Goal: Task Accomplishment & Management: Complete application form

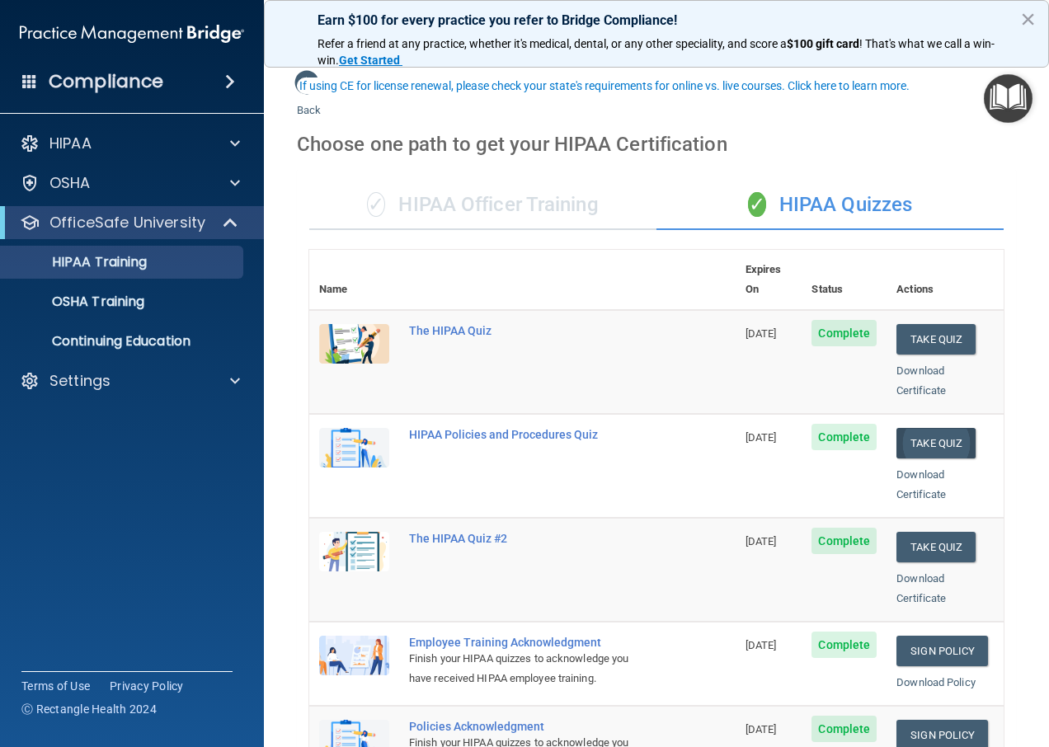
scroll to position [82, 0]
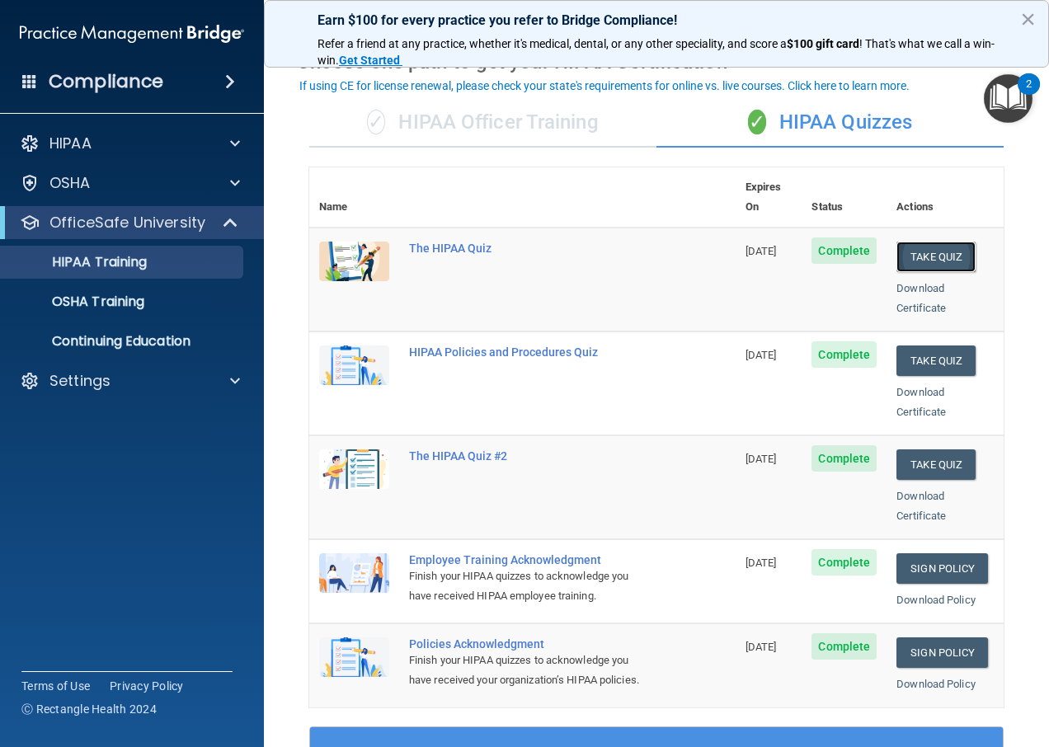
click at [924, 242] on button "Take Quiz" at bounding box center [935, 257] width 79 height 31
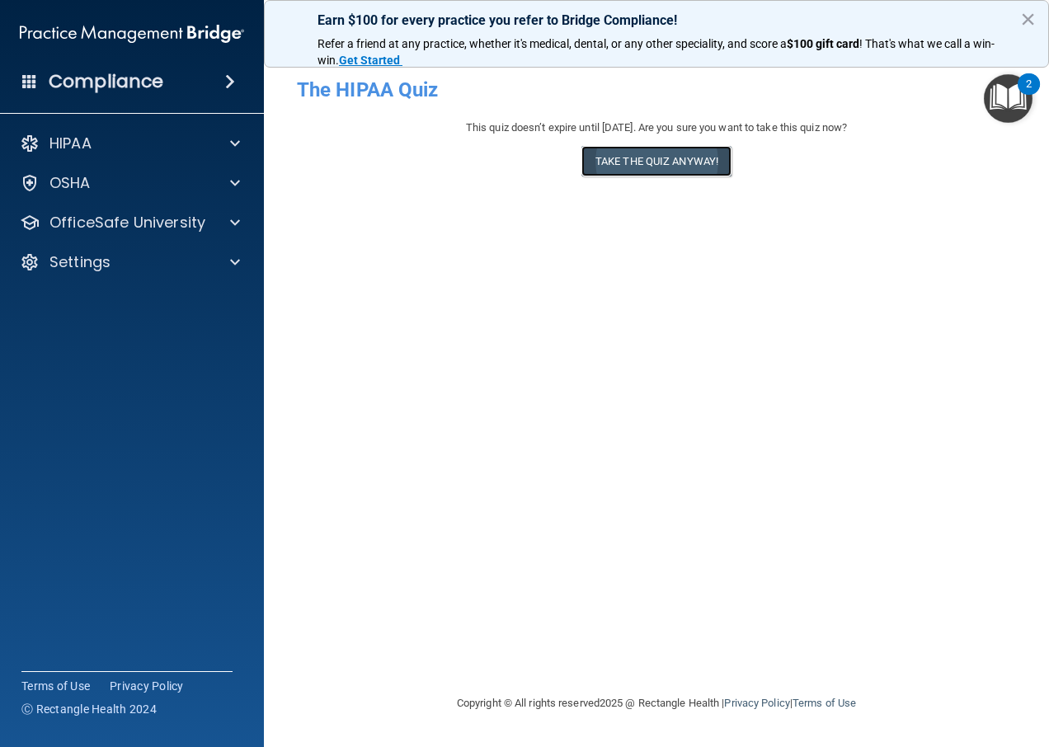
click at [631, 174] on button "Take the quiz anyway!" at bounding box center [656, 161] width 150 height 31
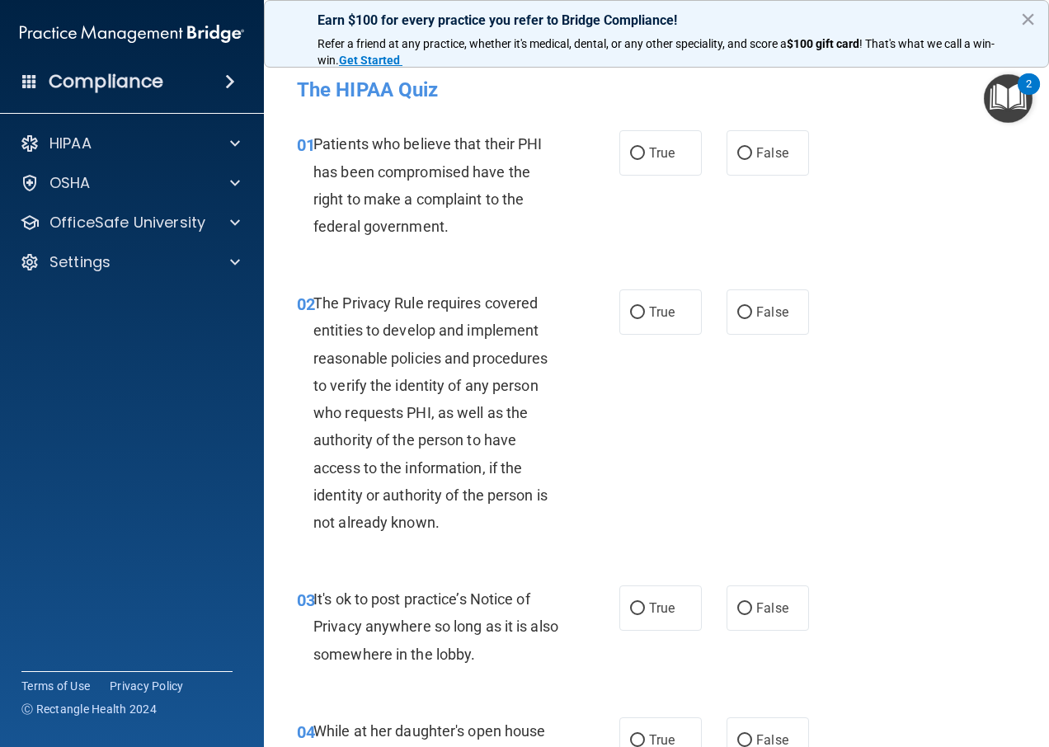
drag, startPoint x: 630, startPoint y: 158, endPoint x: 619, endPoint y: 270, distance: 112.6
click at [630, 159] on input "True" at bounding box center [637, 154] width 15 height 12
radio input "true"
drag, startPoint x: 616, startPoint y: 298, endPoint x: 636, endPoint y: 380, distance: 84.2
click at [619, 298] on label "True" at bounding box center [660, 311] width 82 height 45
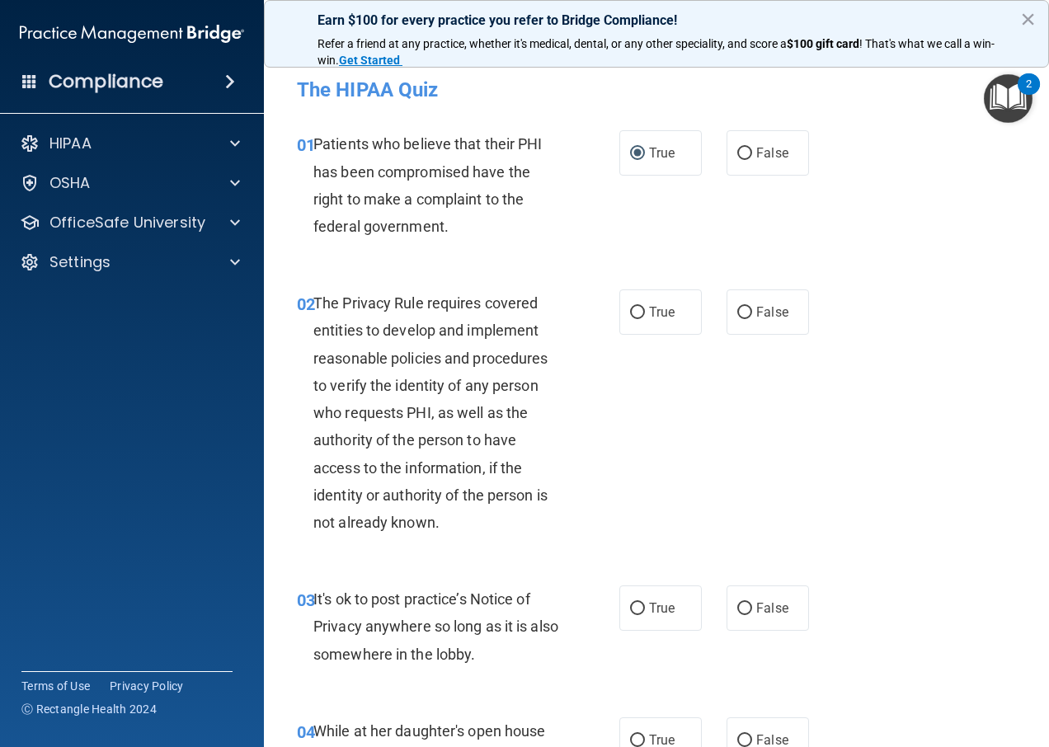
click at [630, 307] on input "True" at bounding box center [637, 313] width 15 height 12
radio input "true"
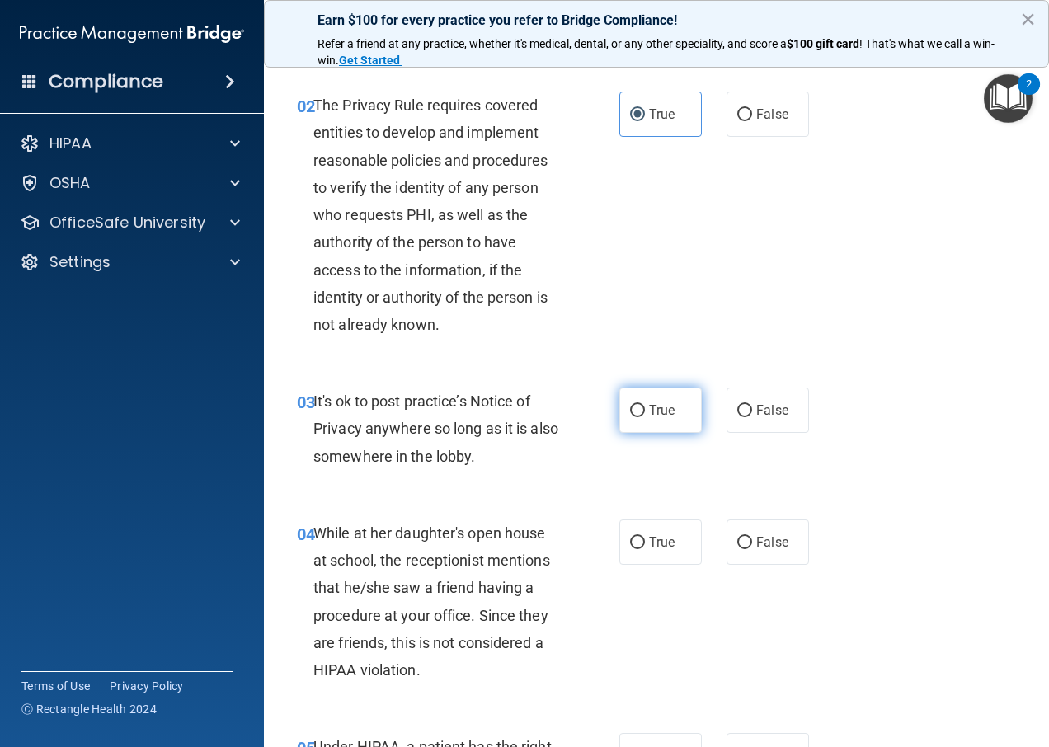
scroll to position [247, 0]
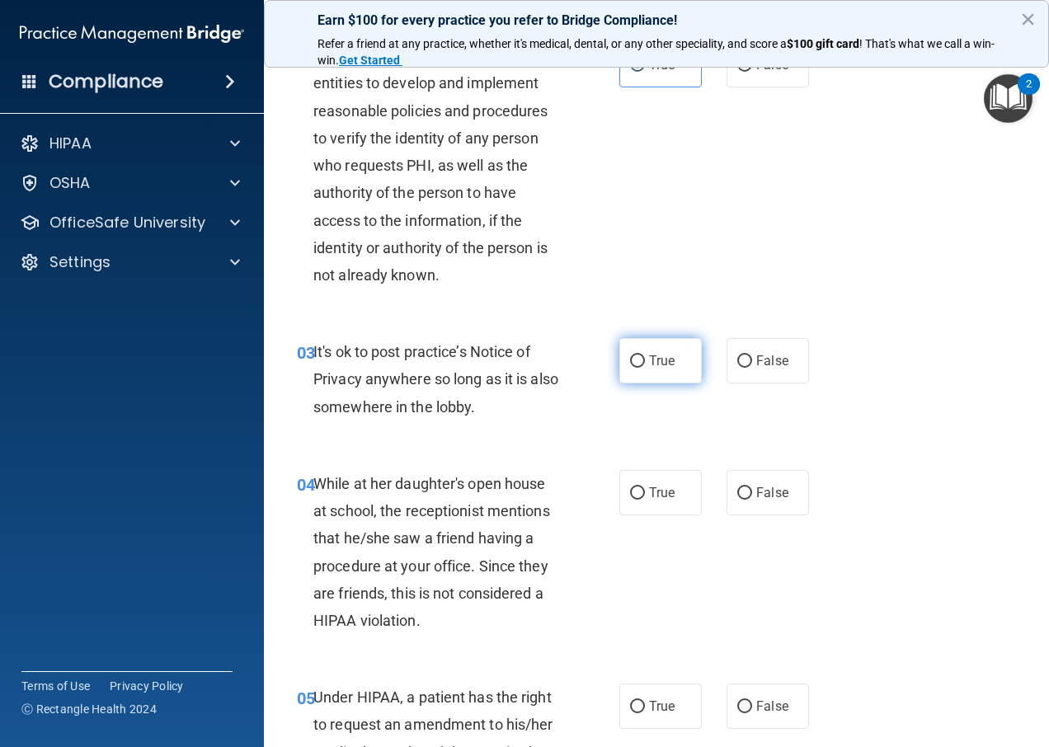
click at [641, 369] on label "True" at bounding box center [660, 360] width 82 height 45
click at [641, 368] on input "True" at bounding box center [637, 361] width 15 height 12
radio input "true"
click at [638, 484] on label "True" at bounding box center [660, 492] width 82 height 45
click at [638, 487] on input "True" at bounding box center [637, 493] width 15 height 12
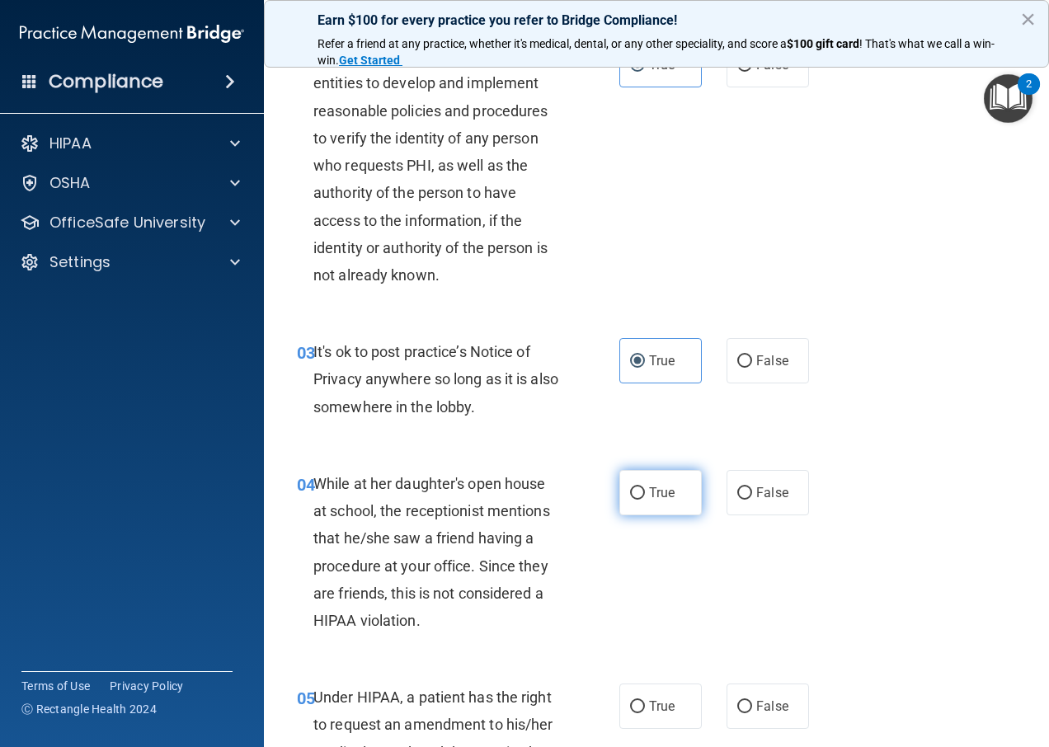
radio input "true"
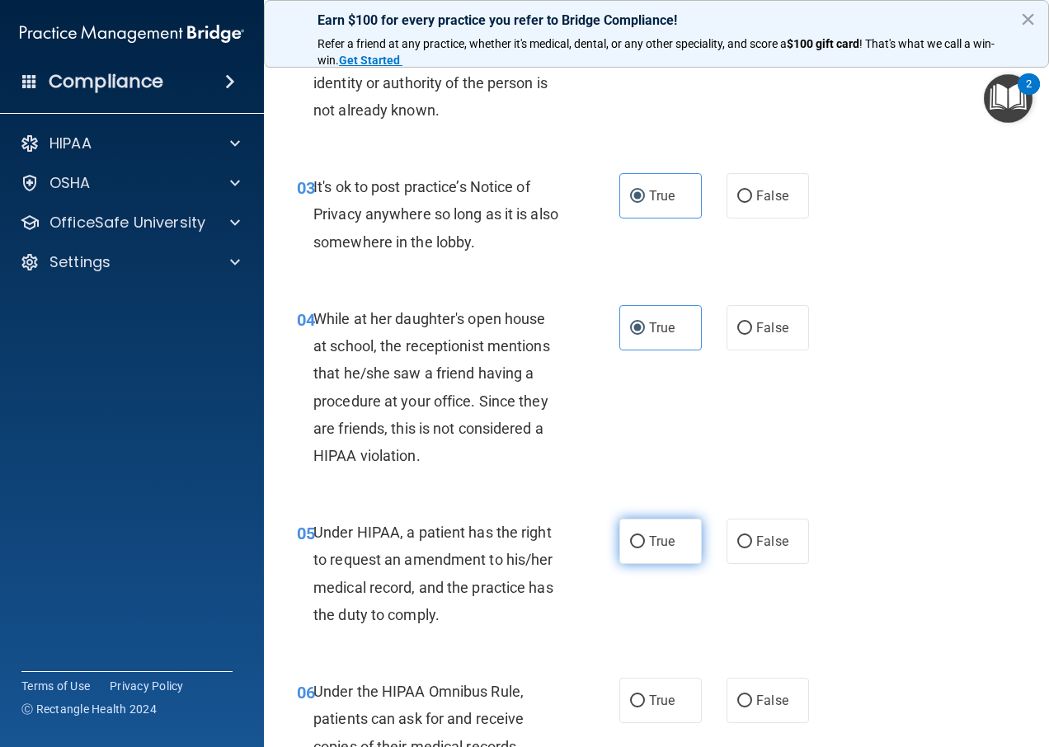
click at [631, 546] on input "True" at bounding box center [637, 542] width 15 height 12
radio input "true"
drag, startPoint x: 650, startPoint y: 703, endPoint x: 636, endPoint y: 664, distance: 41.7
click at [649, 700] on span "True" at bounding box center [662, 701] width 26 height 16
click at [645, 700] on input "True" at bounding box center [637, 701] width 15 height 12
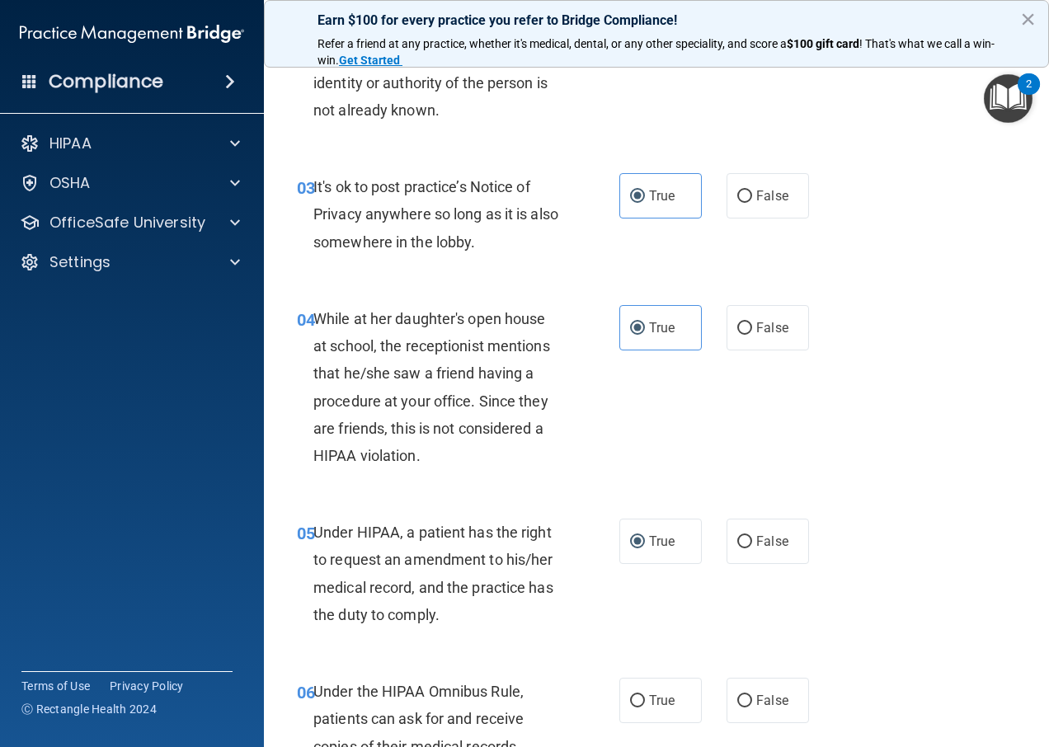
radio input "true"
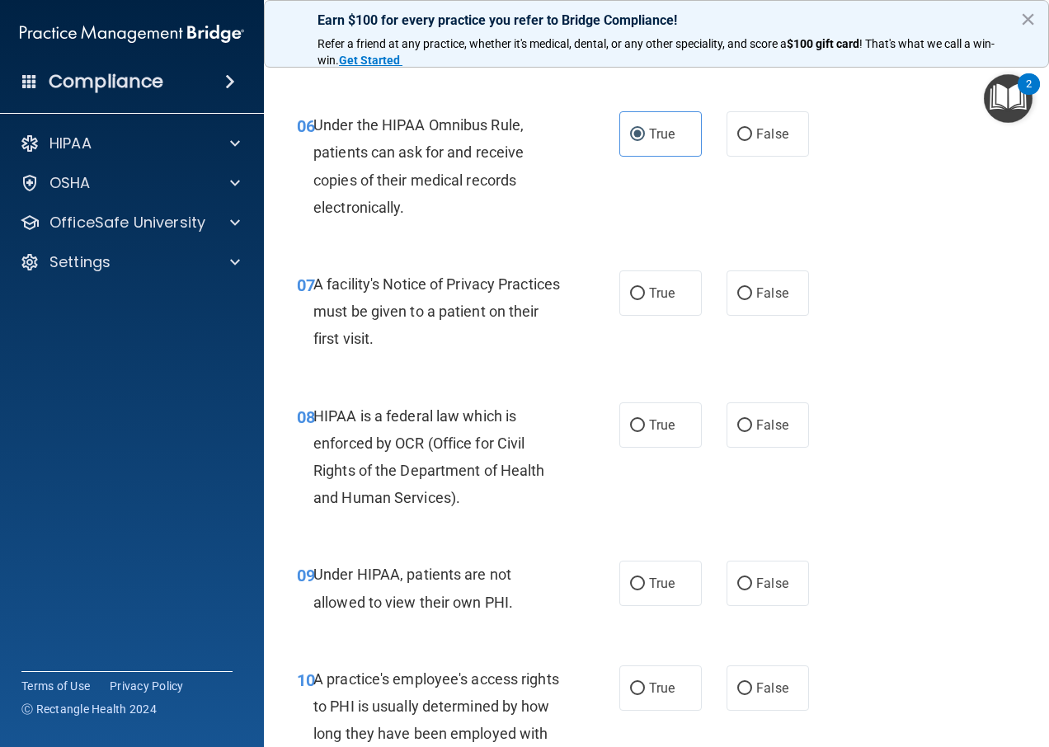
scroll to position [989, 0]
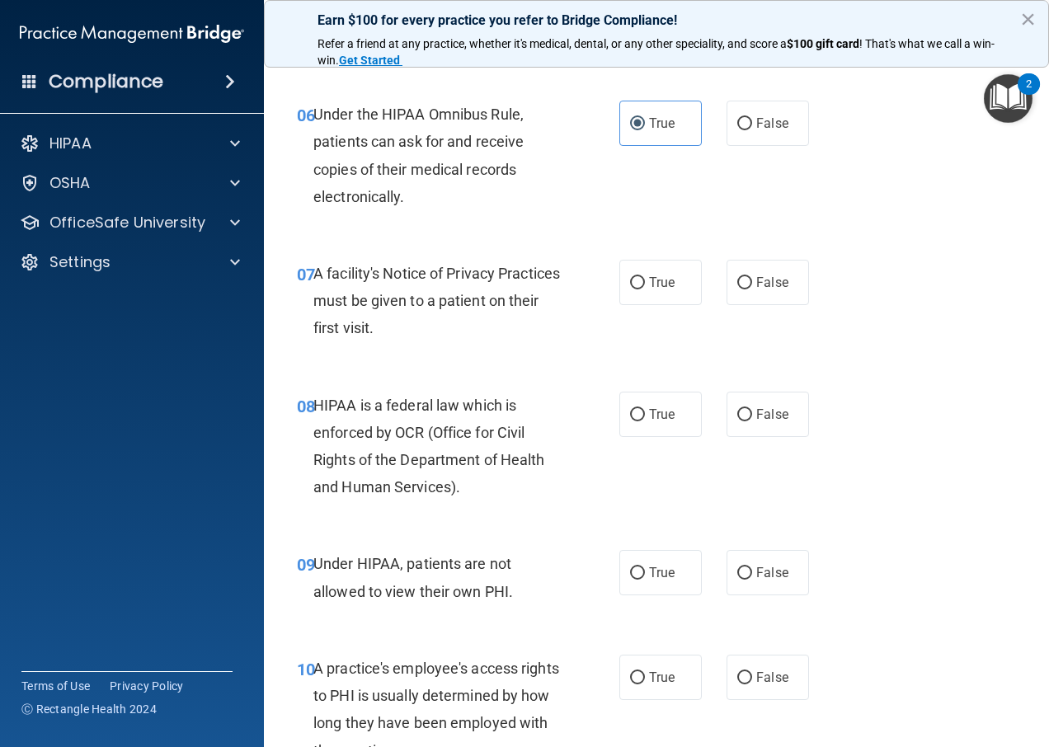
drag, startPoint x: 653, startPoint y: 294, endPoint x: 683, endPoint y: 368, distance: 79.5
click at [655, 303] on label "True" at bounding box center [660, 282] width 82 height 45
click at [645, 289] on input "True" at bounding box center [637, 283] width 15 height 12
radio input "true"
click at [643, 425] on label "True" at bounding box center [660, 414] width 82 height 45
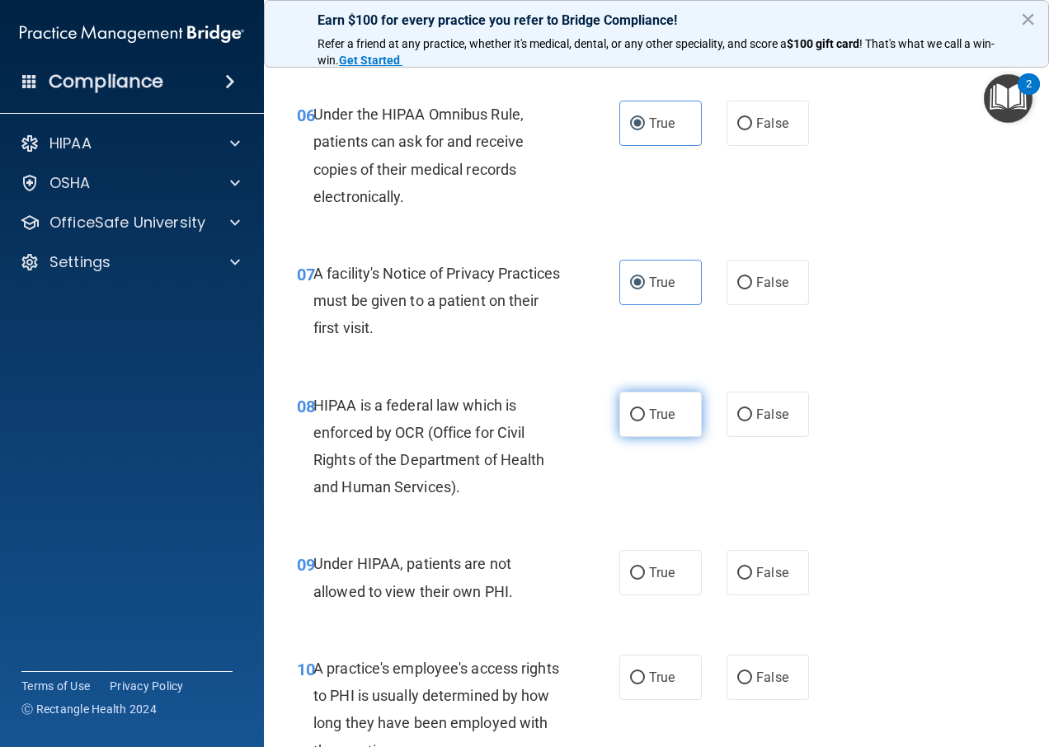
click at [643, 421] on input "True" at bounding box center [637, 415] width 15 height 12
radio input "true"
click at [635, 553] on label "True" at bounding box center [660, 572] width 82 height 45
click at [635, 567] on input "True" at bounding box center [637, 573] width 15 height 12
radio input "true"
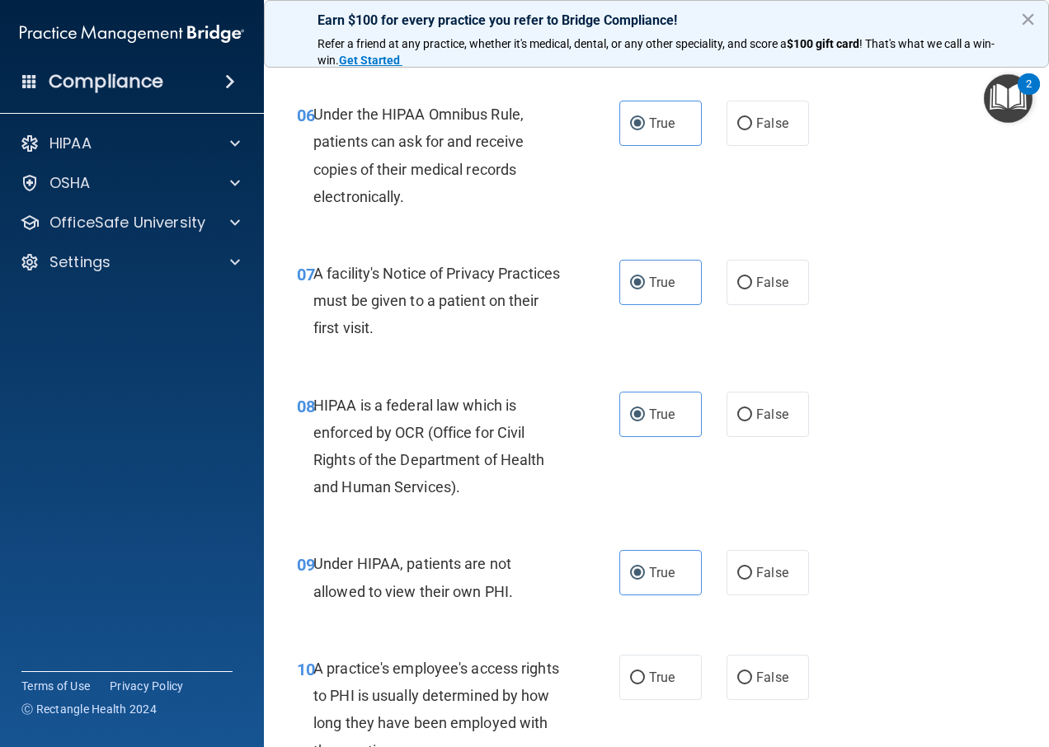
scroll to position [1237, 0]
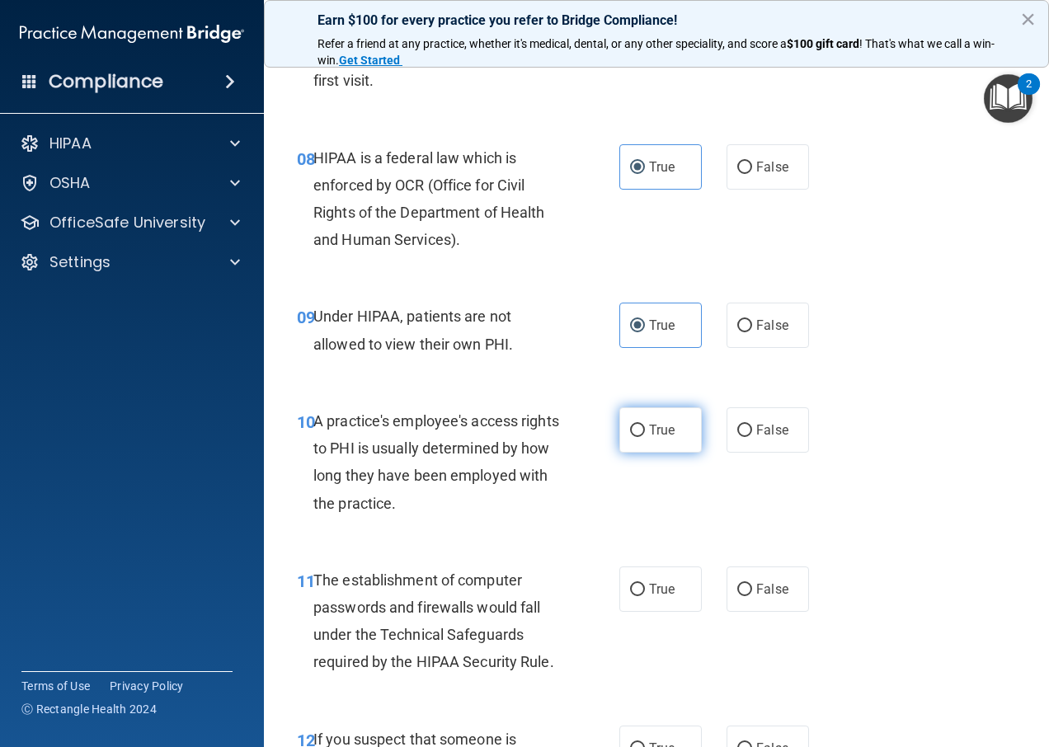
click at [650, 438] on label "True" at bounding box center [660, 429] width 82 height 45
click at [645, 437] on input "True" at bounding box center [637, 431] width 15 height 12
radio input "true"
click at [630, 589] on input "True" at bounding box center [637, 590] width 15 height 12
radio input "true"
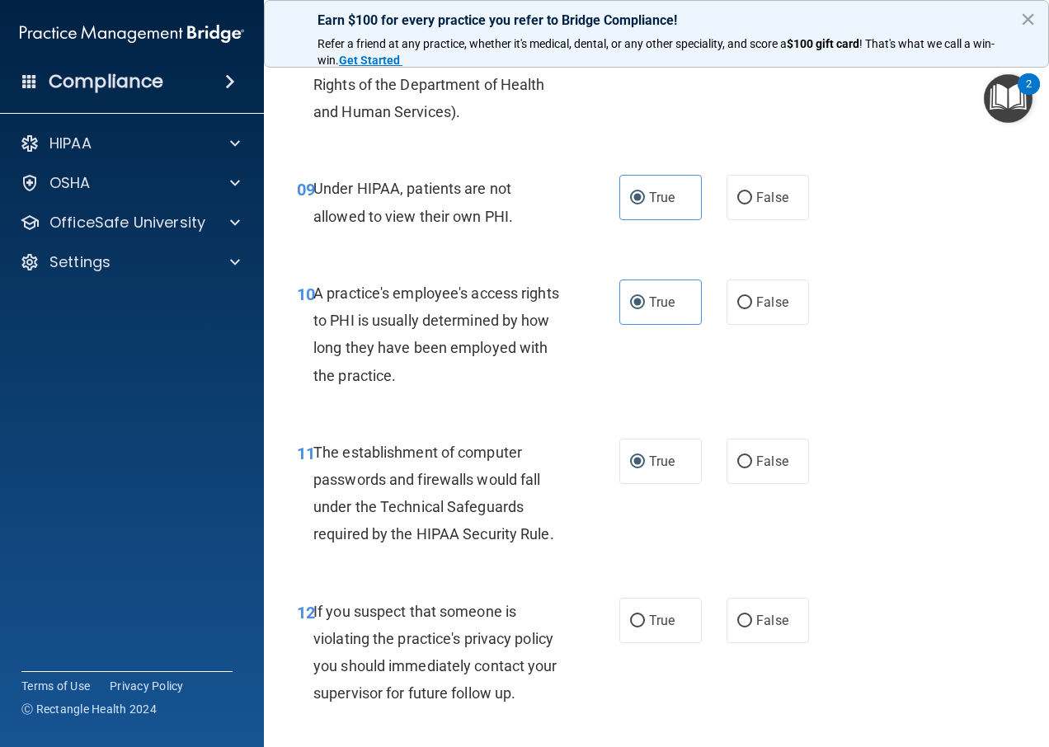
scroll to position [1402, 0]
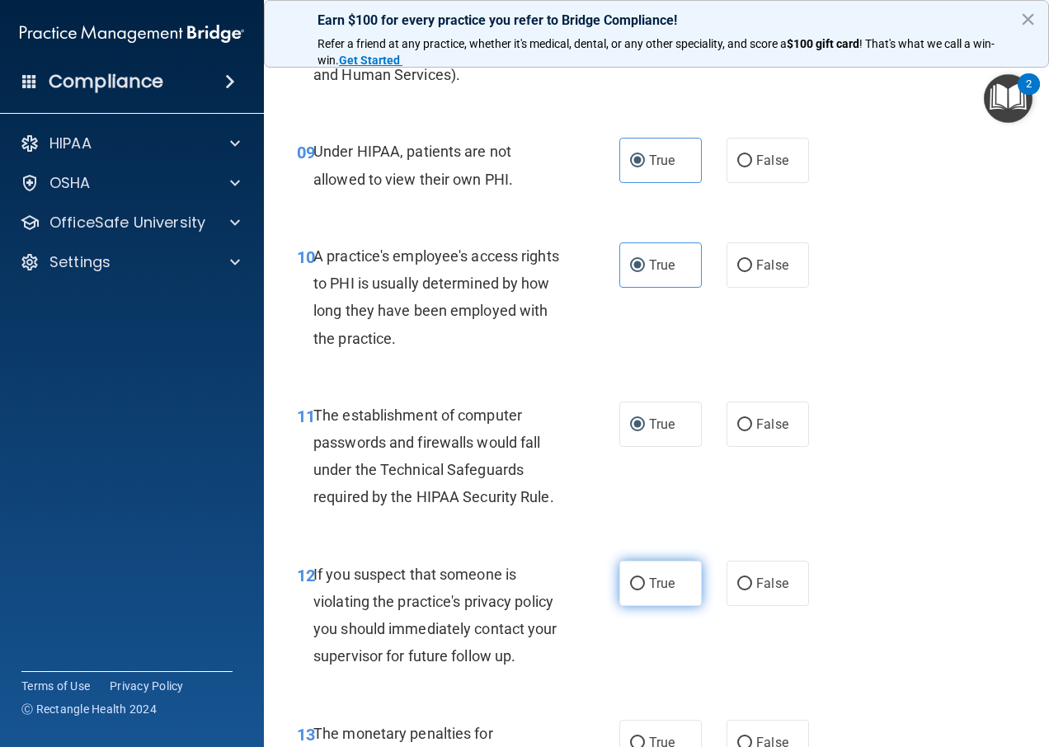
click at [632, 603] on label "True" at bounding box center [660, 583] width 82 height 45
click at [632, 590] on input "True" at bounding box center [637, 584] width 15 height 12
radio input "true"
click at [630, 740] on input "True" at bounding box center [637, 743] width 15 height 12
radio input "true"
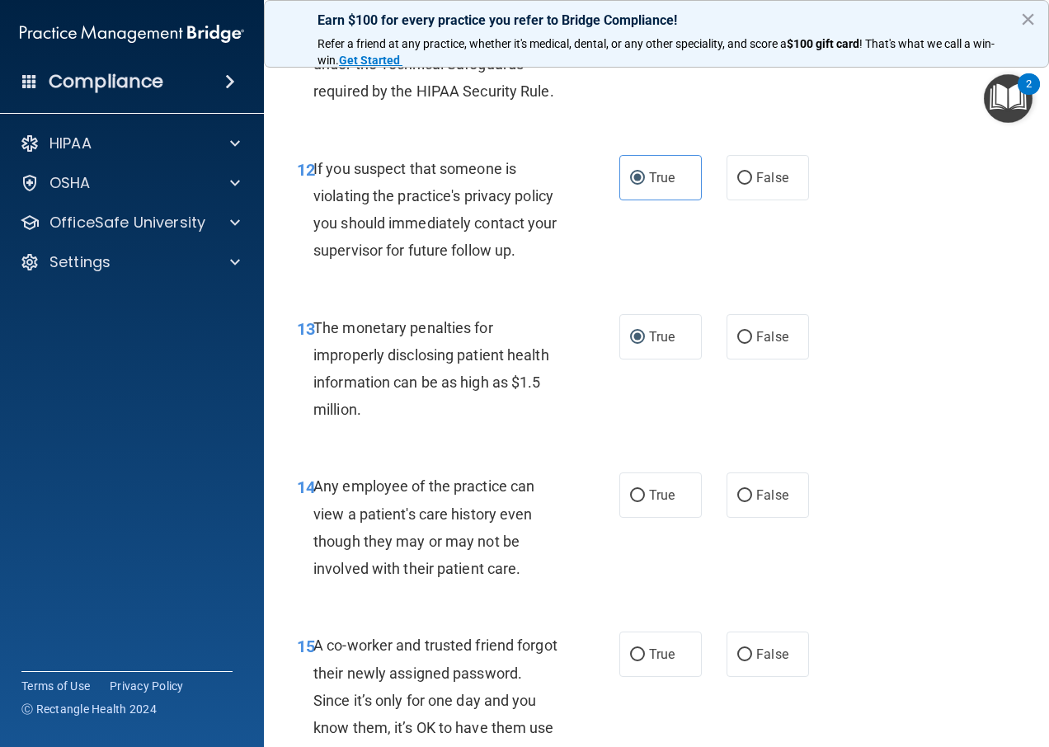
scroll to position [1814, 0]
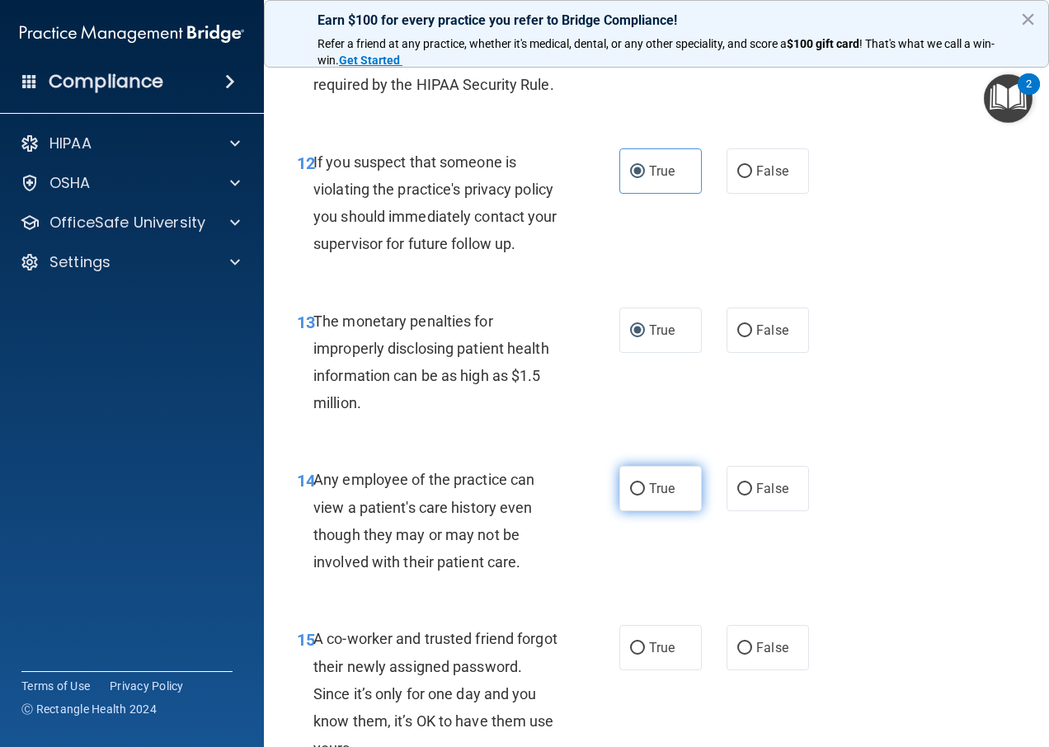
click at [630, 502] on label "True" at bounding box center [660, 488] width 82 height 45
click at [630, 495] on input "True" at bounding box center [637, 489] width 15 height 12
radio input "true"
click at [646, 660] on label "True" at bounding box center [660, 647] width 82 height 45
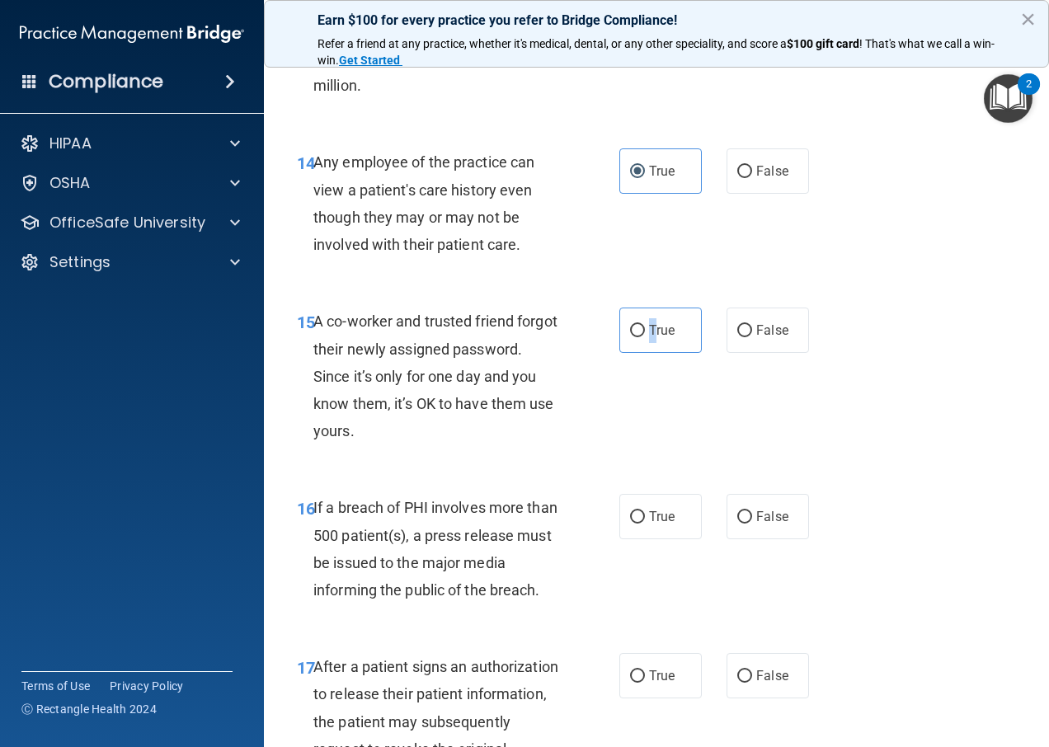
scroll to position [2144, 0]
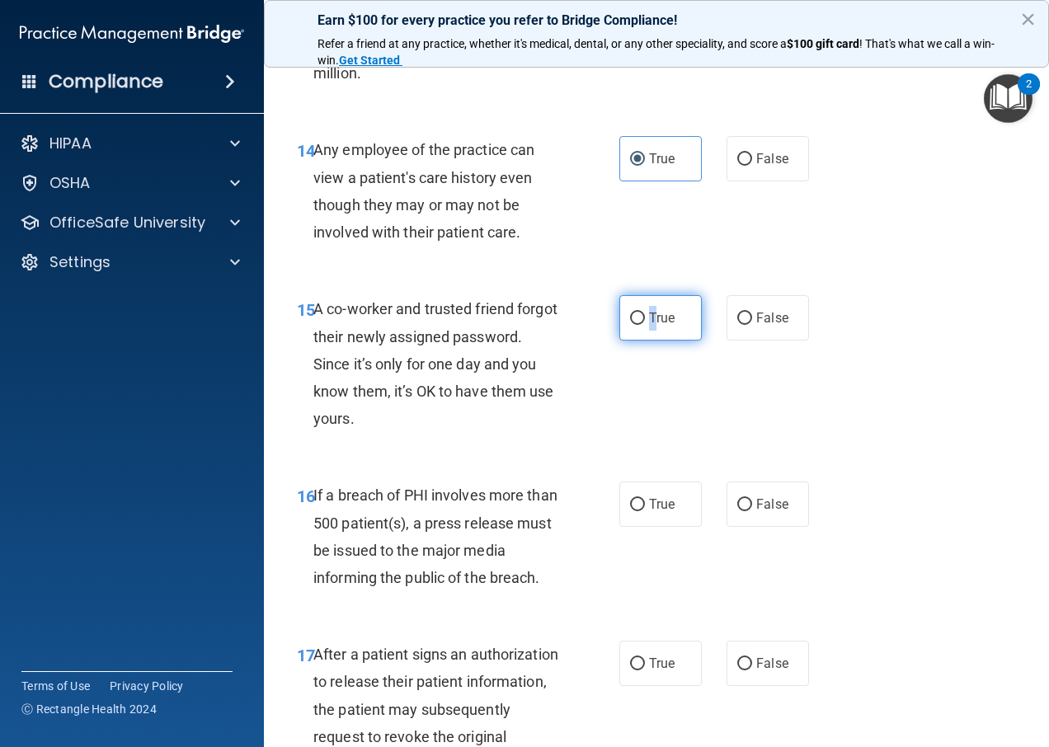
click at [624, 326] on label "True" at bounding box center [660, 317] width 82 height 45
click at [630, 325] on input "True" at bounding box center [637, 318] width 15 height 12
radio input "true"
click at [649, 500] on span "True" at bounding box center [662, 504] width 26 height 16
click at [645, 500] on input "True" at bounding box center [637, 505] width 15 height 12
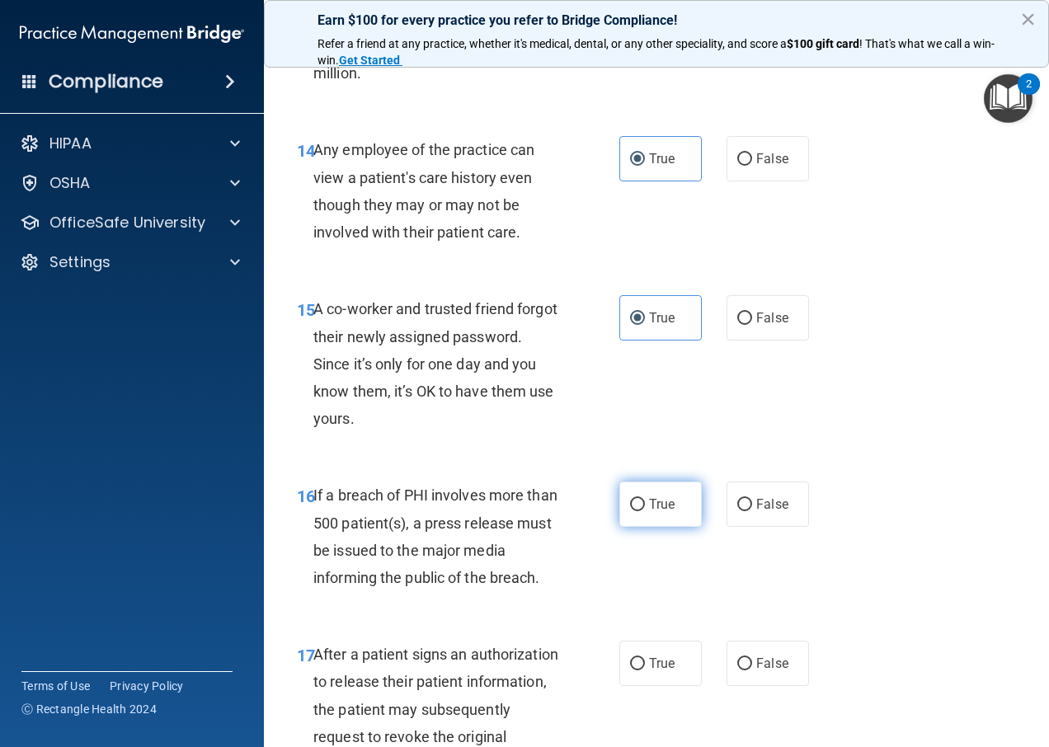
radio input "true"
click at [642, 665] on label "True" at bounding box center [660, 663] width 82 height 45
click at [642, 665] on input "True" at bounding box center [637, 664] width 15 height 12
radio input "true"
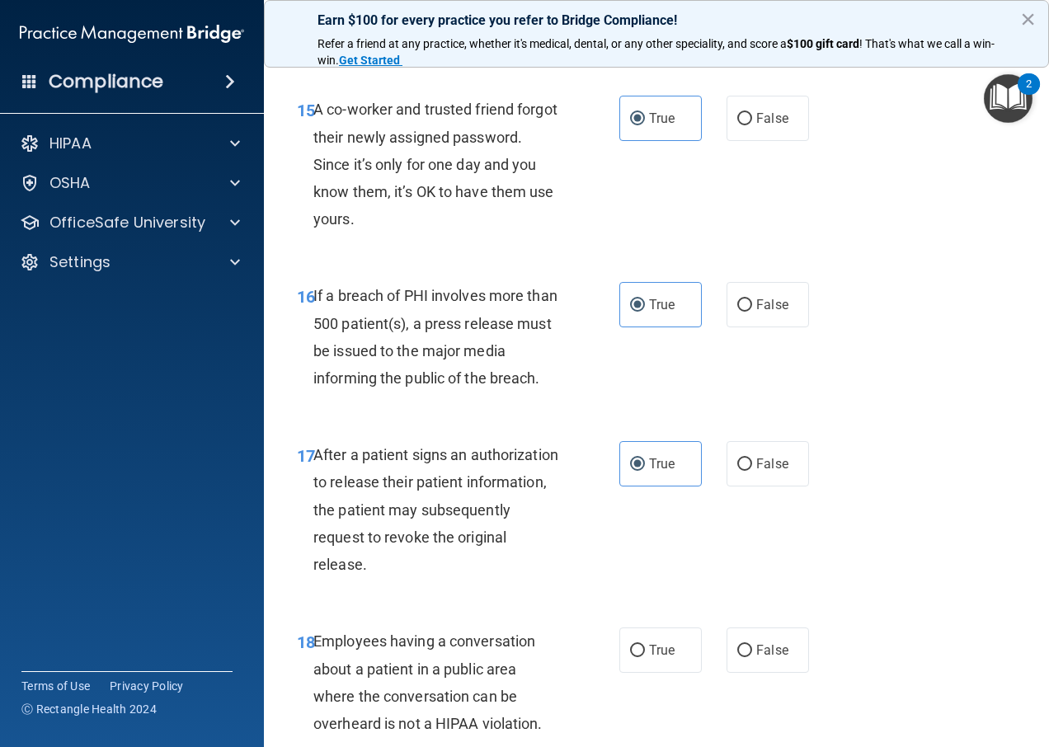
scroll to position [2391, 0]
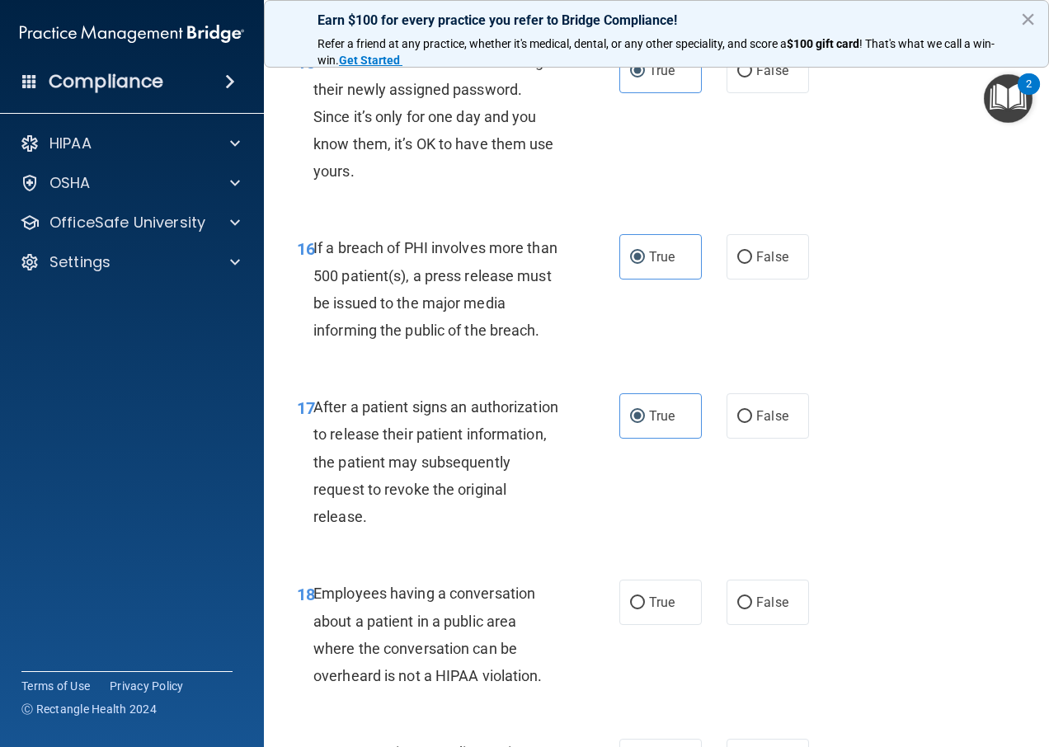
drag, startPoint x: 665, startPoint y: 603, endPoint x: 655, endPoint y: 579, distance: 26.2
click at [665, 600] on span "True" at bounding box center [662, 602] width 26 height 16
click at [645, 600] on input "True" at bounding box center [637, 603] width 15 height 12
radio input "true"
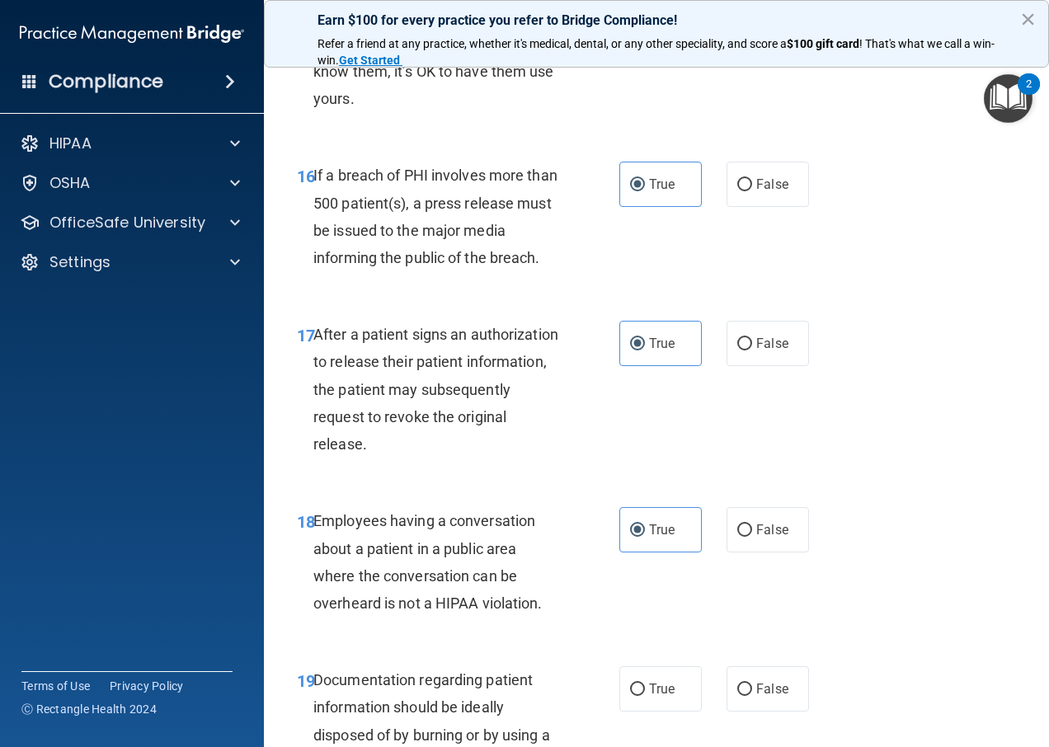
scroll to position [2721, 0]
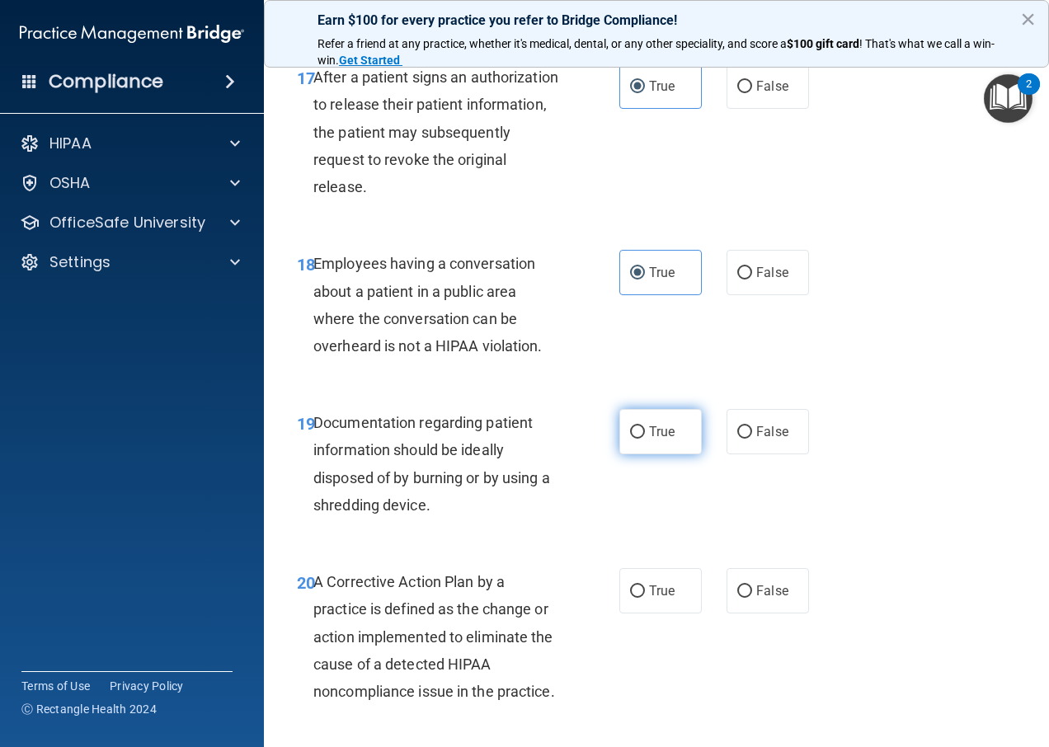
drag, startPoint x: 637, startPoint y: 416, endPoint x: 641, endPoint y: 432, distance: 16.8
click at [639, 416] on label "True" at bounding box center [660, 431] width 82 height 45
click at [639, 426] on input "True" at bounding box center [637, 432] width 15 height 12
radio input "true"
click at [649, 600] on label "True" at bounding box center [660, 590] width 82 height 45
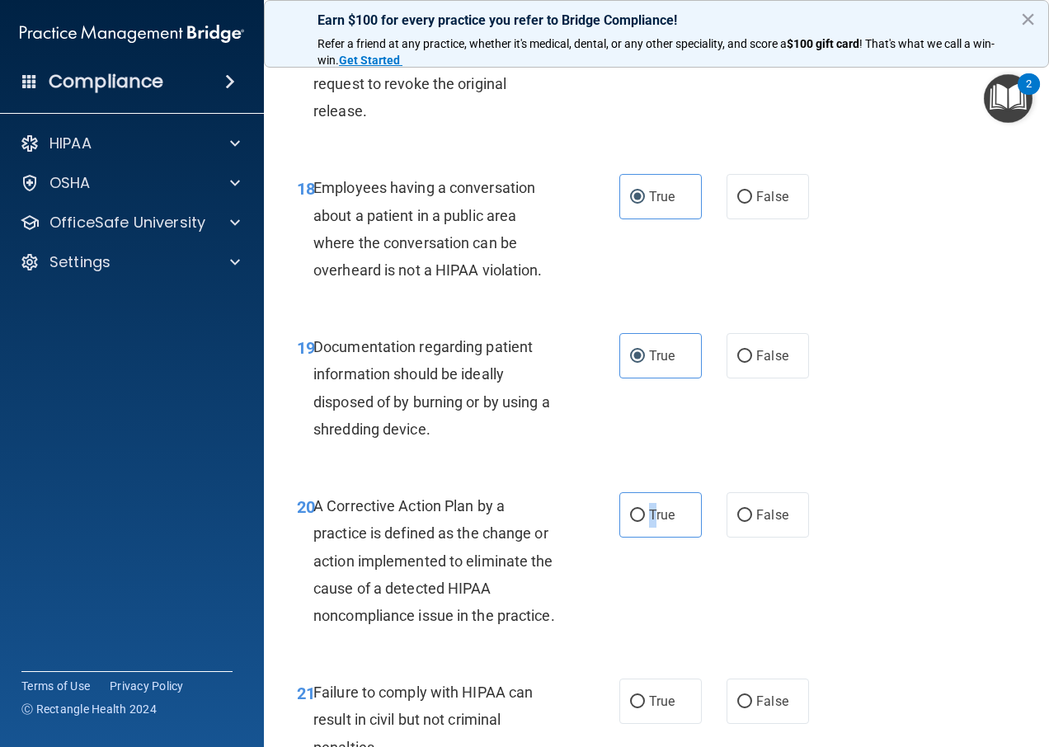
scroll to position [2886, 0]
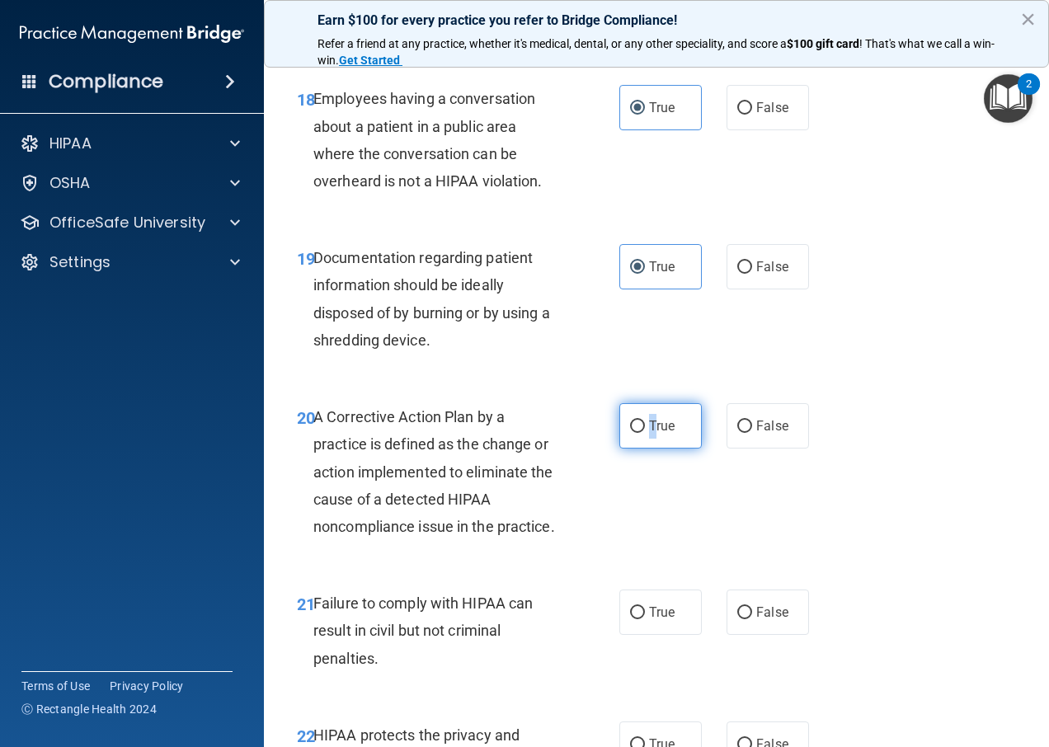
click at [627, 415] on label "True" at bounding box center [660, 425] width 82 height 45
click at [630, 420] on input "True" at bounding box center [637, 426] width 15 height 12
radio input "true"
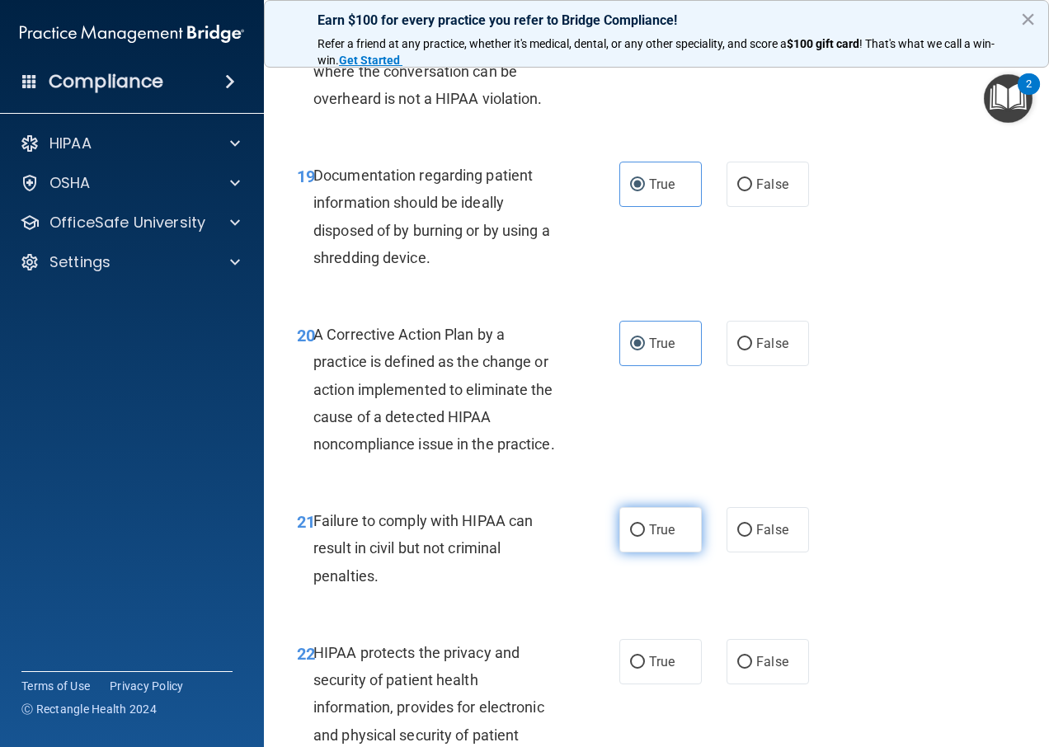
click at [660, 547] on label "True" at bounding box center [660, 529] width 82 height 45
click at [645, 537] on input "True" at bounding box center [637, 530] width 15 height 12
radio input "true"
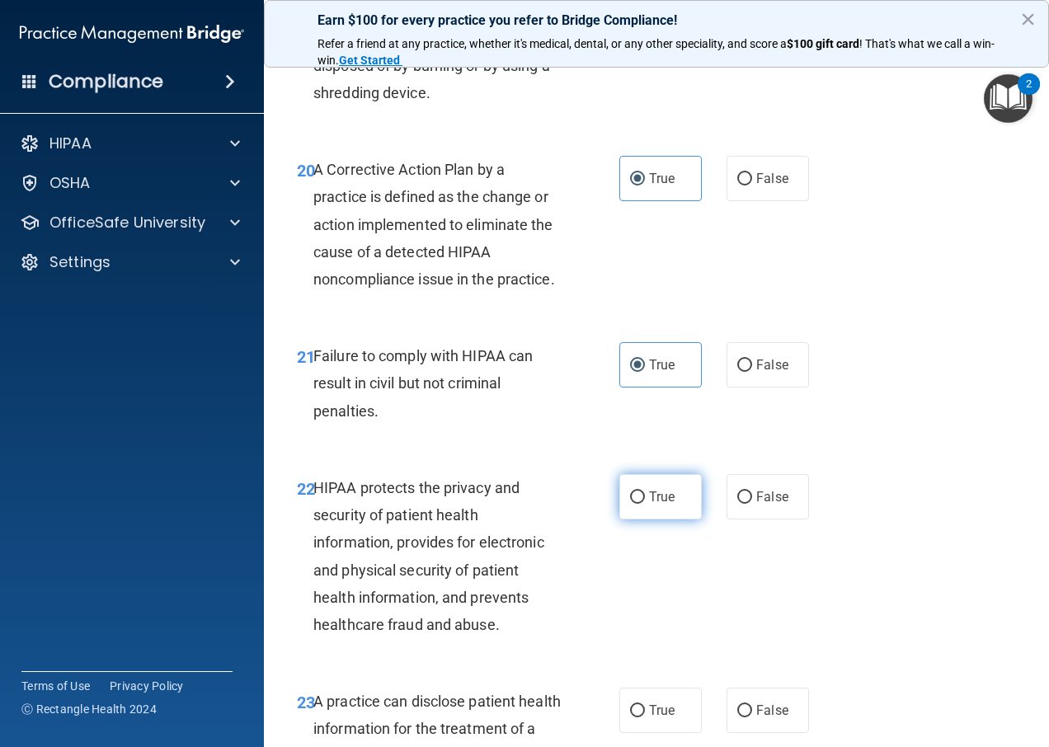
click at [647, 519] on label "True" at bounding box center [660, 496] width 82 height 45
click at [645, 504] on input "True" at bounding box center [637, 497] width 15 height 12
radio input "true"
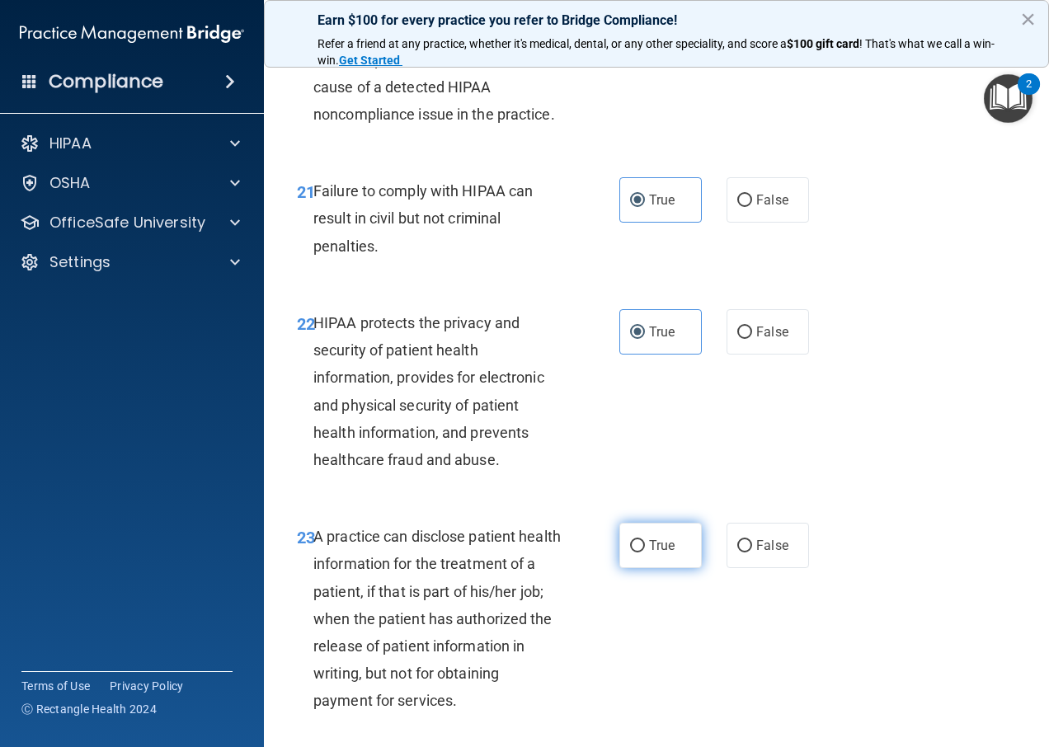
click at [649, 553] on span "True" at bounding box center [662, 546] width 26 height 16
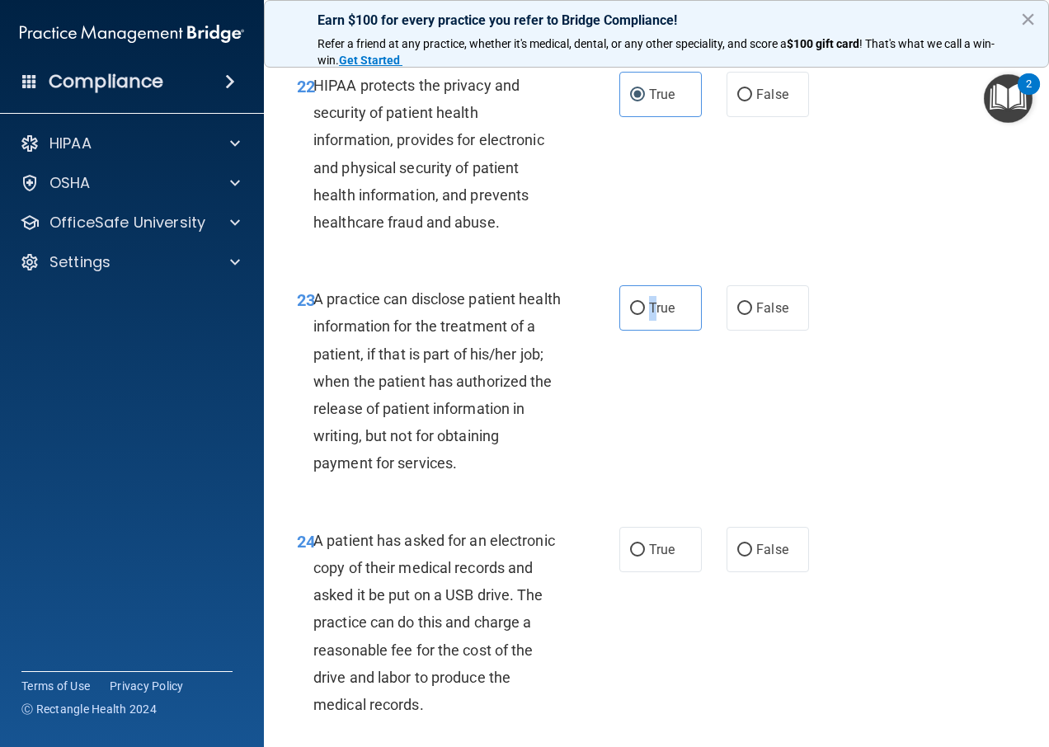
scroll to position [3545, 0]
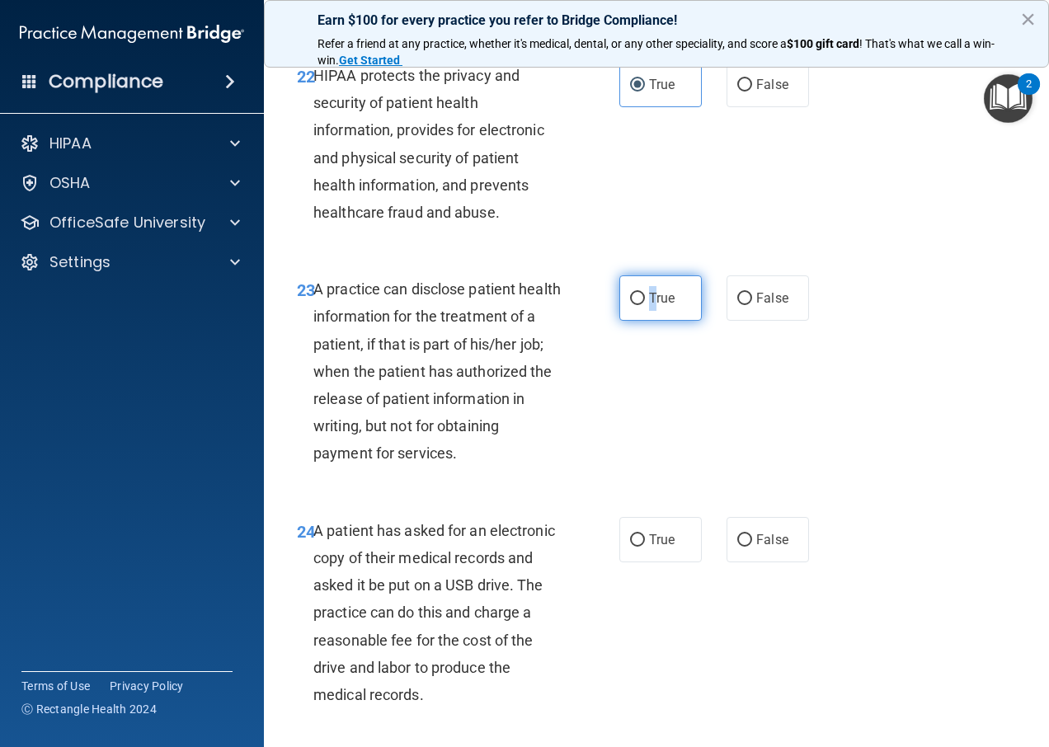
click at [631, 305] on input "True" at bounding box center [637, 299] width 15 height 12
radio input "true"
click at [649, 547] on span "True" at bounding box center [662, 540] width 26 height 16
click at [645, 547] on input "True" at bounding box center [637, 540] width 15 height 12
radio input "true"
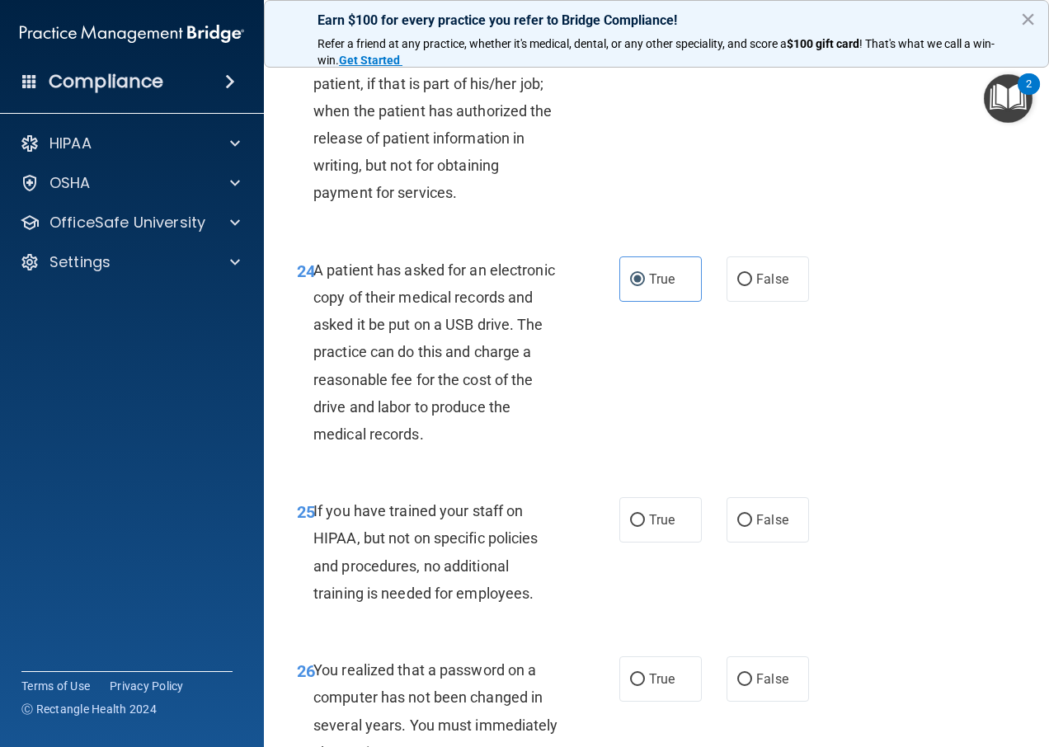
scroll to position [3875, 0]
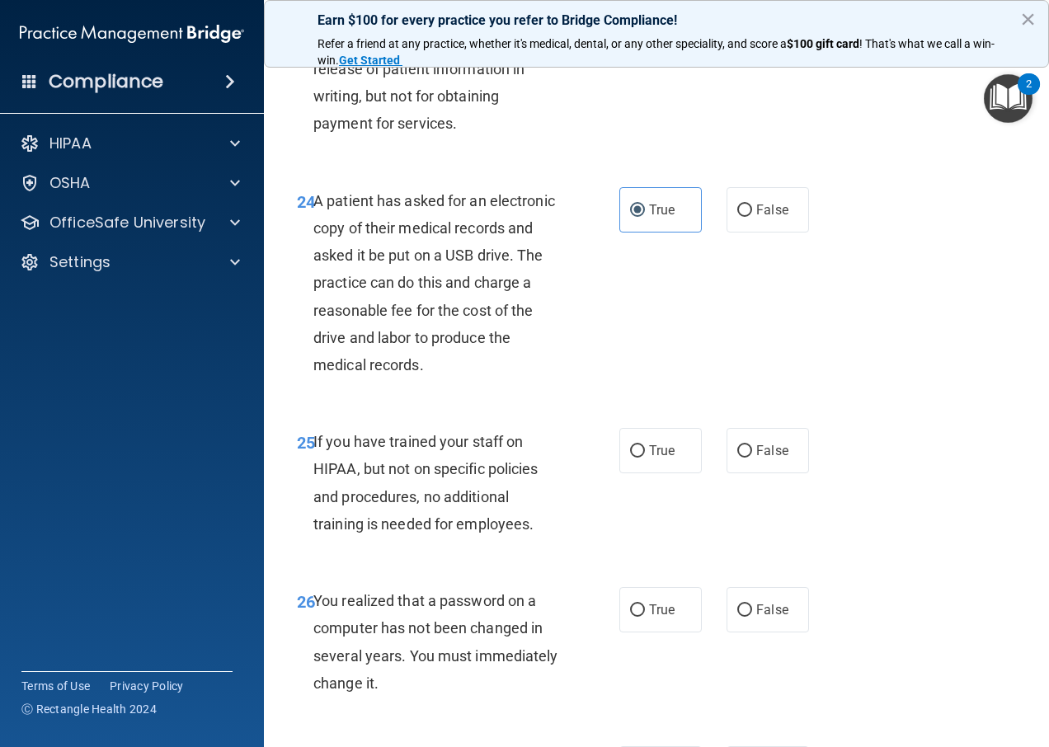
drag, startPoint x: 655, startPoint y: 495, endPoint x: 648, endPoint y: 522, distance: 28.2
click at [655, 473] on label "True" at bounding box center [660, 450] width 82 height 45
click at [645, 458] on input "True" at bounding box center [637, 451] width 15 height 12
radio input "true"
click at [654, 618] on span "True" at bounding box center [662, 610] width 26 height 16
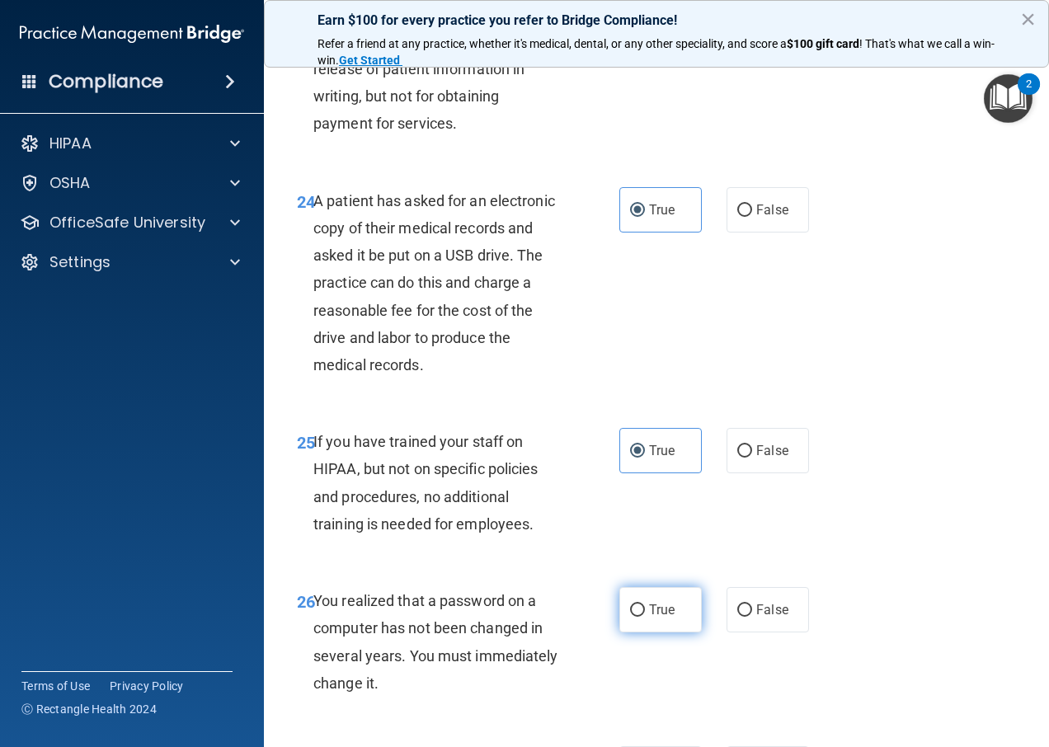
click at [645, 617] on input "True" at bounding box center [637, 610] width 15 height 12
radio input "true"
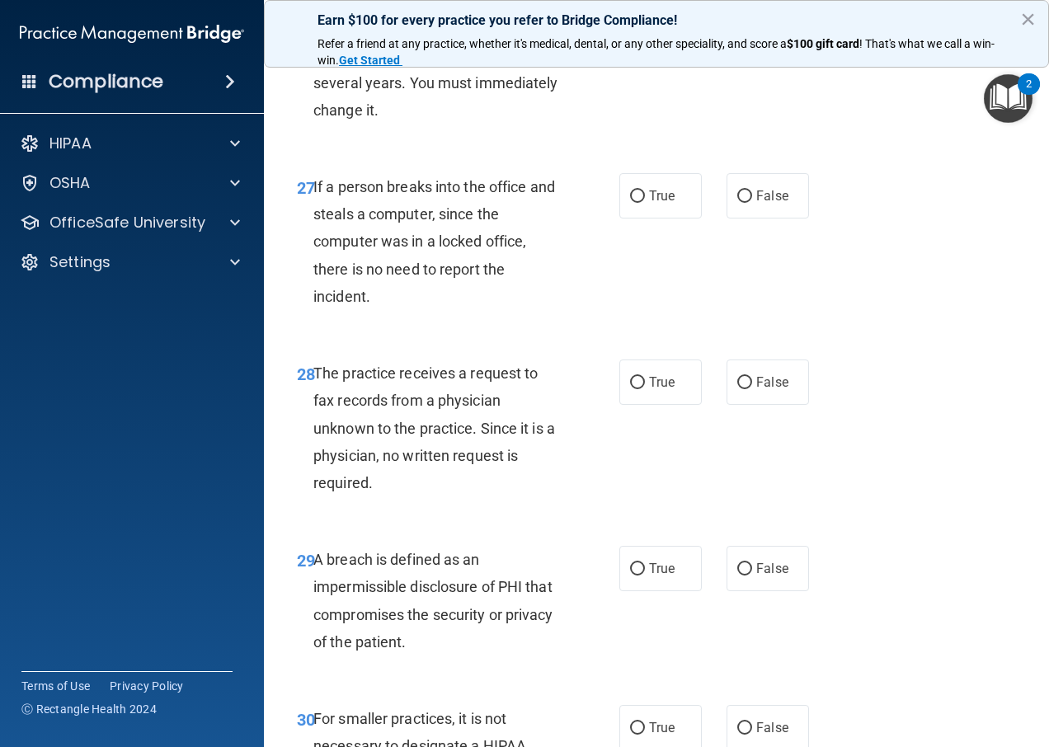
scroll to position [4452, 0]
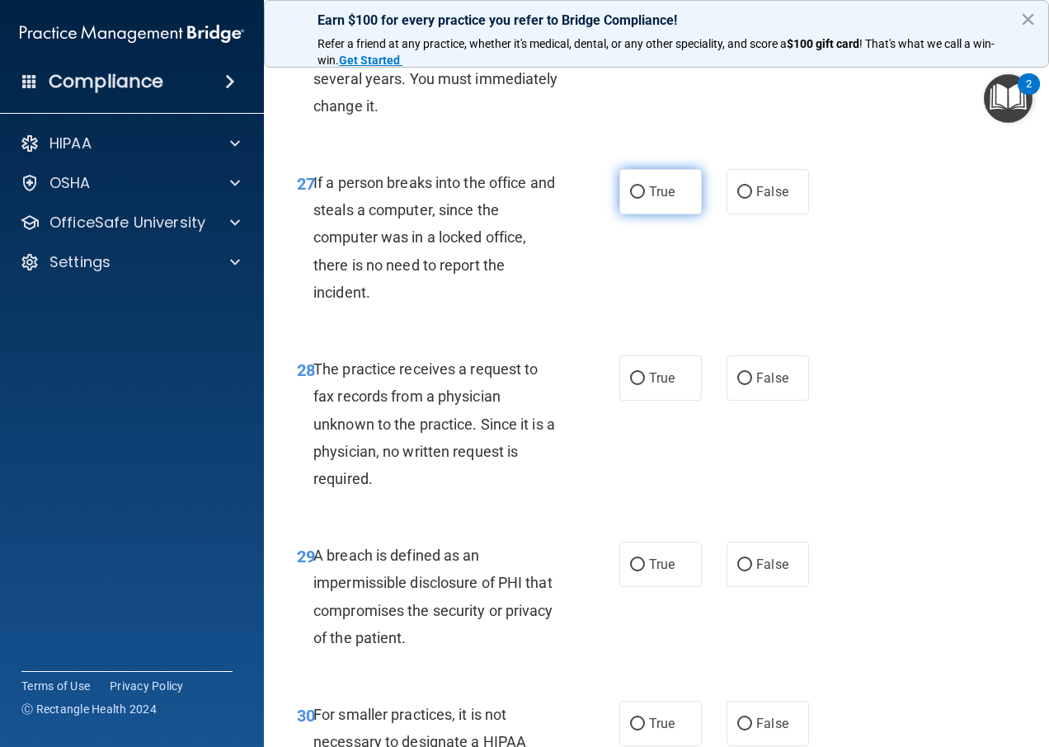
click at [630, 199] on input "True" at bounding box center [637, 192] width 15 height 12
radio input "true"
click at [655, 386] on span "True" at bounding box center [662, 378] width 26 height 16
click at [645, 385] on input "True" at bounding box center [637, 379] width 15 height 12
radio input "true"
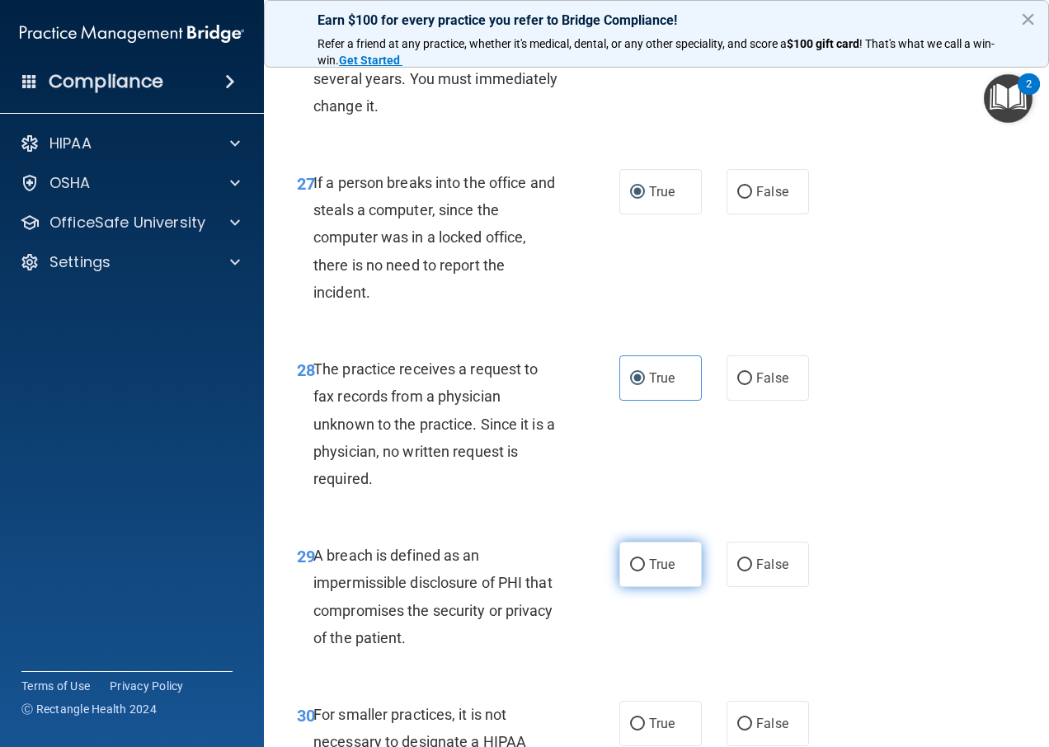
click at [640, 580] on label "True" at bounding box center [660, 564] width 82 height 45
click at [640, 571] on input "True" at bounding box center [637, 565] width 15 height 12
radio input "true"
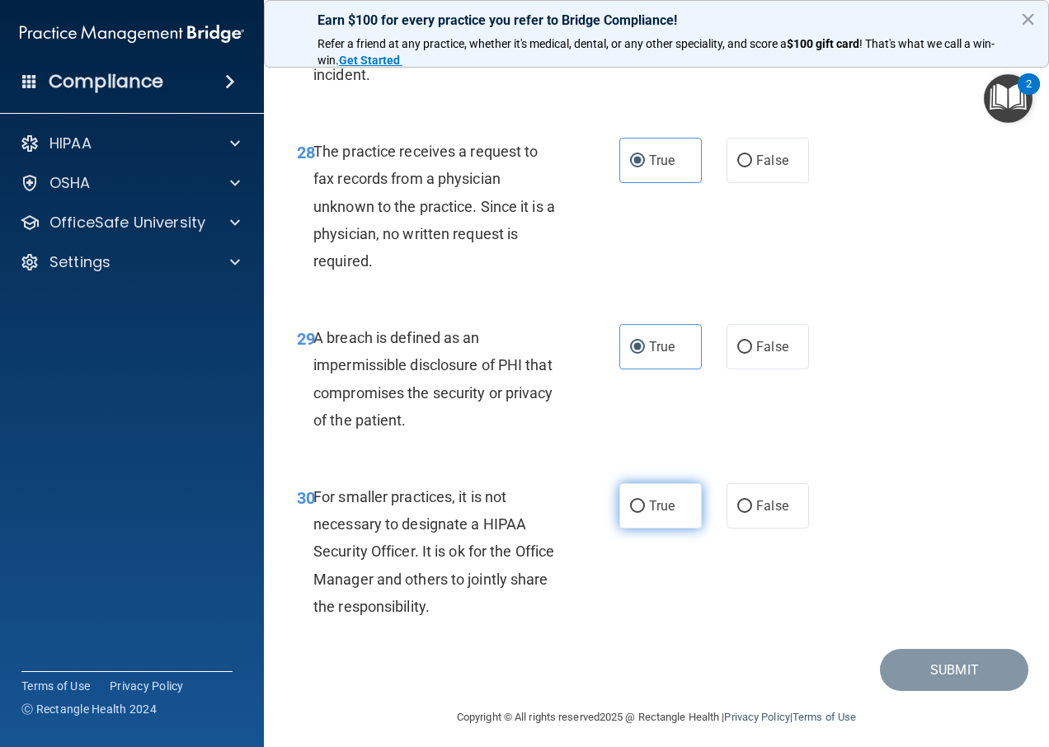
scroll to position [4699, 0]
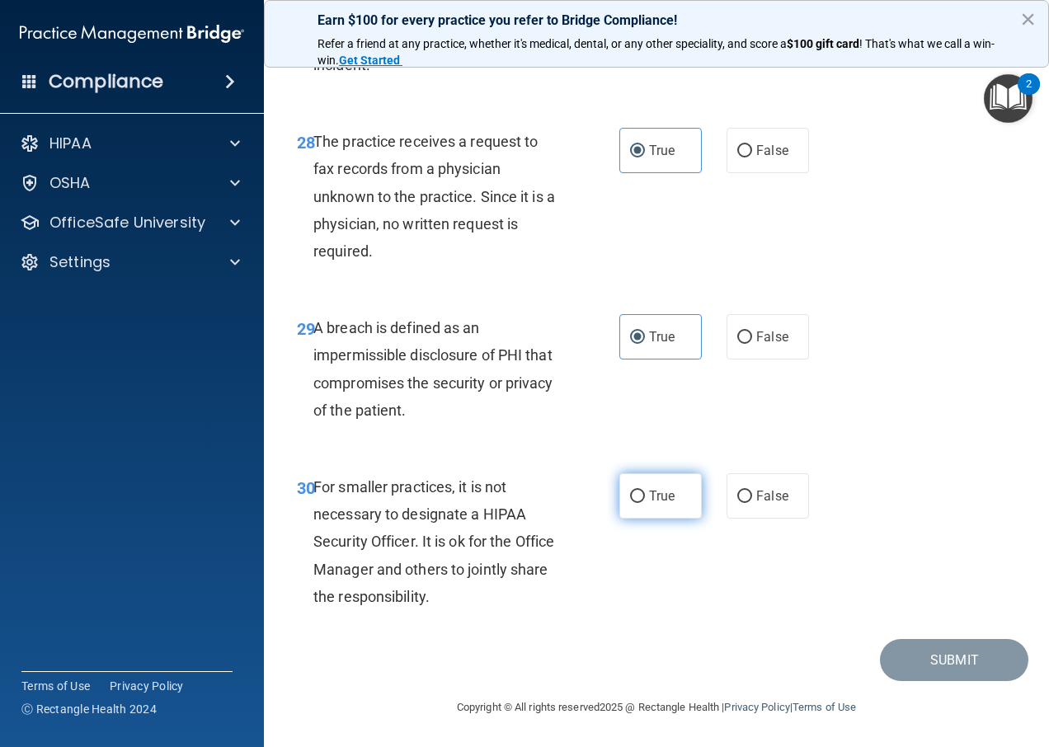
click at [649, 519] on label "True" at bounding box center [660, 495] width 82 height 45
click at [645, 503] on input "True" at bounding box center [637, 497] width 15 height 12
radio input "true"
drag, startPoint x: 918, startPoint y: 672, endPoint x: 910, endPoint y: 671, distance: 8.3
click at [918, 672] on button "Submit" at bounding box center [954, 660] width 148 height 42
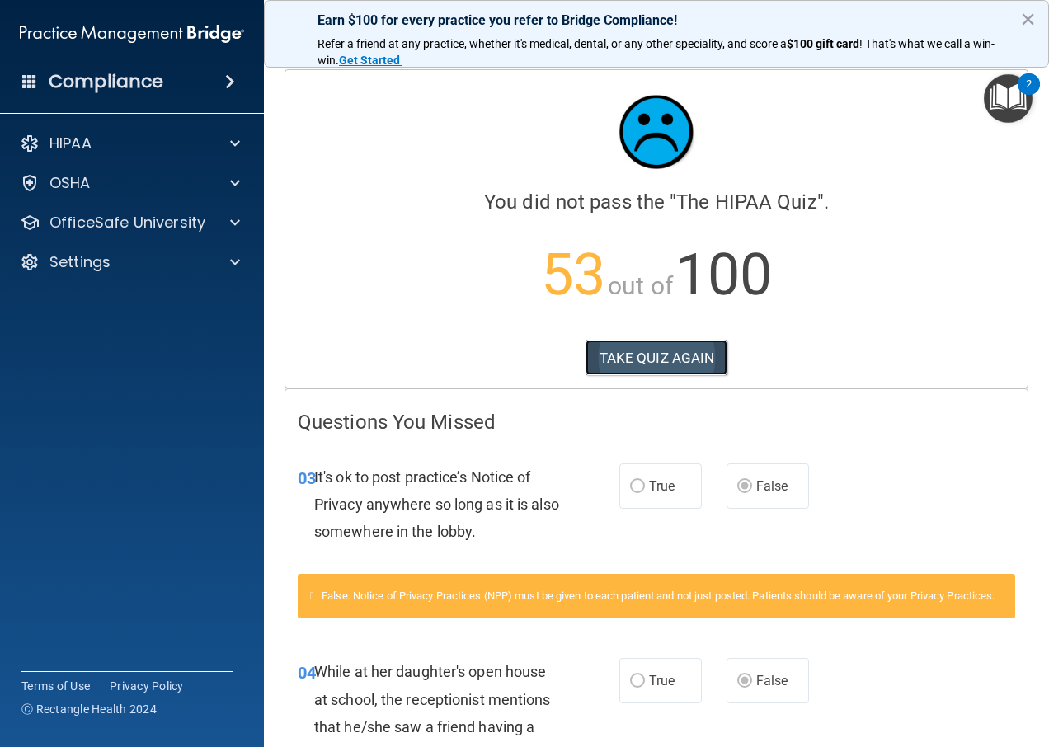
click at [673, 365] on button "TAKE QUIZ AGAIN" at bounding box center [656, 358] width 143 height 36
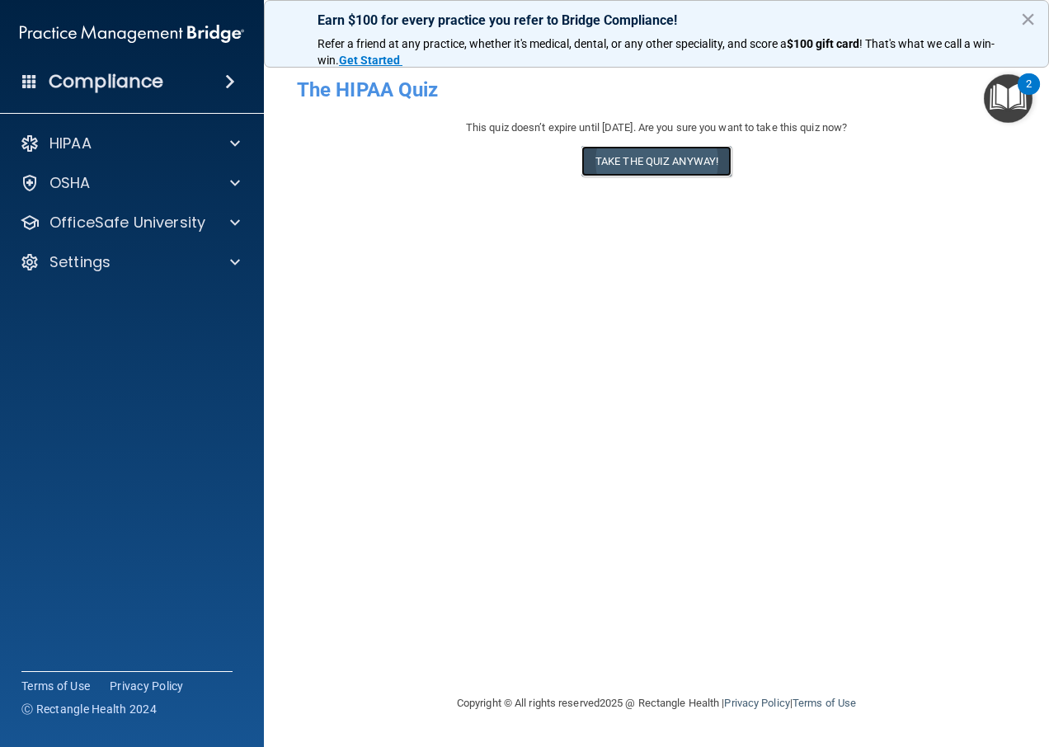
click at [638, 167] on button "Take the quiz anyway!" at bounding box center [656, 161] width 150 height 31
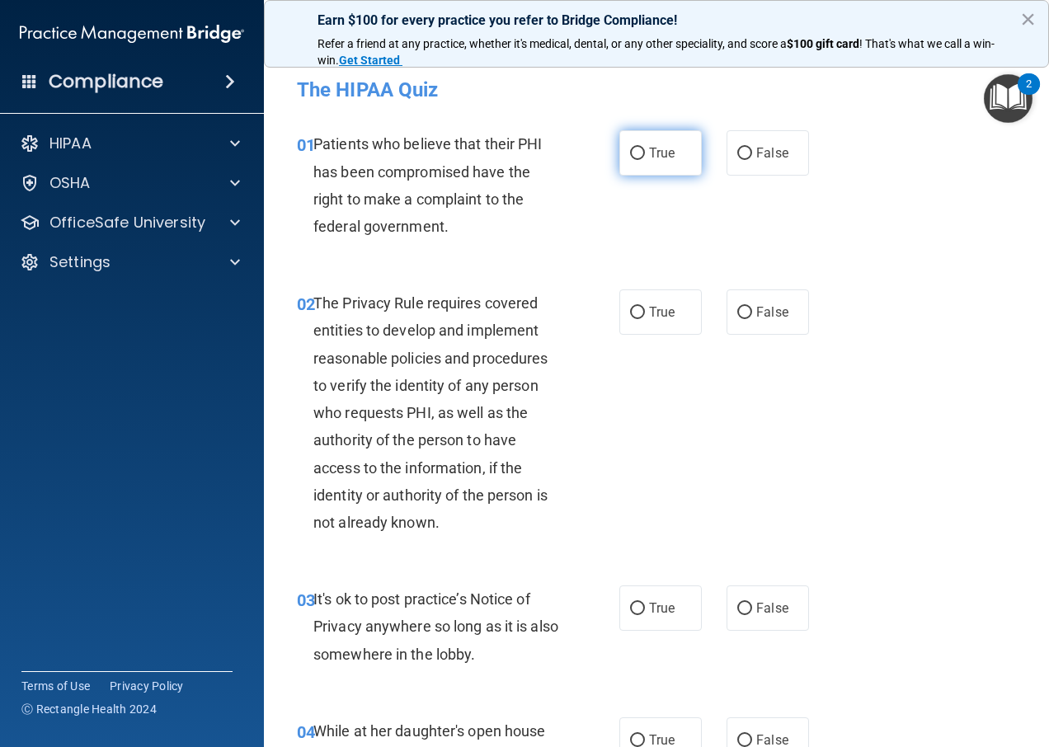
click at [634, 153] on input "True" at bounding box center [637, 154] width 15 height 12
radio input "true"
click at [625, 294] on label "True" at bounding box center [660, 311] width 82 height 45
click at [630, 307] on input "True" at bounding box center [637, 313] width 15 height 12
radio input "true"
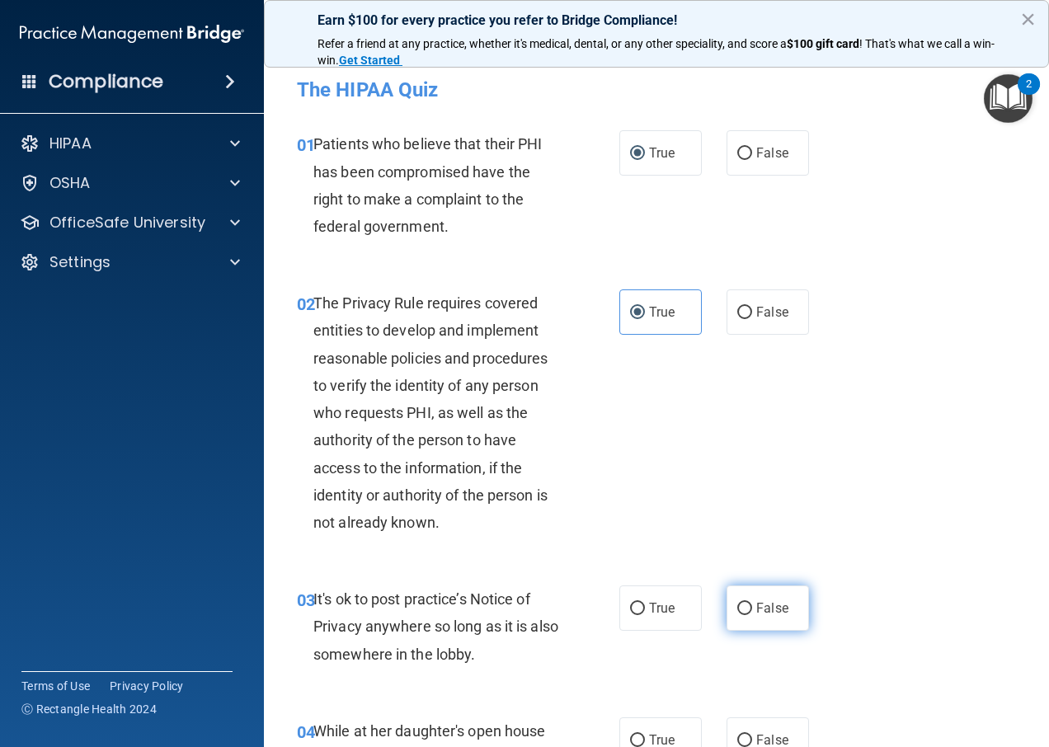
click at [769, 605] on span "False" at bounding box center [772, 608] width 32 height 16
click at [752, 605] on input "False" at bounding box center [744, 609] width 15 height 12
radio input "true"
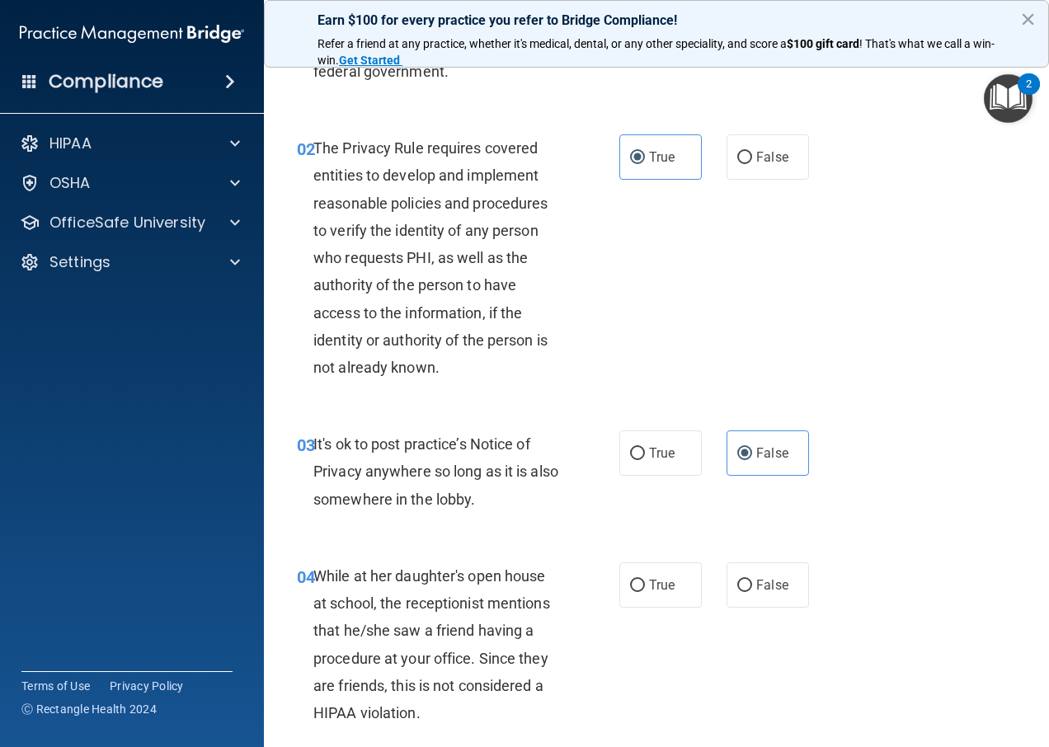
scroll to position [247, 0]
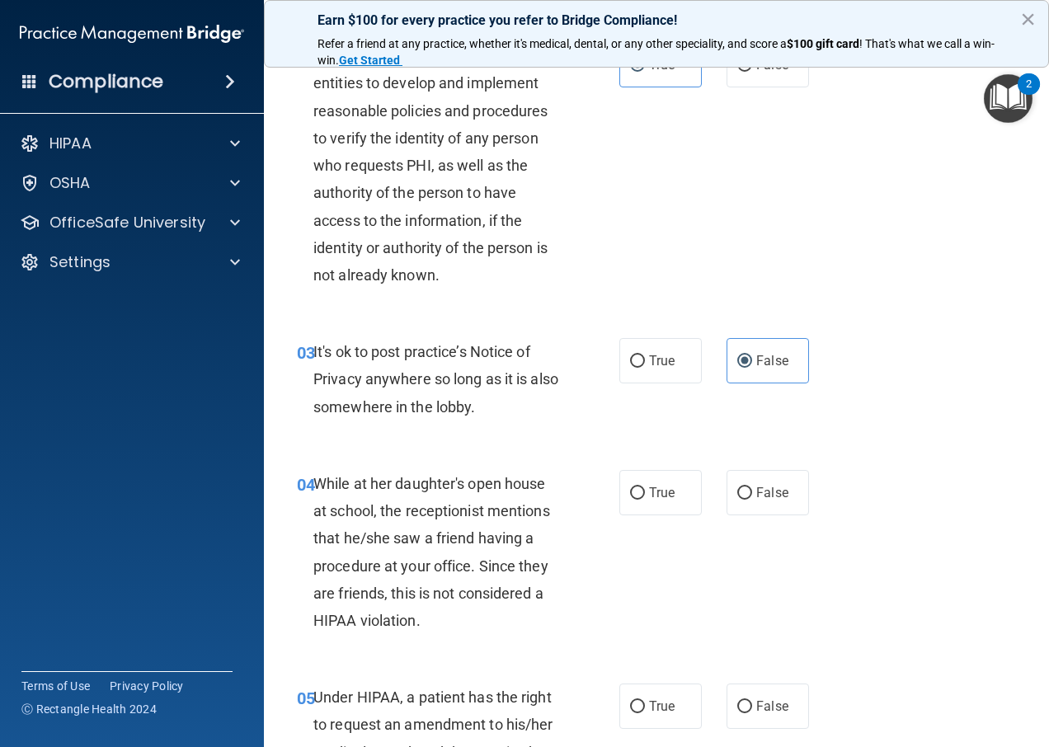
drag, startPoint x: 650, startPoint y: 503, endPoint x: 647, endPoint y: 520, distance: 17.5
click at [647, 520] on div "04 While at her daughter's open house at school, the receptionist mentions that…" at bounding box center [656, 556] width 744 height 214
click at [641, 701] on label "True" at bounding box center [660, 705] width 82 height 45
click at [641, 701] on input "True" at bounding box center [637, 707] width 15 height 12
radio input "true"
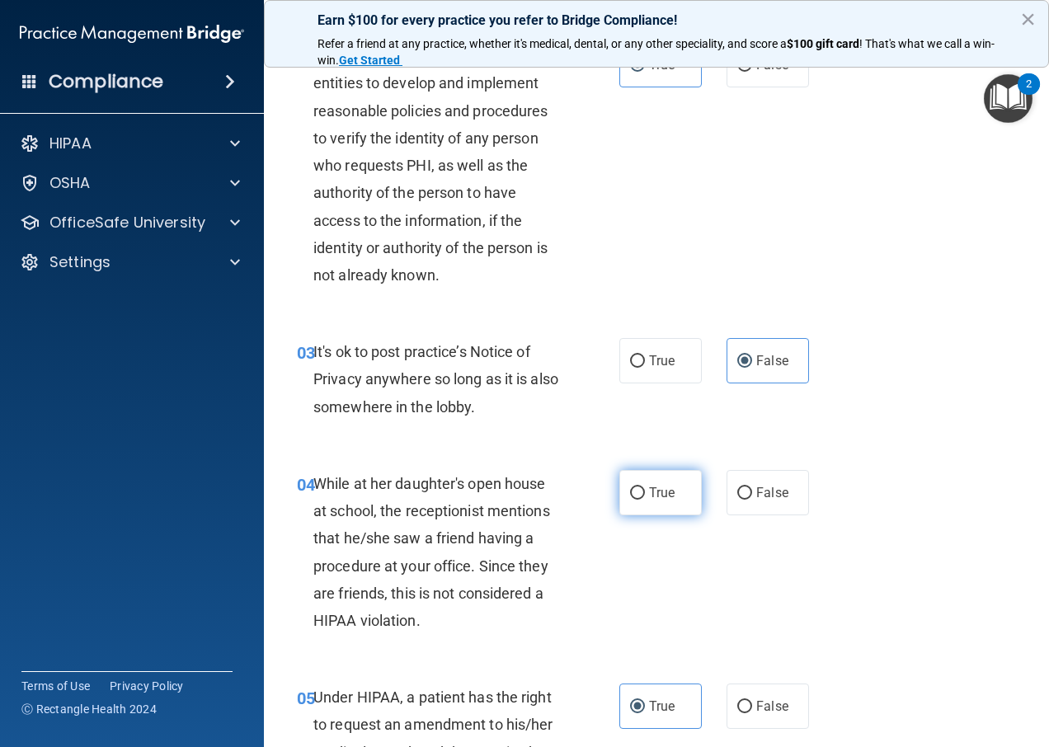
click at [630, 494] on input "True" at bounding box center [637, 493] width 15 height 12
radio input "true"
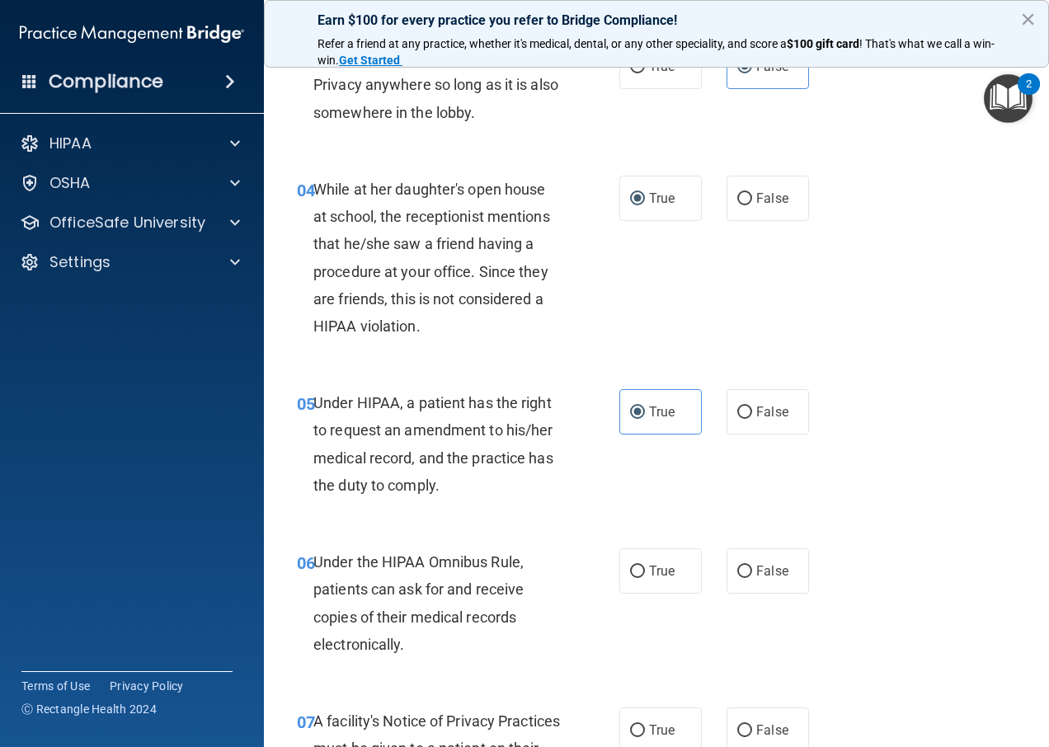
scroll to position [577, 0]
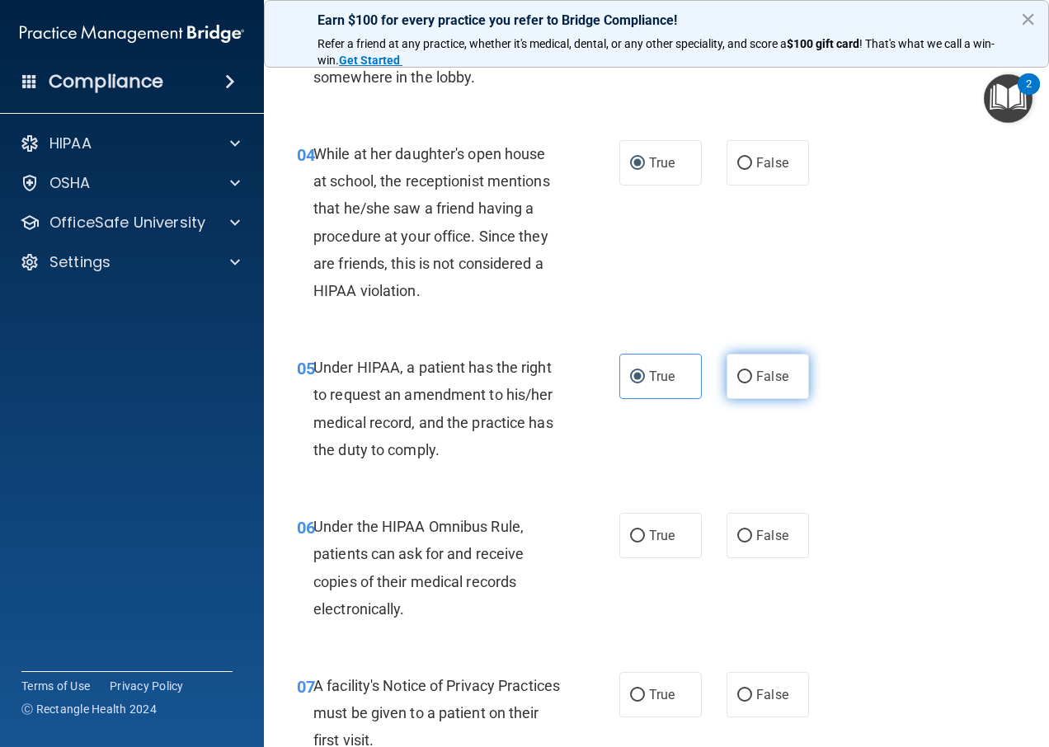
click at [756, 371] on span "False" at bounding box center [772, 377] width 32 height 16
click at [749, 371] on input "False" at bounding box center [744, 377] width 15 height 12
radio input "true"
radio input "false"
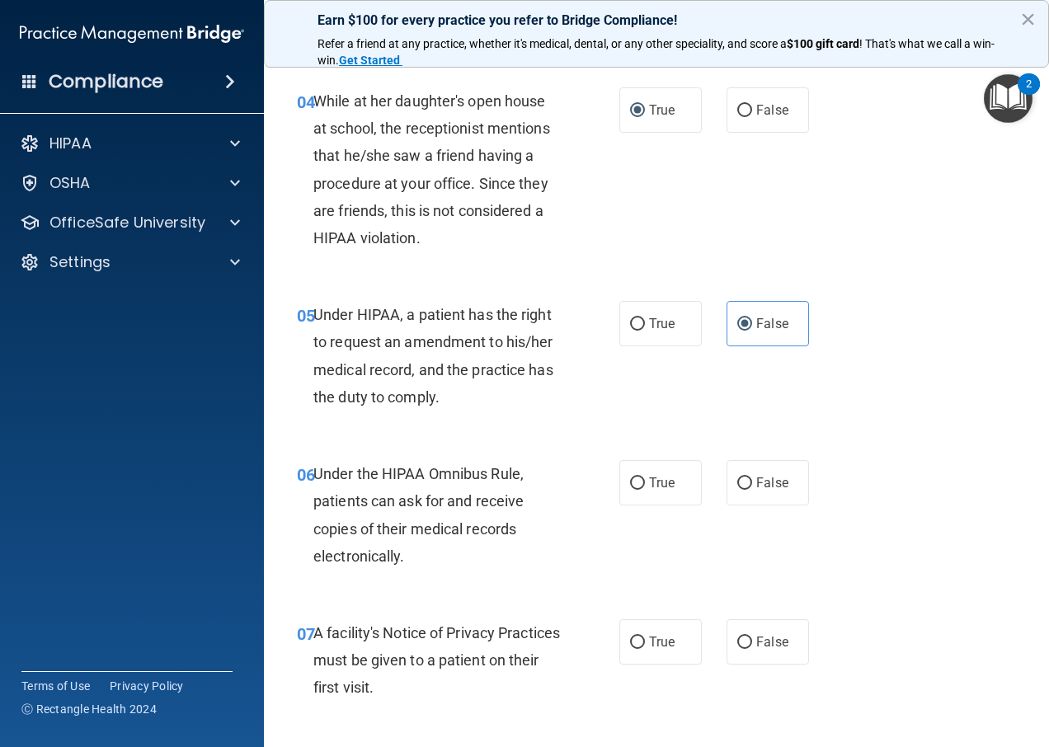
scroll to position [660, 0]
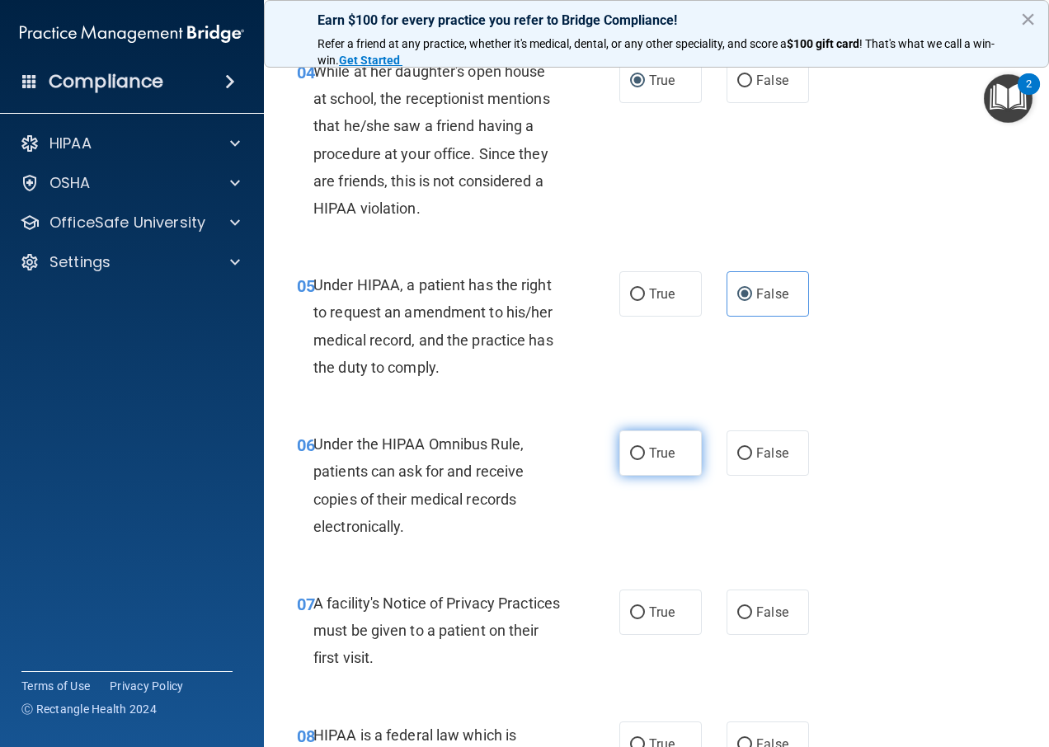
click at [622, 443] on label "True" at bounding box center [660, 452] width 82 height 45
click at [630, 448] on input "True" at bounding box center [637, 454] width 15 height 12
radio input "true"
click at [655, 614] on span "True" at bounding box center [662, 612] width 26 height 16
click at [645, 614] on input "True" at bounding box center [637, 613] width 15 height 12
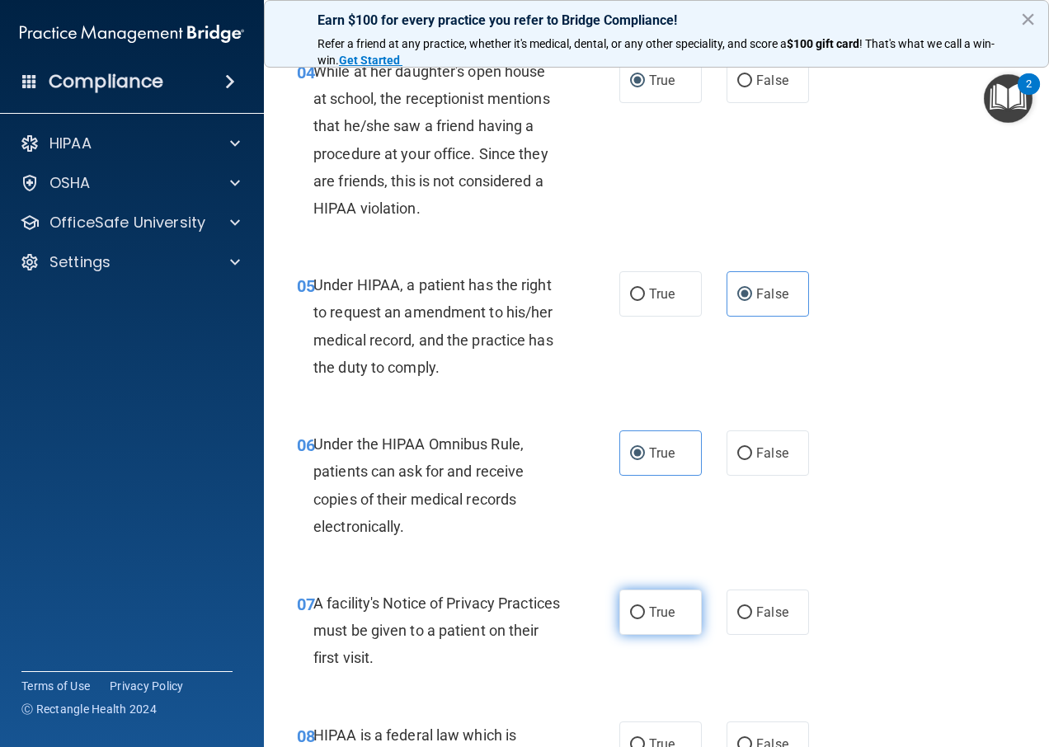
radio input "true"
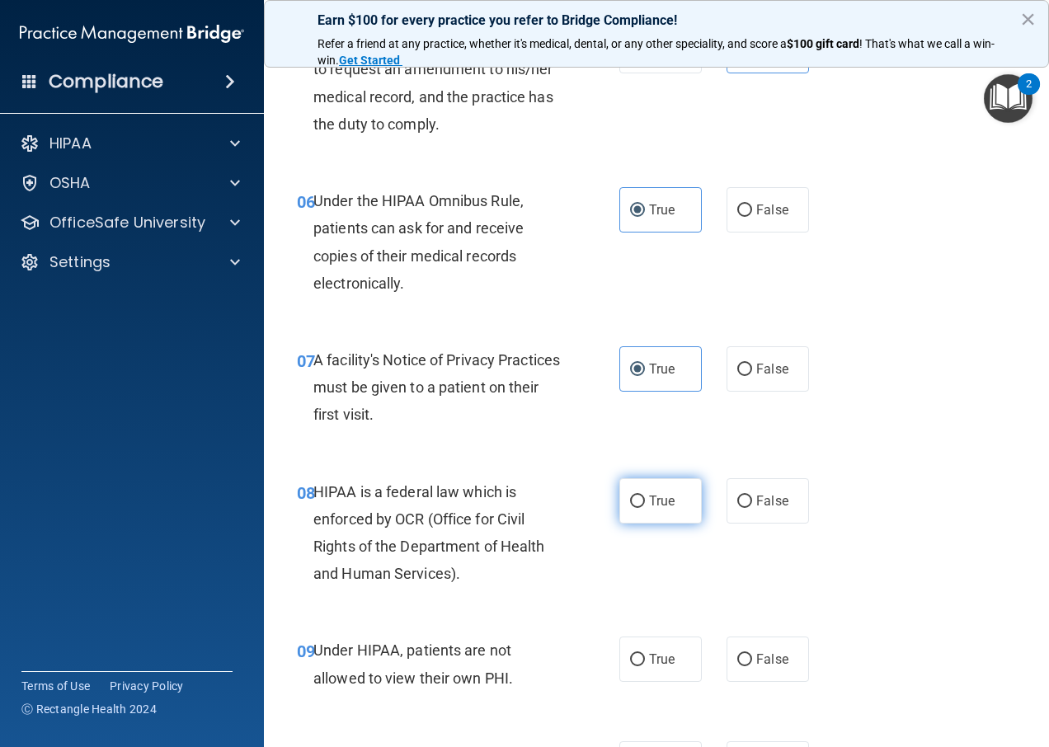
scroll to position [907, 0]
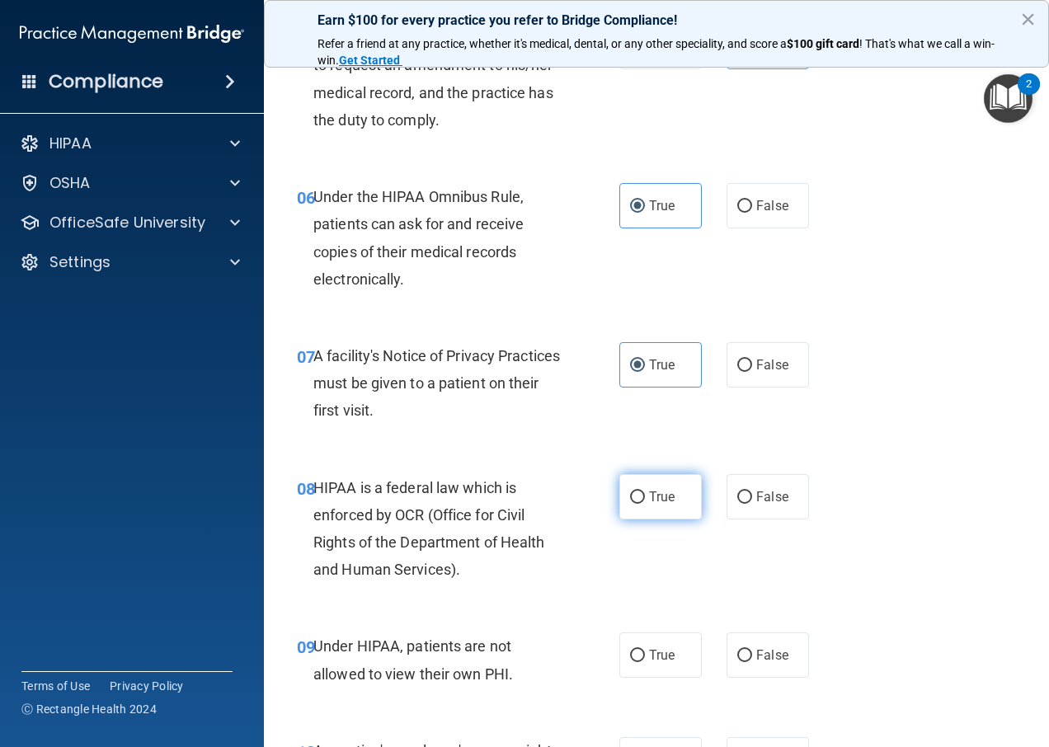
click at [636, 510] on label "True" at bounding box center [660, 496] width 82 height 45
click at [636, 504] on input "True" at bounding box center [637, 497] width 15 height 12
radio input "true"
click at [753, 642] on label "False" at bounding box center [767, 654] width 82 height 45
click at [752, 650] on input "False" at bounding box center [744, 656] width 15 height 12
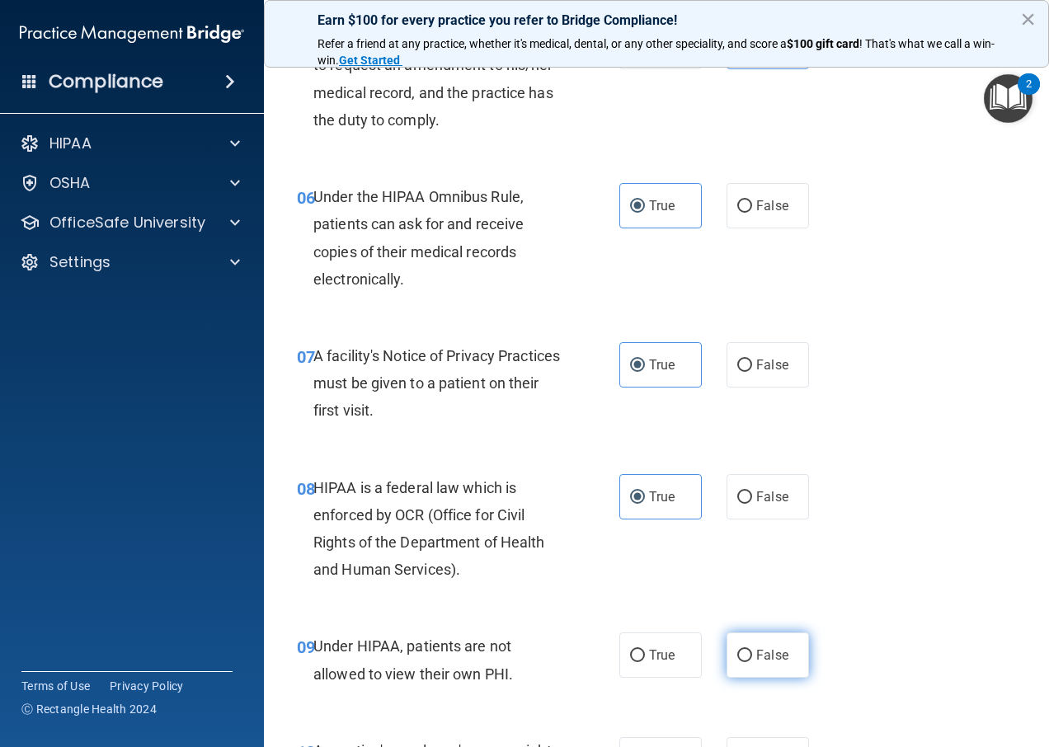
radio input "true"
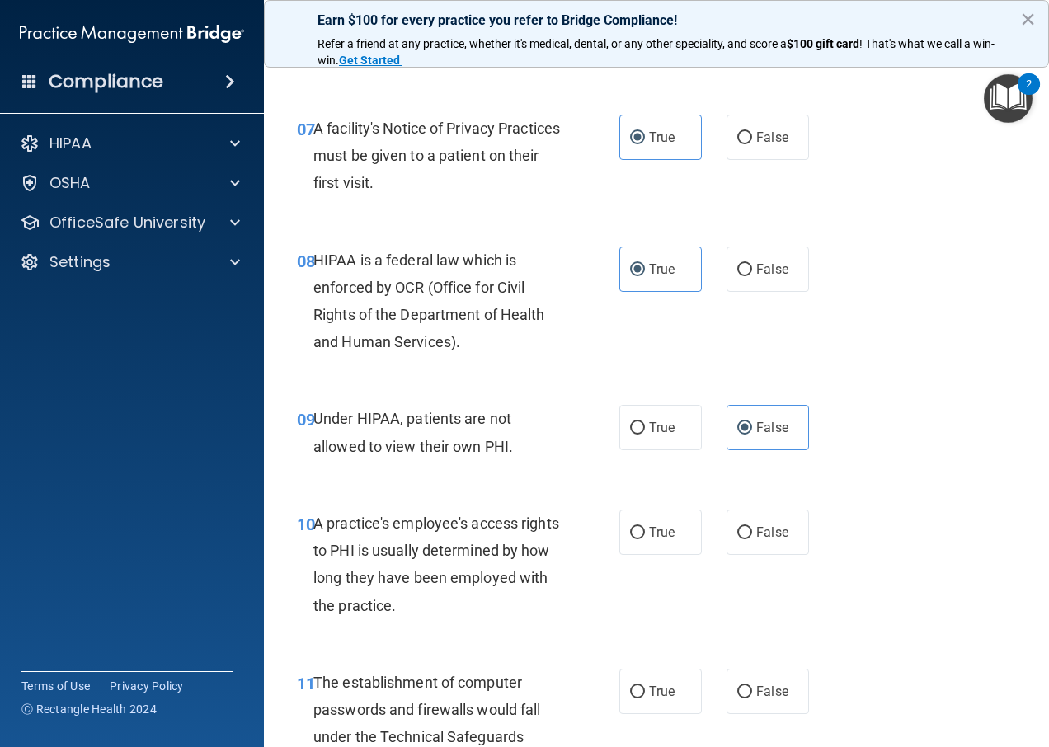
scroll to position [1154, 0]
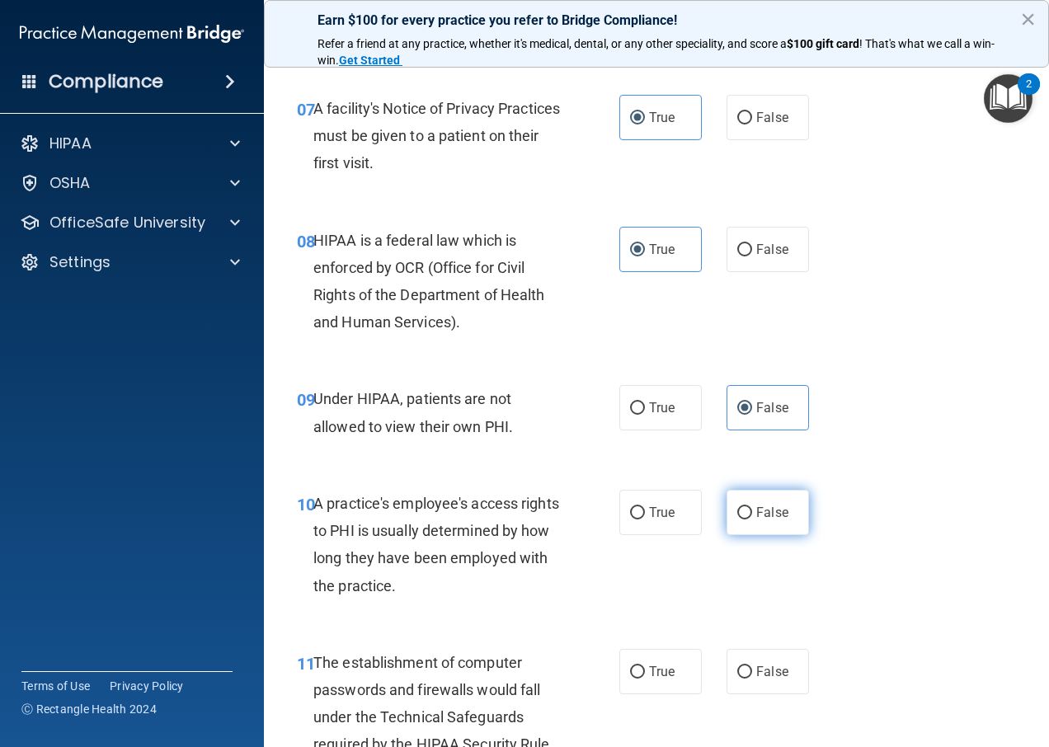
click at [747, 518] on label "False" at bounding box center [767, 512] width 82 height 45
click at [747, 518] on input "False" at bounding box center [744, 513] width 15 height 12
radio input "true"
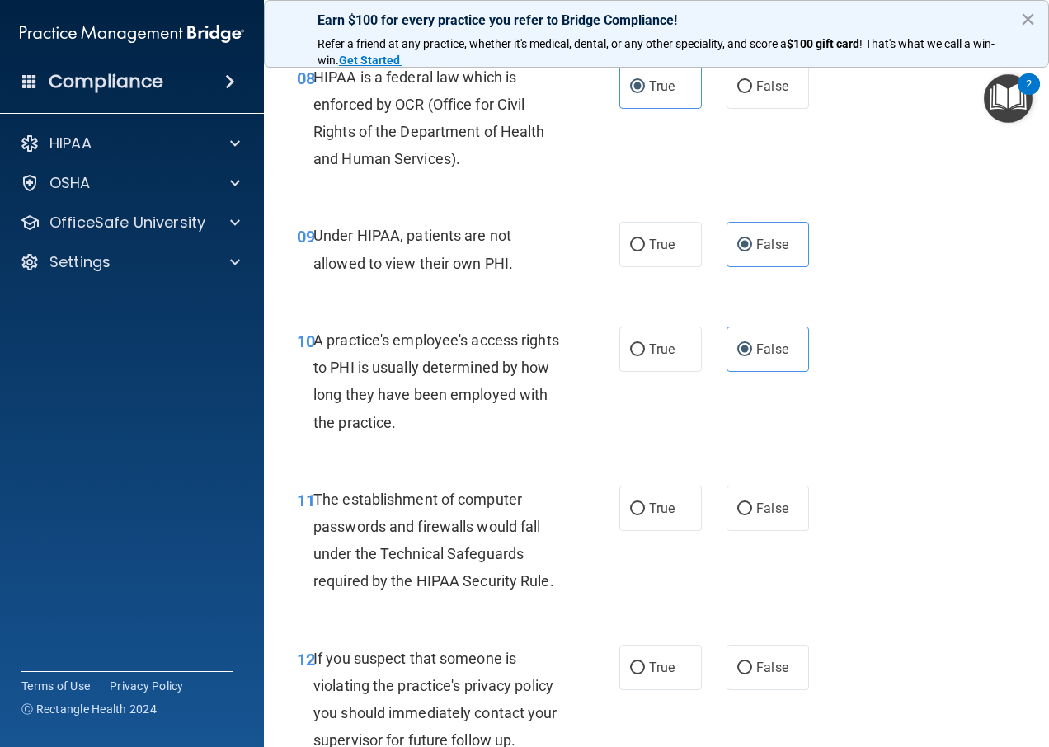
scroll to position [1319, 0]
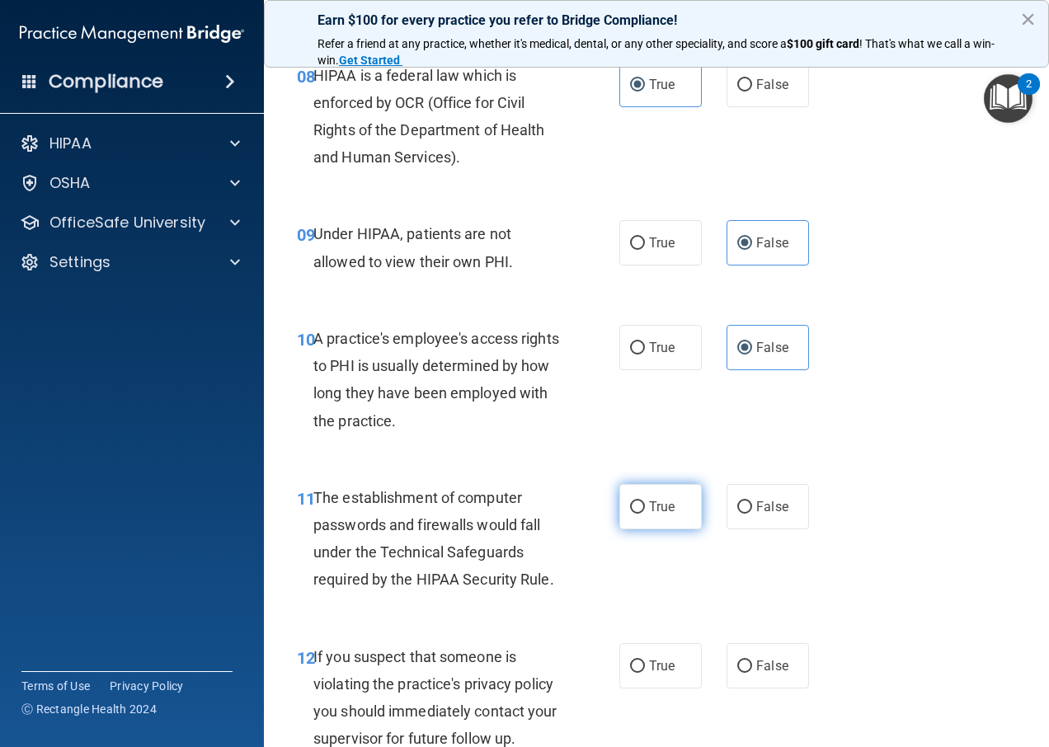
click at [624, 488] on label "True" at bounding box center [660, 506] width 82 height 45
click at [630, 501] on input "True" at bounding box center [637, 507] width 15 height 12
radio input "true"
click at [622, 656] on label "True" at bounding box center [660, 665] width 82 height 45
click at [630, 660] on input "True" at bounding box center [637, 666] width 15 height 12
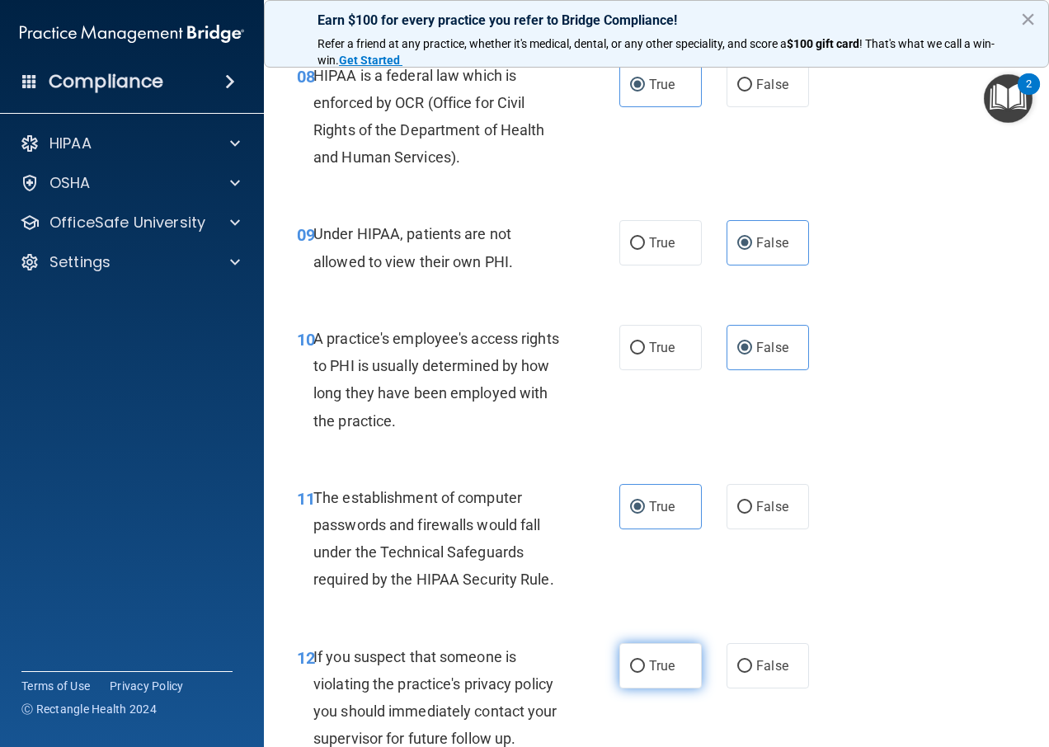
radio input "true"
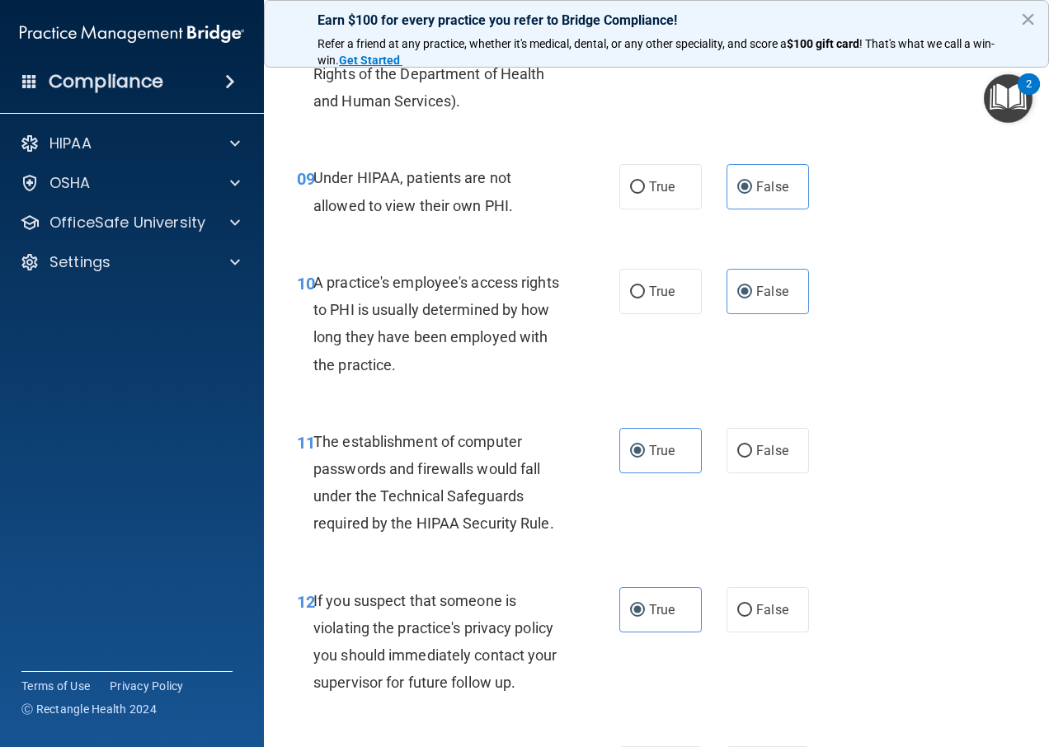
scroll to position [1484, 0]
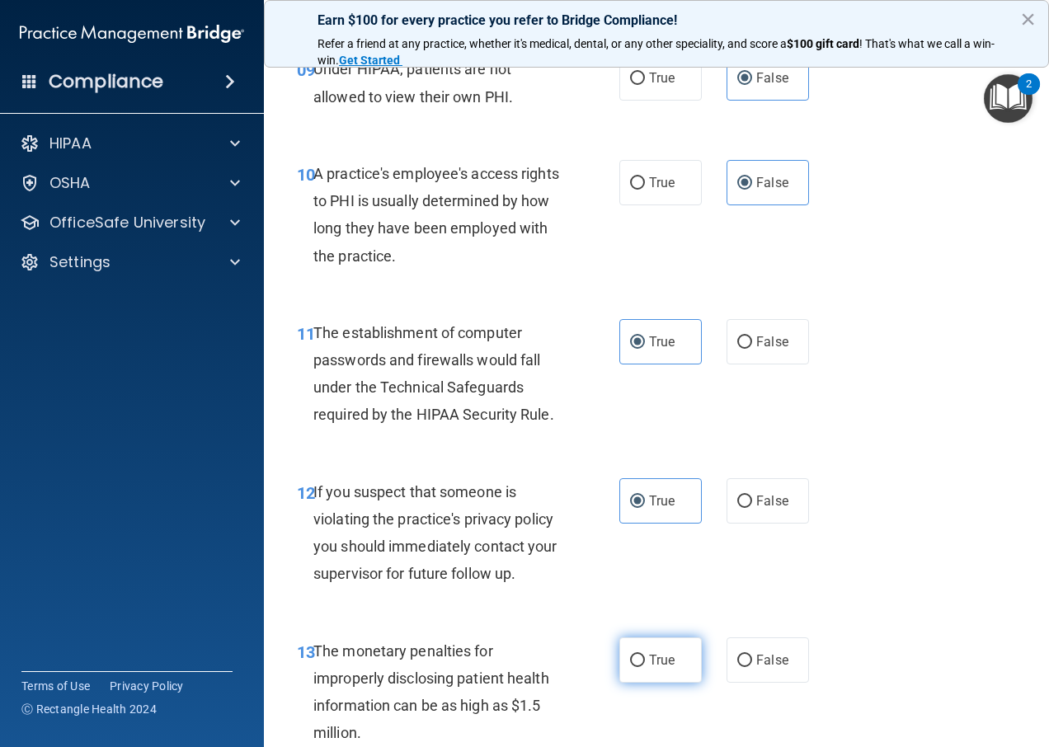
click at [639, 660] on label "True" at bounding box center [660, 659] width 82 height 45
click at [639, 660] on input "True" at bounding box center [637, 661] width 15 height 12
radio input "true"
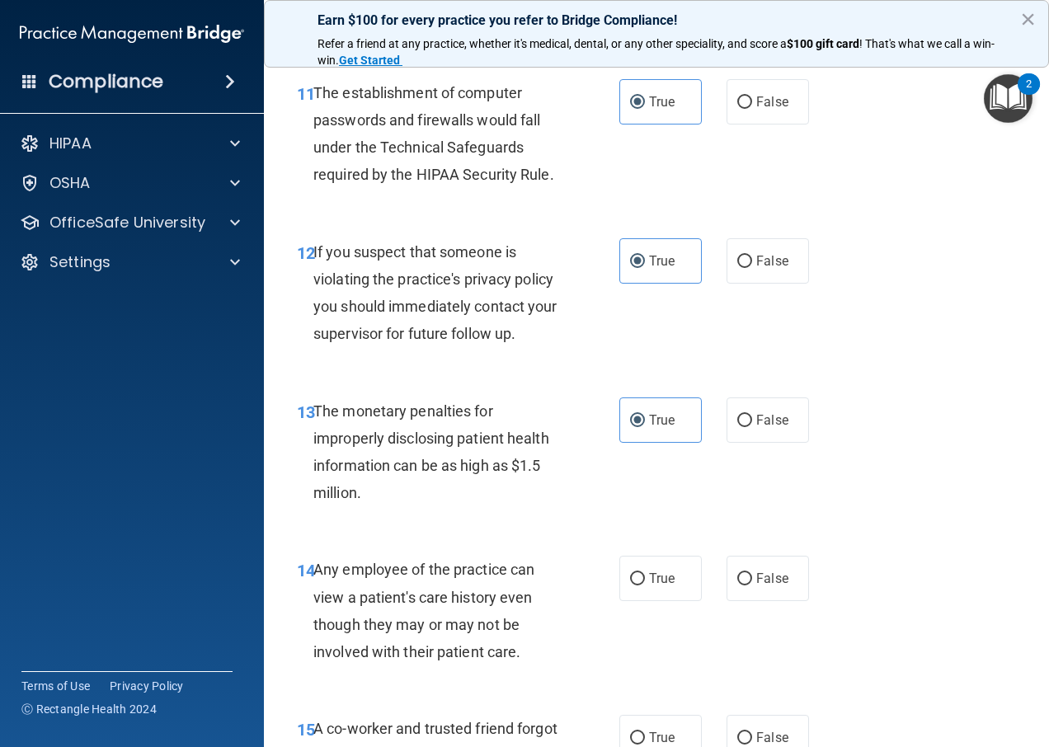
scroll to position [1731, 0]
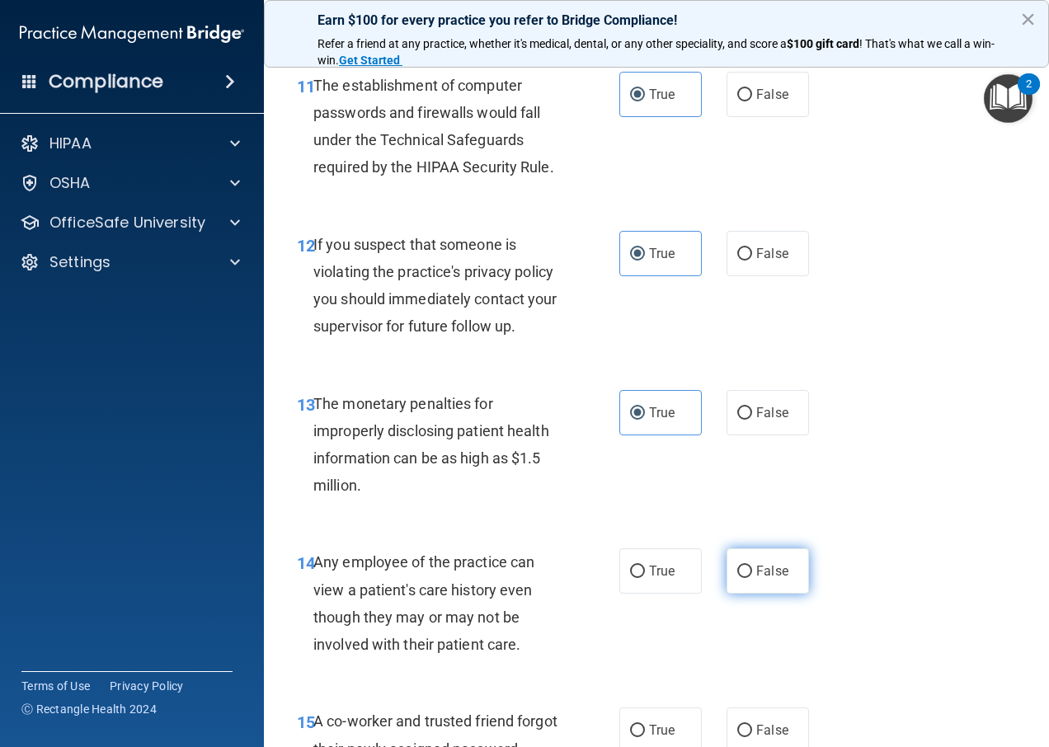
click at [754, 562] on label "False" at bounding box center [767, 570] width 82 height 45
click at [752, 566] on input "False" at bounding box center [744, 572] width 15 height 12
radio input "true"
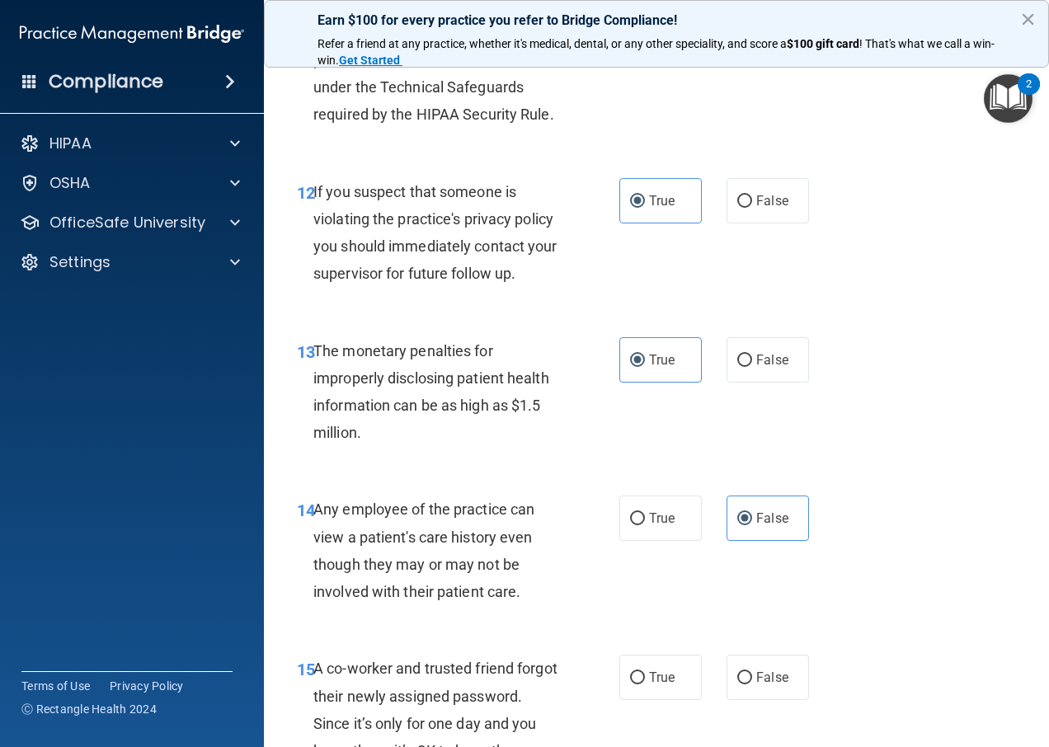
scroll to position [1814, 0]
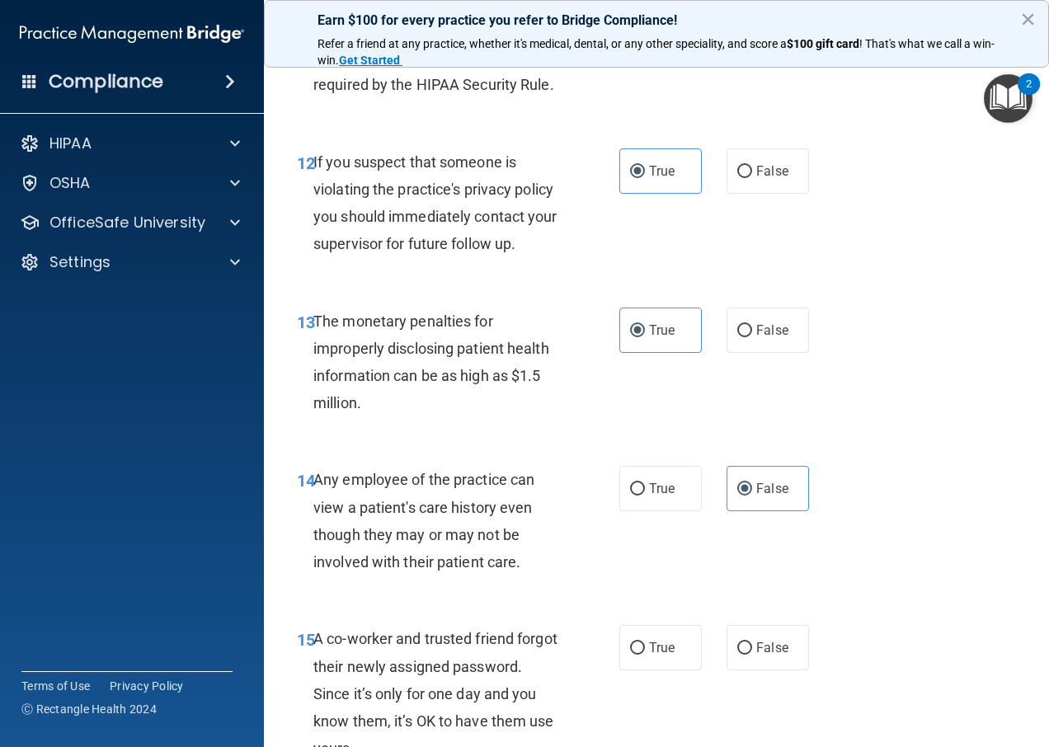
drag, startPoint x: 721, startPoint y: 636, endPoint x: 712, endPoint y: 643, distance: 10.6
click at [726, 636] on label "False" at bounding box center [767, 647] width 82 height 45
click at [737, 642] on input "False" at bounding box center [744, 648] width 15 height 12
radio input "true"
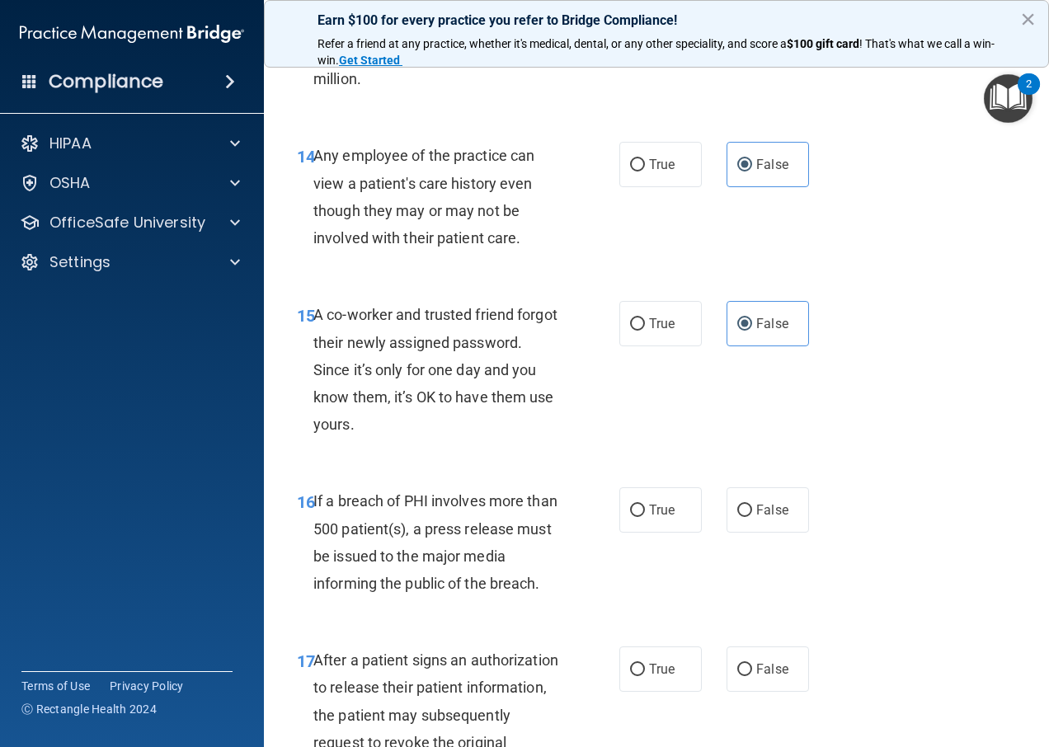
scroll to position [2144, 0]
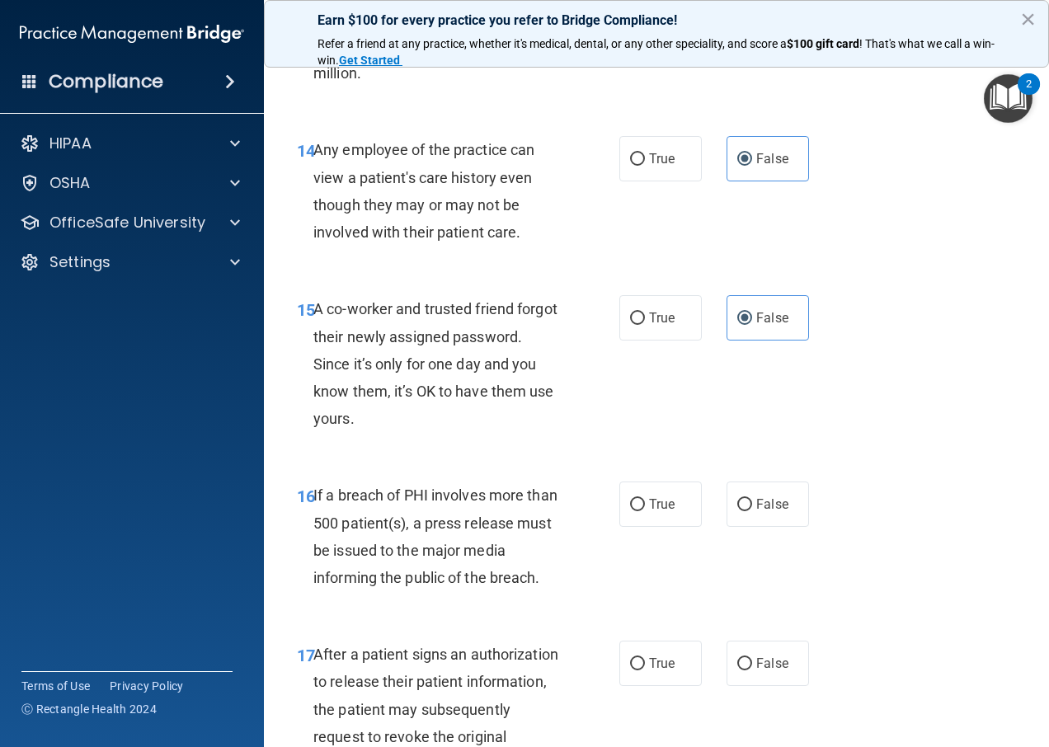
drag, startPoint x: 763, startPoint y: 511, endPoint x: 744, endPoint y: 538, distance: 33.6
click at [761, 516] on label "False" at bounding box center [767, 503] width 82 height 45
click at [752, 511] on input "False" at bounding box center [744, 505] width 15 height 12
radio input "true"
click at [649, 505] on span "True" at bounding box center [662, 504] width 26 height 16
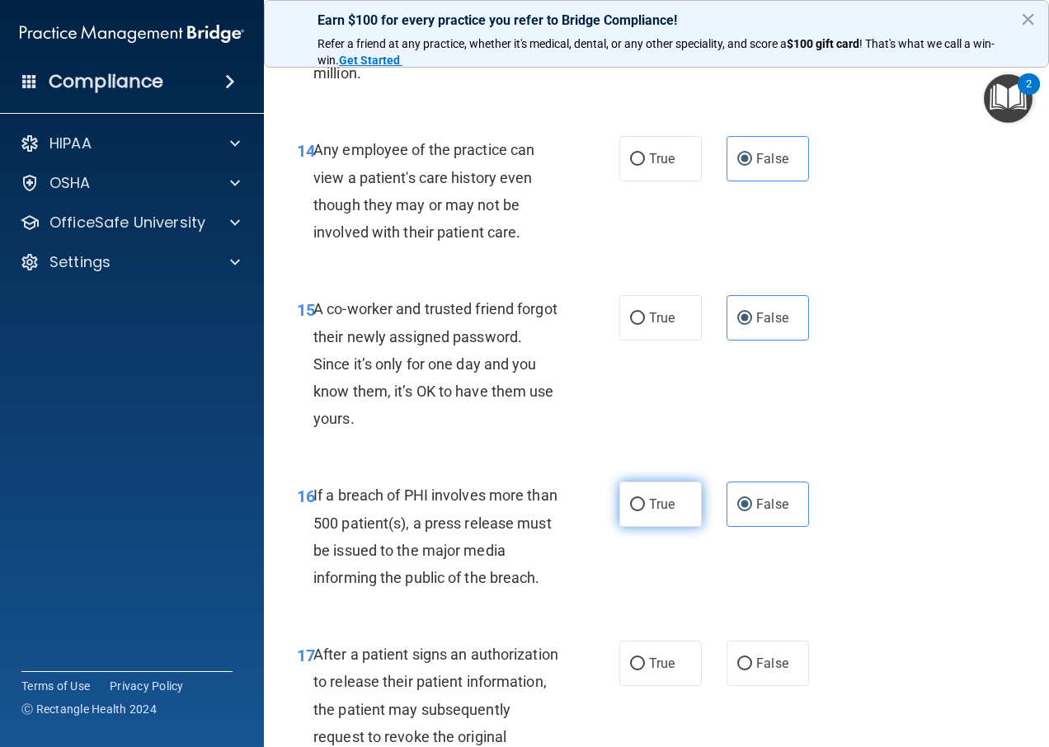
click at [645, 505] on input "True" at bounding box center [637, 505] width 15 height 12
radio input "true"
radio input "false"
click at [627, 674] on label "True" at bounding box center [660, 663] width 82 height 45
click at [630, 670] on input "True" at bounding box center [637, 664] width 15 height 12
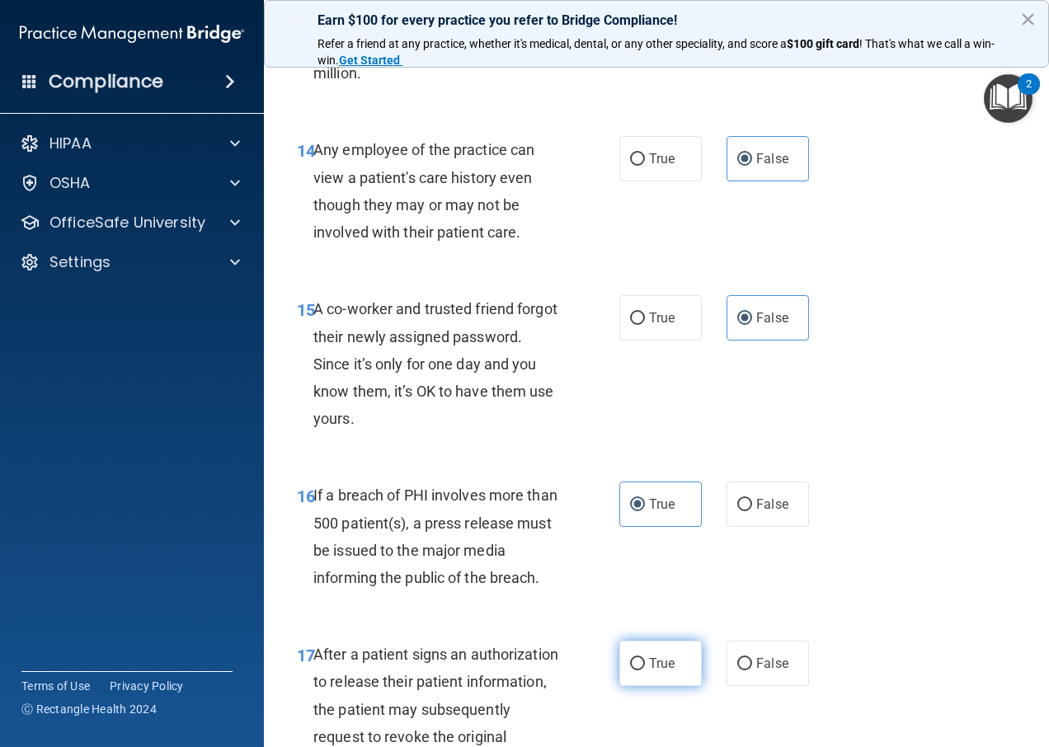
radio input "true"
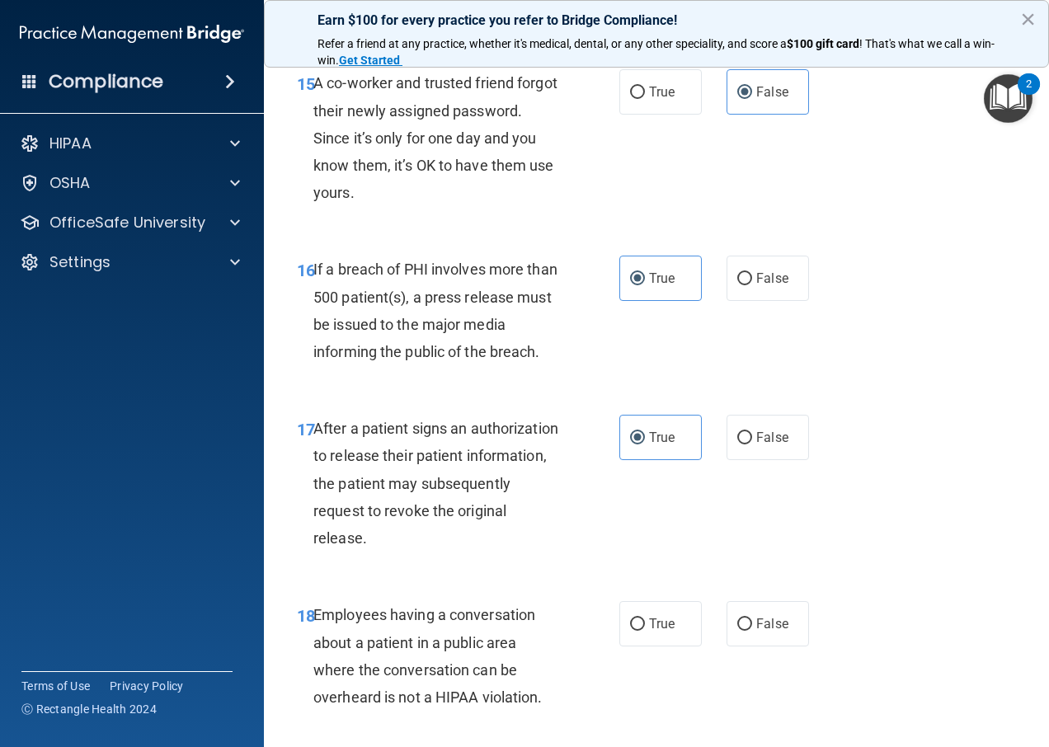
scroll to position [2473, 0]
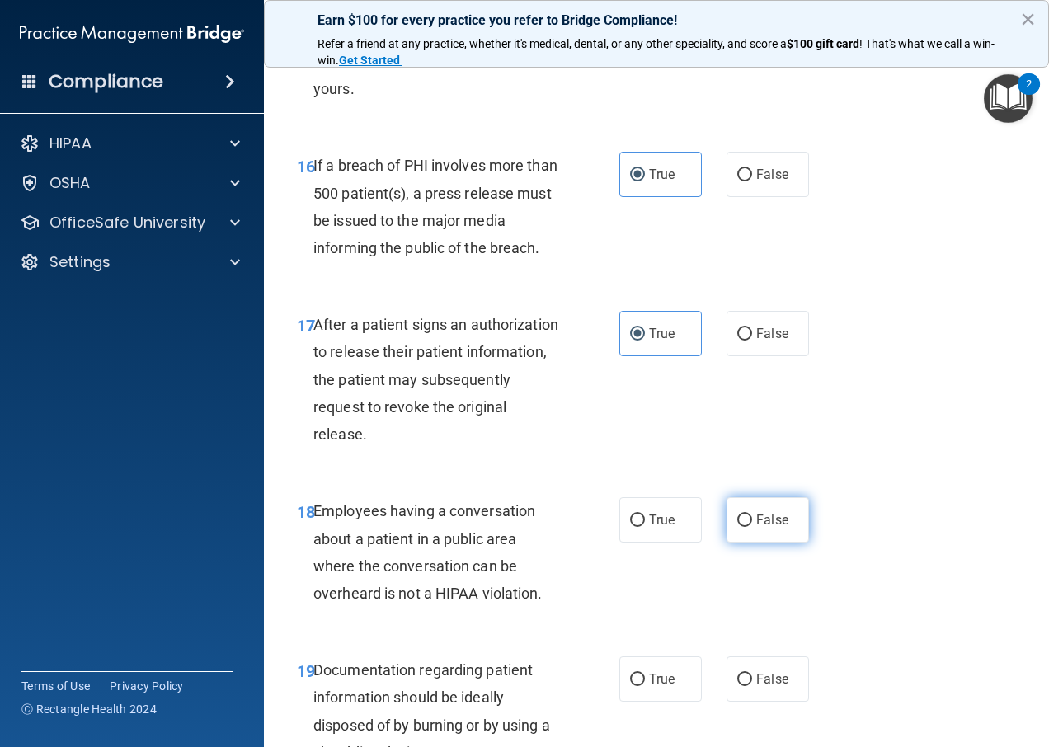
click at [737, 528] on label "False" at bounding box center [767, 519] width 82 height 45
click at [737, 527] on input "False" at bounding box center [744, 520] width 15 height 12
radio input "true"
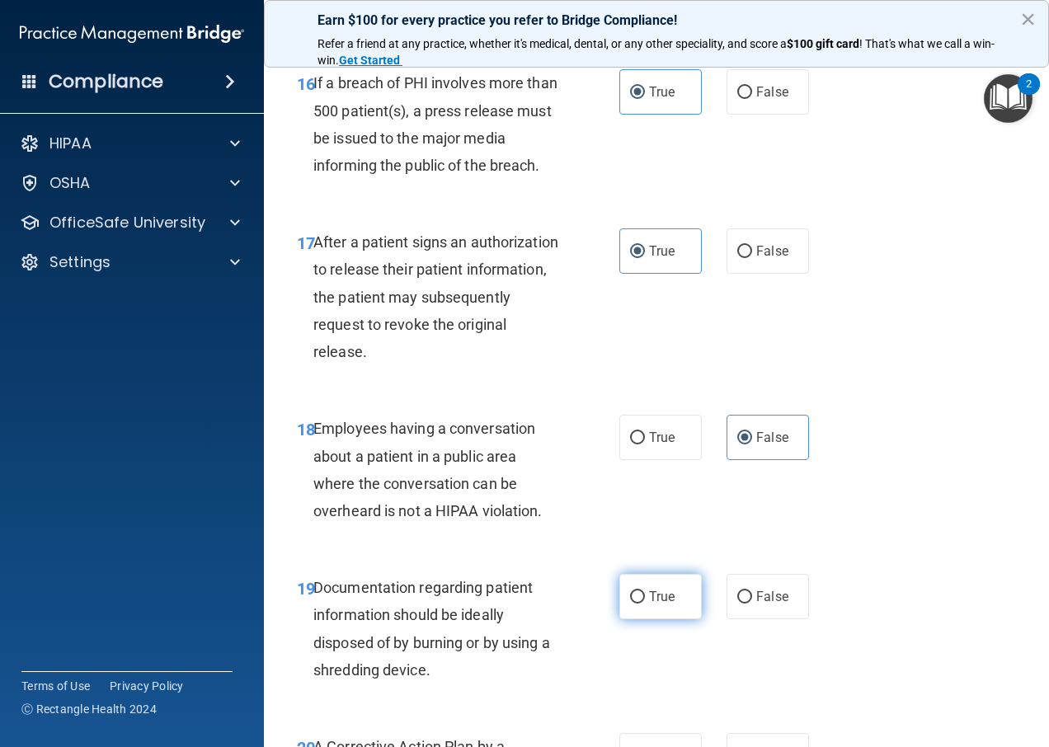
click at [637, 599] on input "True" at bounding box center [637, 597] width 15 height 12
radio input "true"
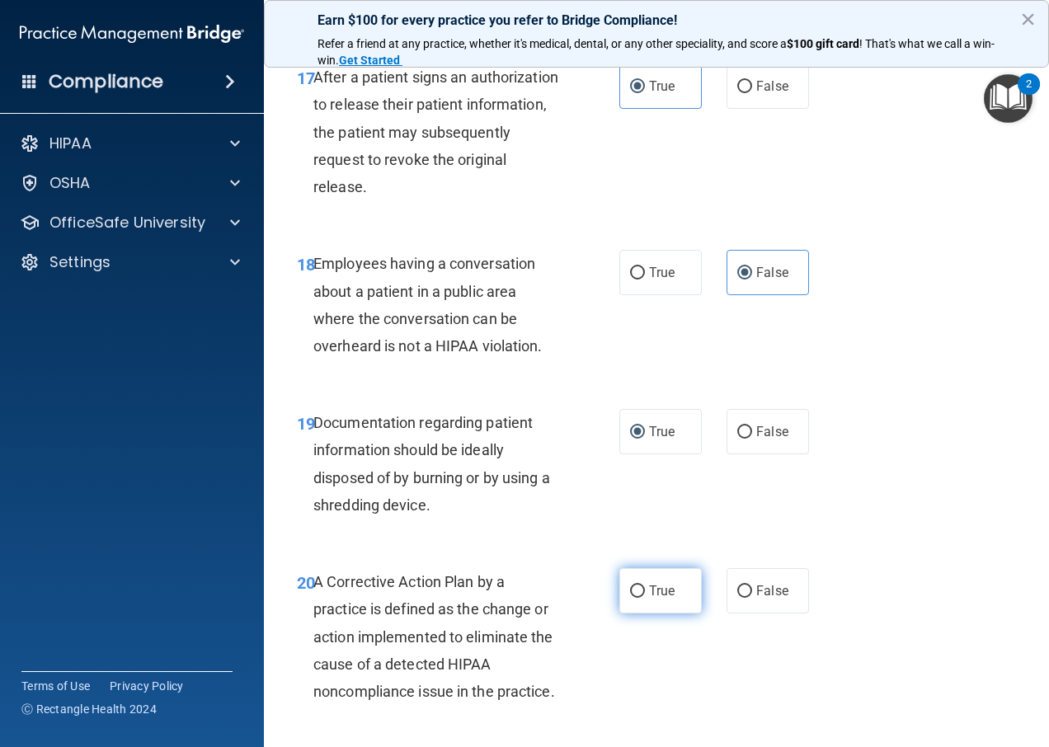
click at [653, 591] on span "True" at bounding box center [662, 591] width 26 height 16
click at [645, 591] on input "True" at bounding box center [637, 591] width 15 height 12
radio input "true"
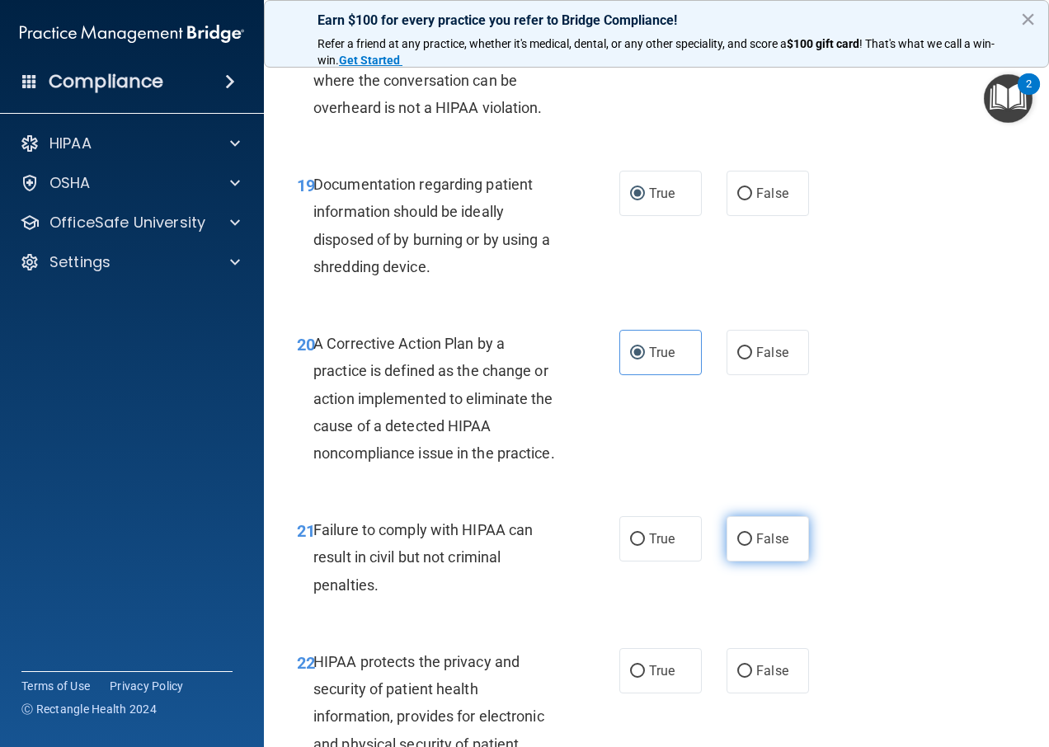
scroll to position [2968, 0]
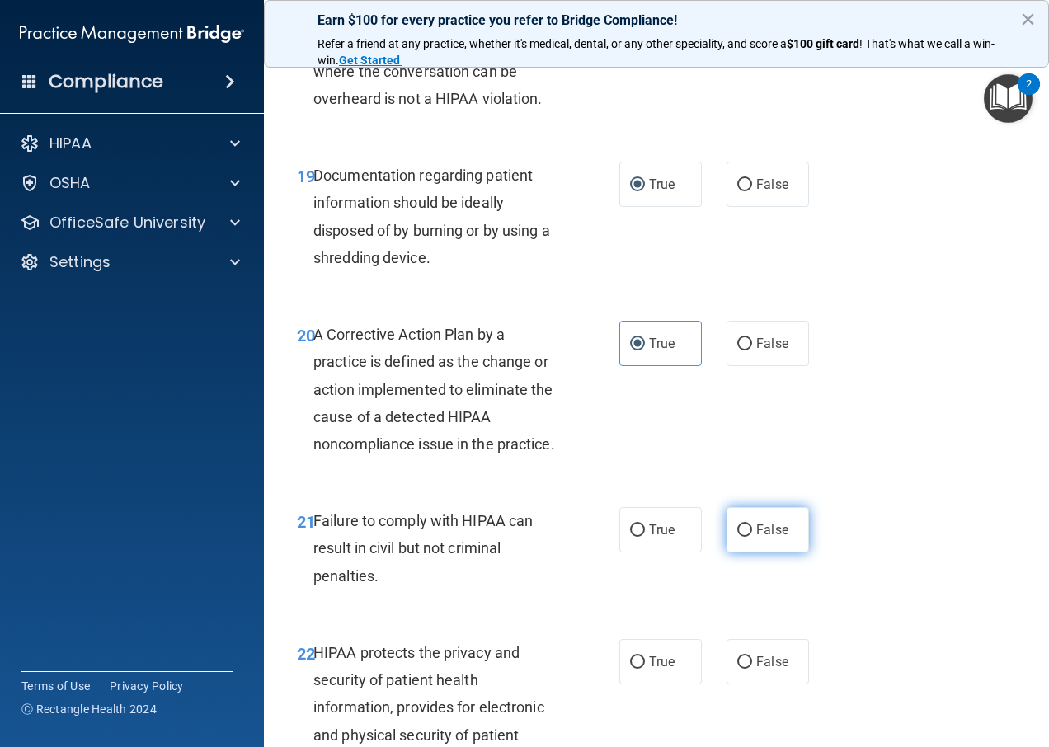
click at [734, 548] on label "False" at bounding box center [767, 529] width 82 height 45
click at [737, 537] on input "False" at bounding box center [744, 530] width 15 height 12
radio input "true"
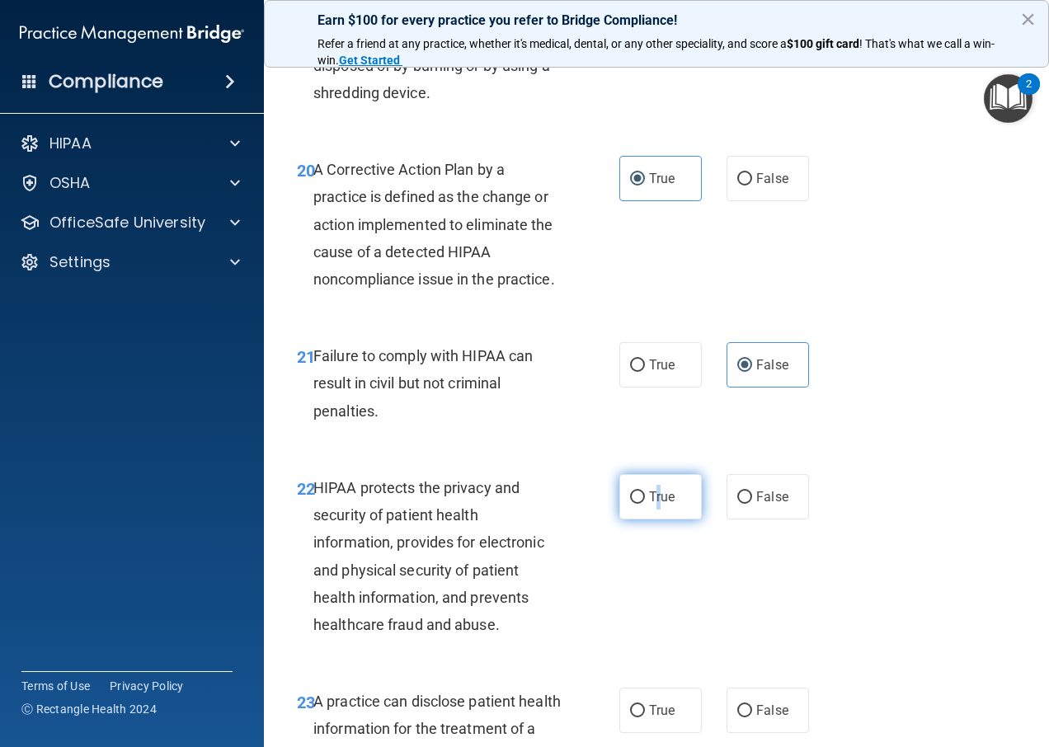
click at [655, 505] on span "True" at bounding box center [662, 497] width 26 height 16
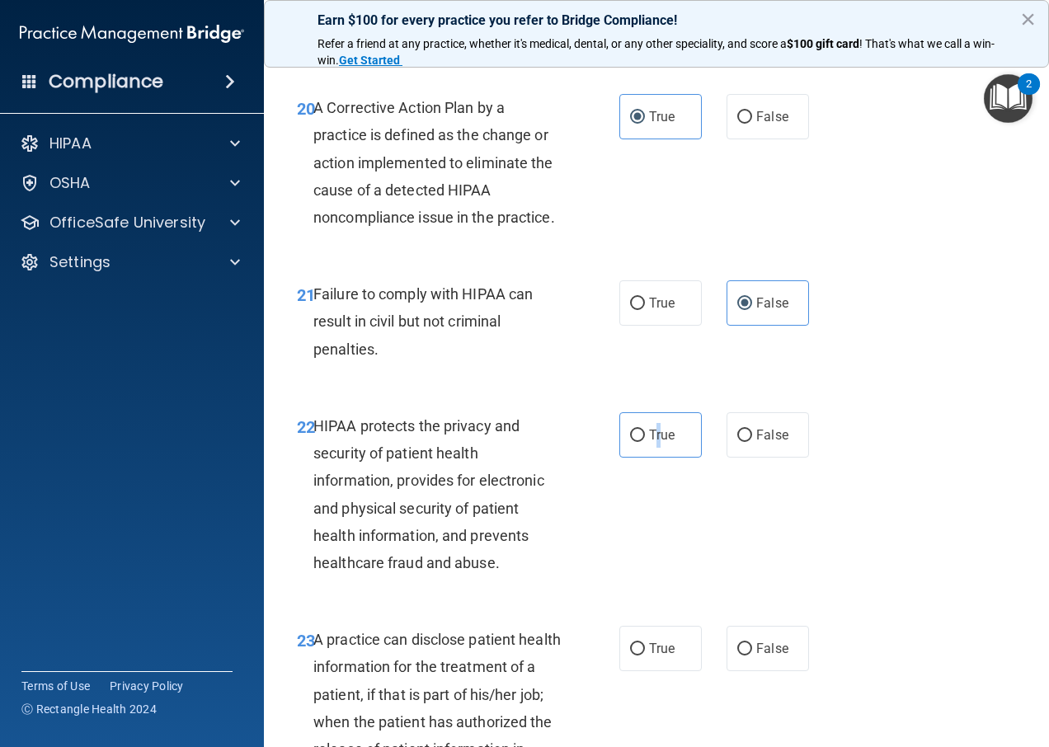
scroll to position [3298, 0]
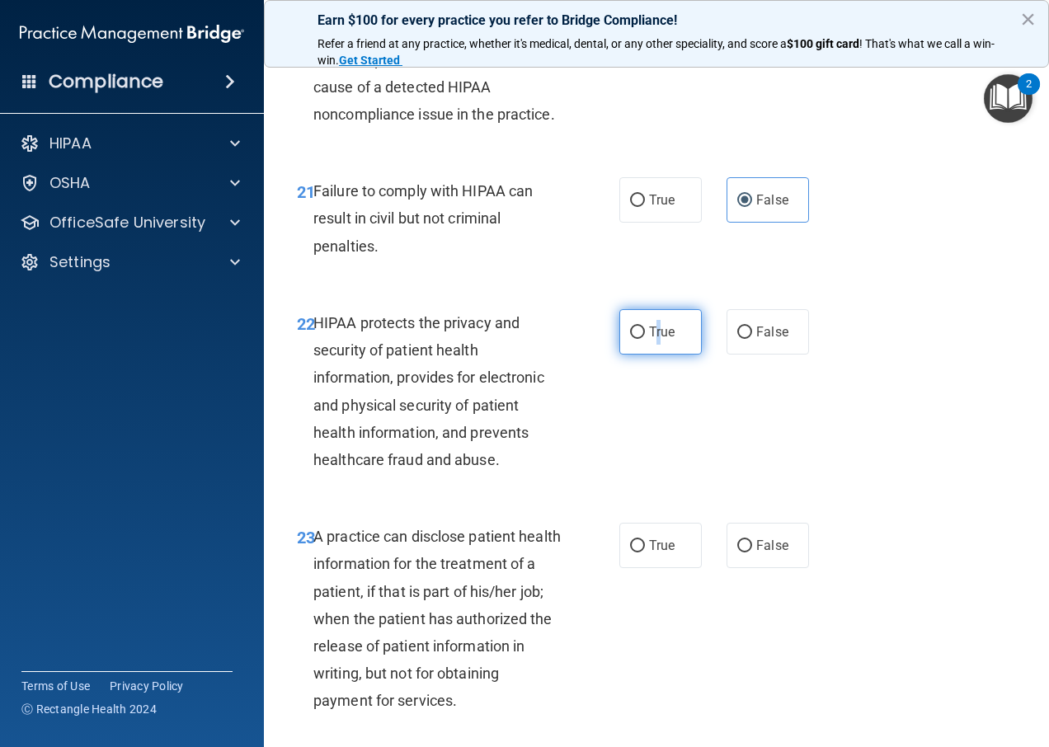
click at [632, 339] on input "True" at bounding box center [637, 332] width 15 height 12
radio input "true"
click at [746, 568] on label "False" at bounding box center [767, 545] width 82 height 45
click at [746, 552] on input "False" at bounding box center [744, 546] width 15 height 12
radio input "true"
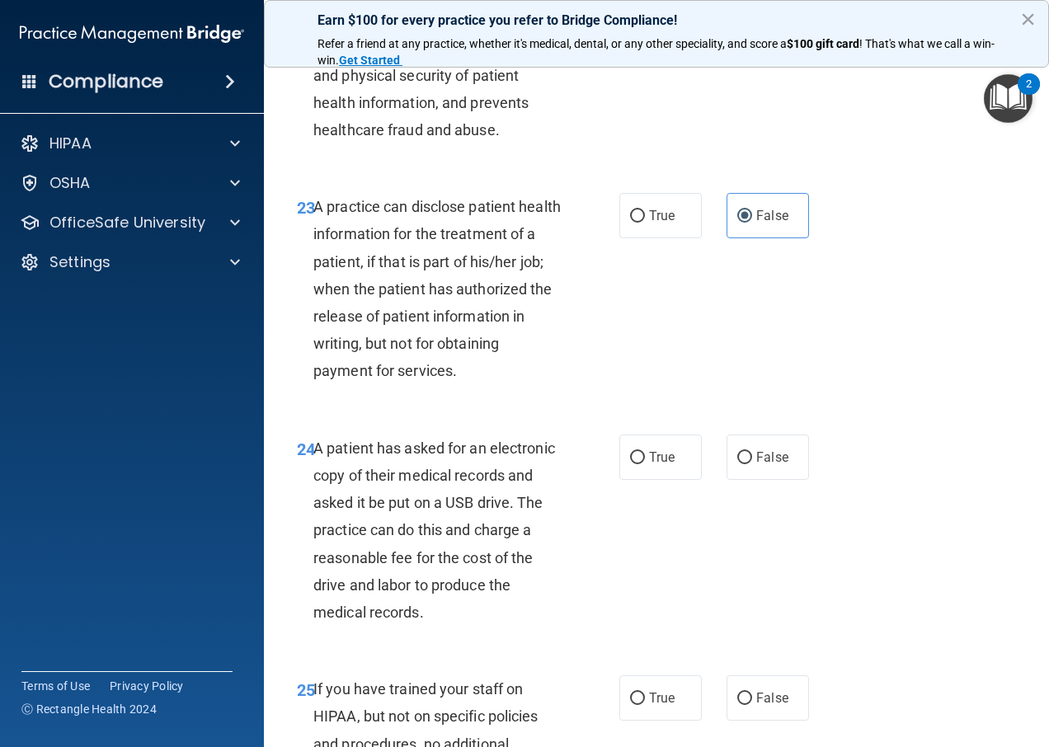
drag, startPoint x: 646, startPoint y: 495, endPoint x: 657, endPoint y: 533, distance: 39.6
click at [646, 480] on label "True" at bounding box center [660, 456] width 82 height 45
click at [645, 464] on input "True" at bounding box center [637, 458] width 15 height 12
radio input "true"
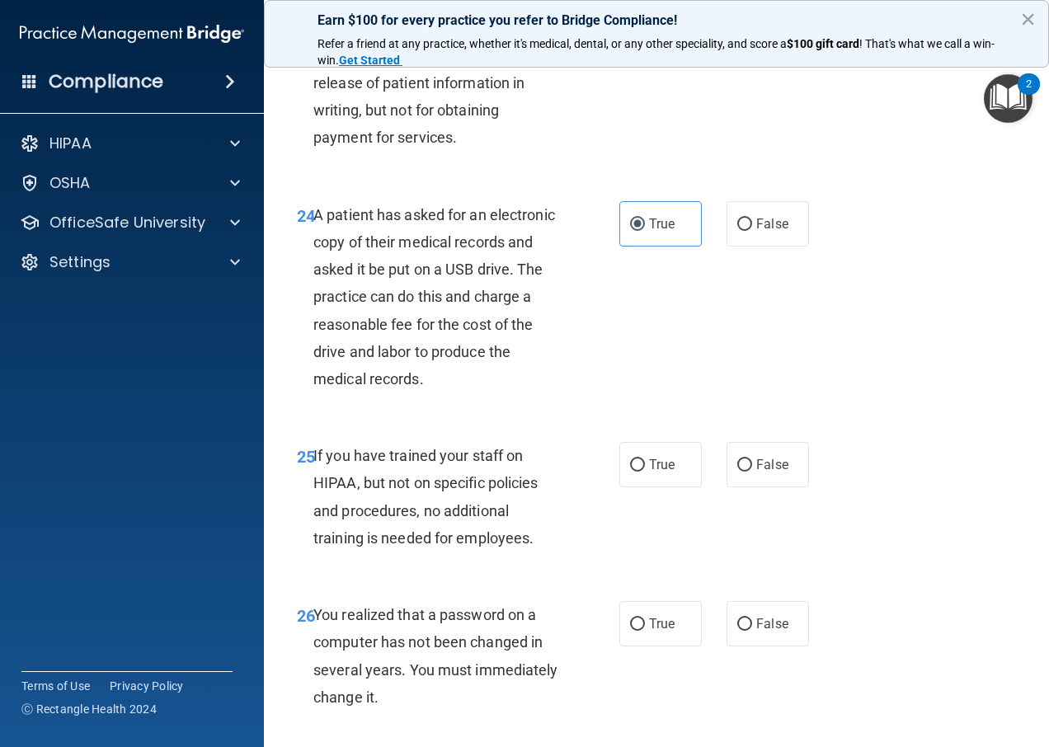
scroll to position [3875, 0]
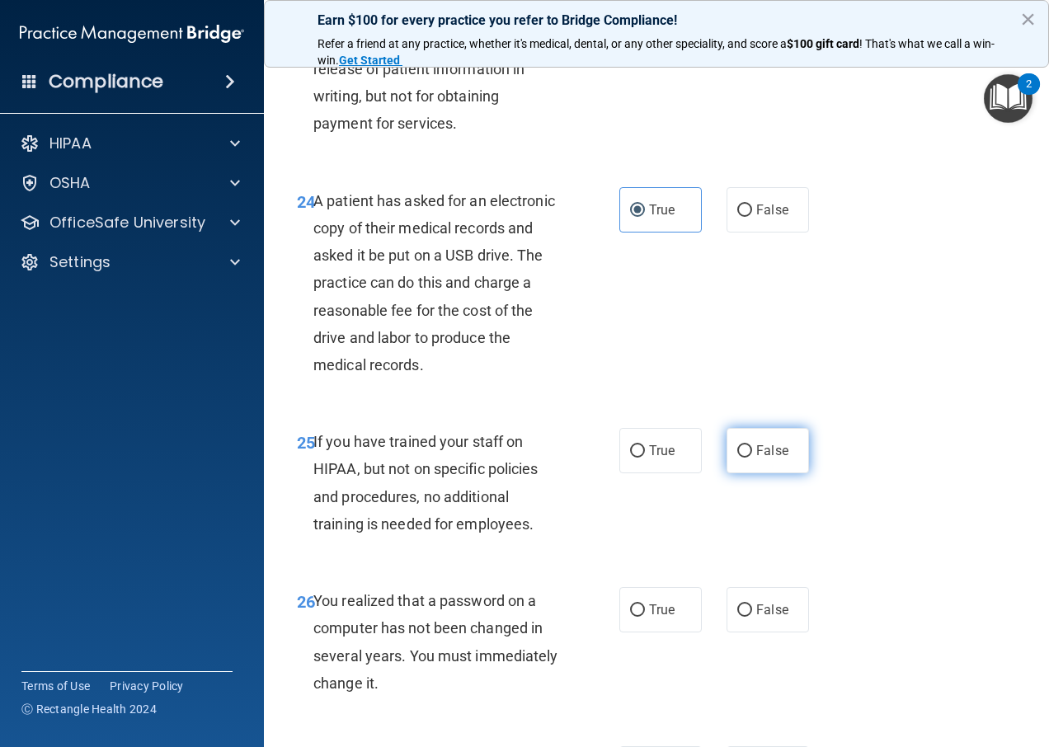
click at [760, 473] on label "False" at bounding box center [767, 450] width 82 height 45
click at [752, 458] on input "False" at bounding box center [744, 451] width 15 height 12
radio input "true"
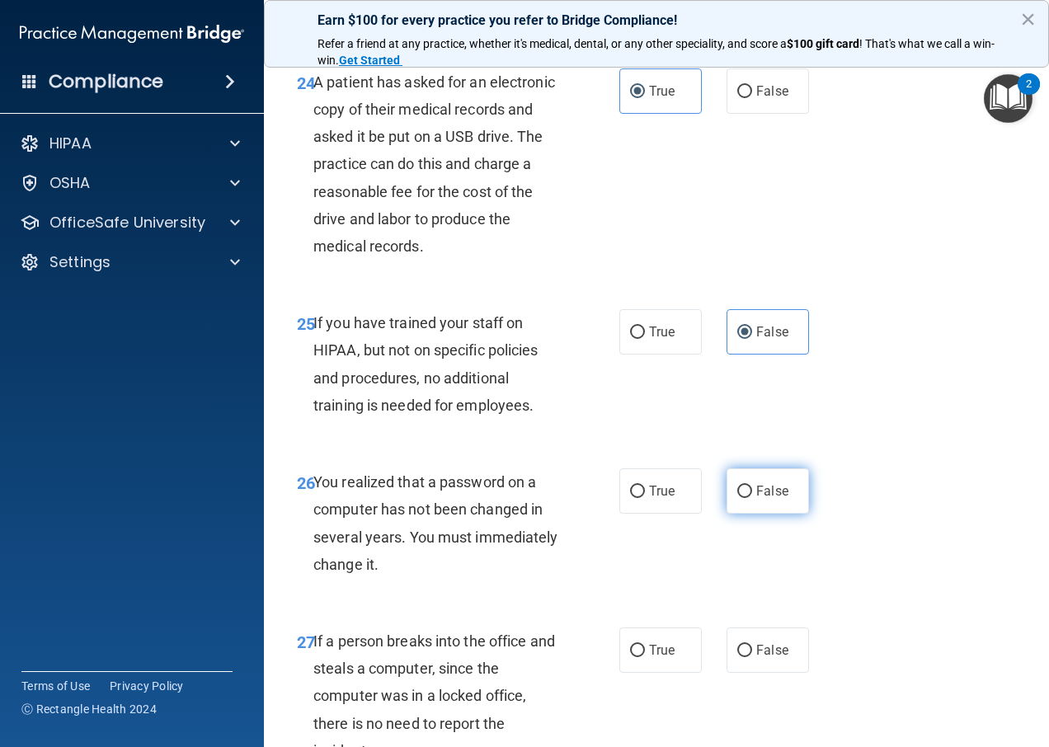
scroll to position [4040, 0]
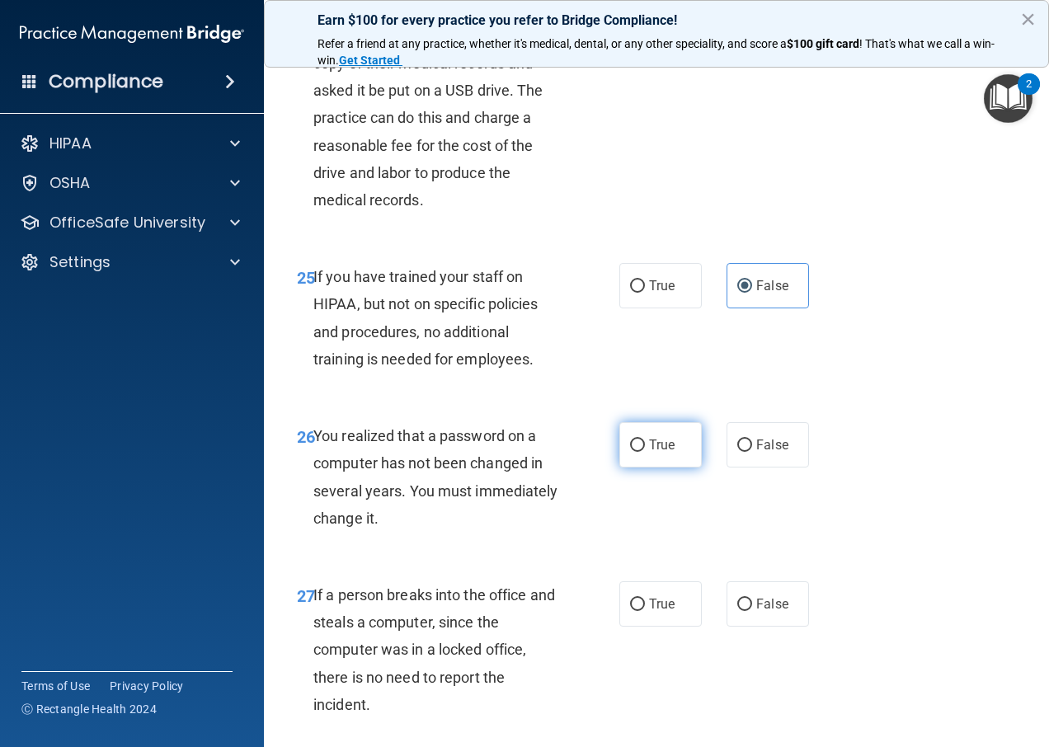
click at [679, 467] on label "True" at bounding box center [660, 444] width 82 height 45
click at [645, 452] on input "True" at bounding box center [637, 445] width 15 height 12
radio input "true"
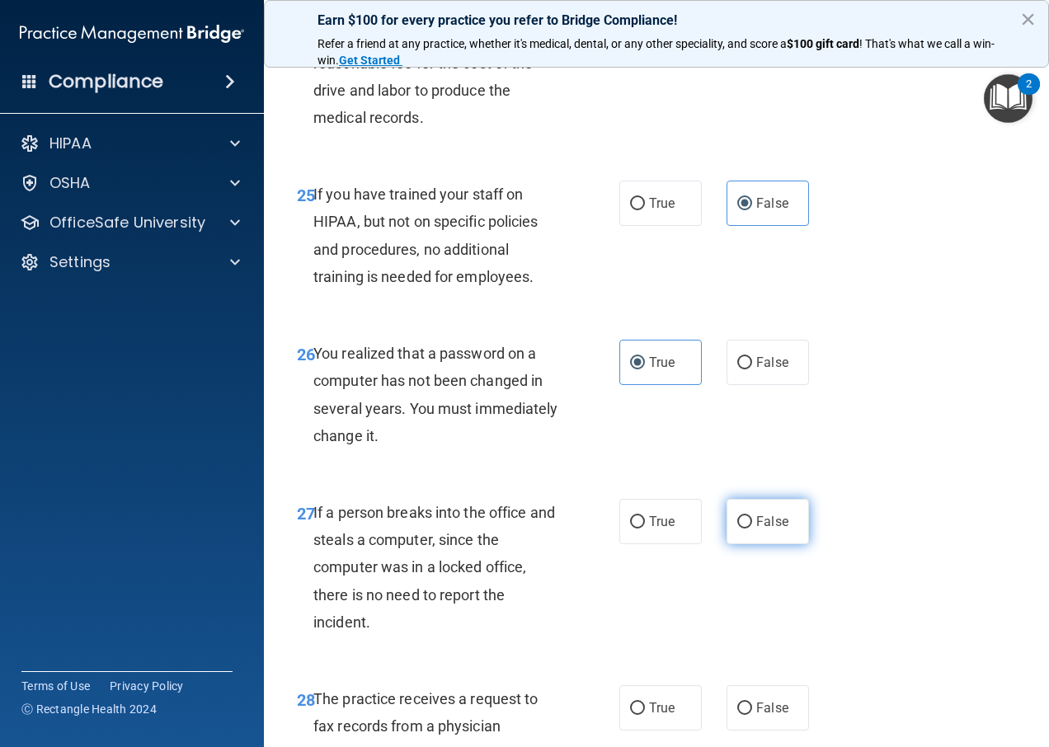
click at [759, 535] on label "False" at bounding box center [767, 521] width 82 height 45
click at [752, 528] on input "False" at bounding box center [744, 522] width 15 height 12
radio input "true"
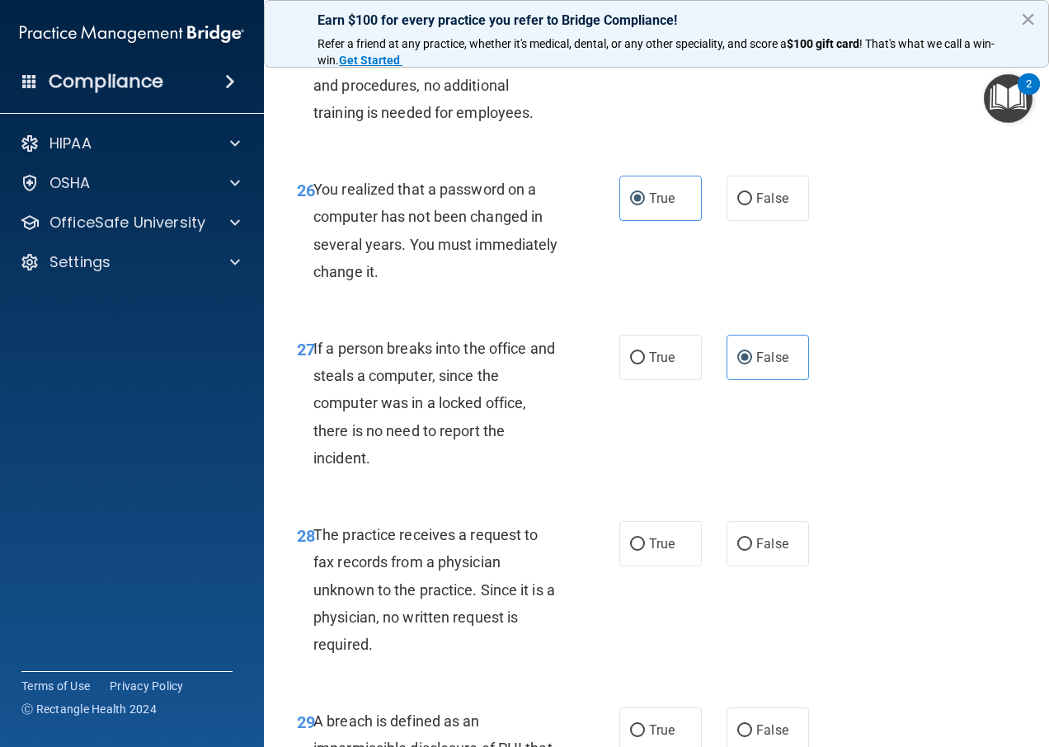
scroll to position [4287, 0]
click at [767, 551] on span "False" at bounding box center [772, 543] width 32 height 16
click at [752, 550] on input "False" at bounding box center [744, 544] width 15 height 12
radio input "true"
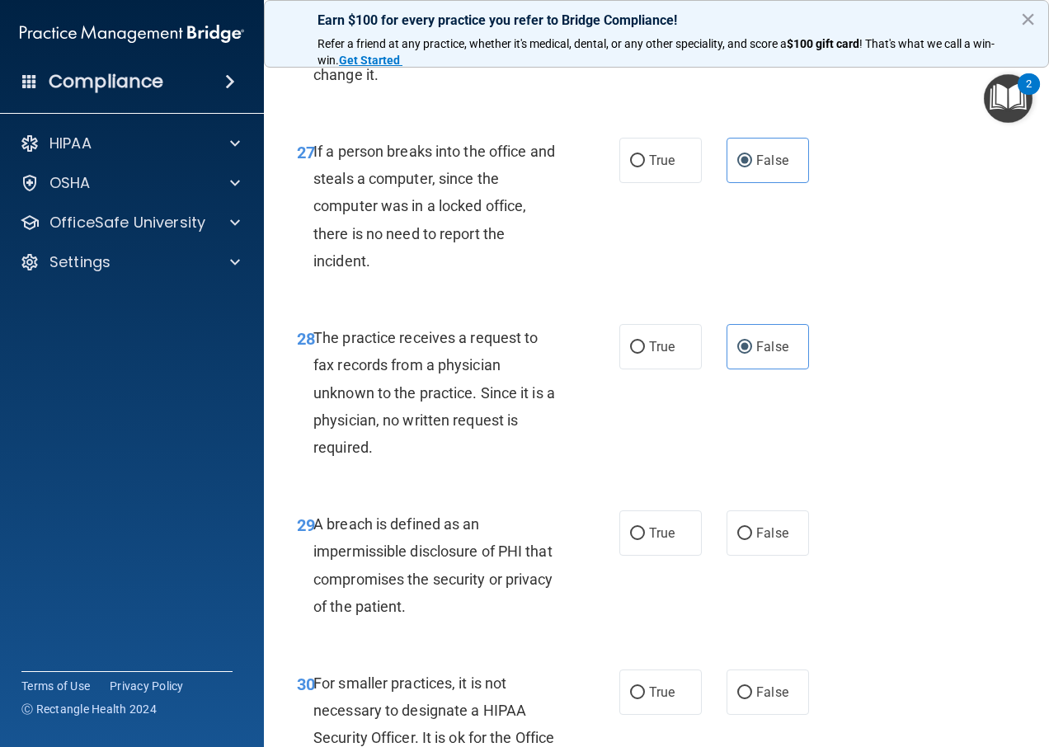
scroll to position [4617, 0]
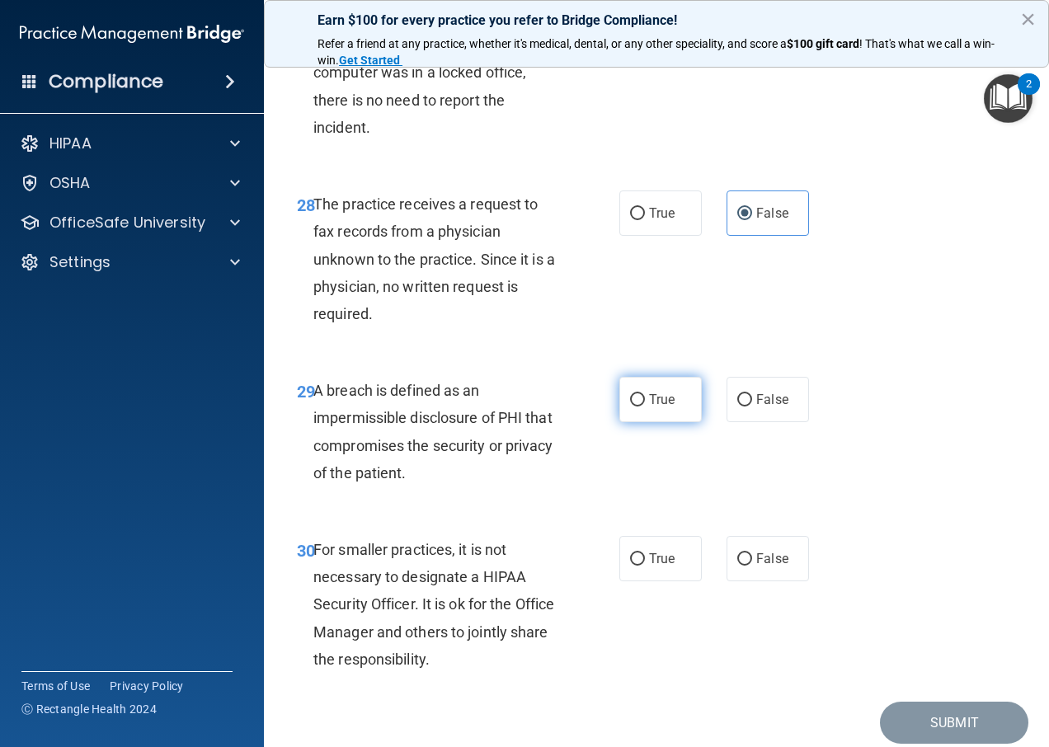
click at [657, 407] on span "True" at bounding box center [662, 400] width 26 height 16
click at [645, 406] on input "True" at bounding box center [637, 400] width 15 height 12
radio input "true"
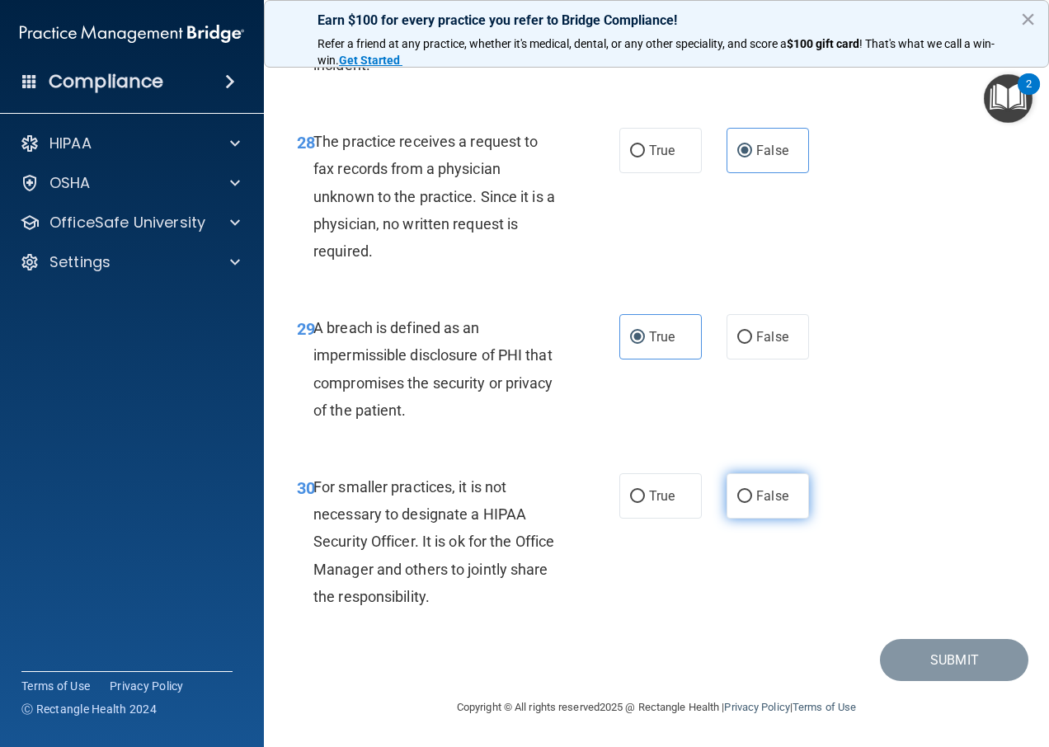
scroll to position [4707, 0]
click at [749, 506] on label "False" at bounding box center [767, 495] width 82 height 45
click at [749, 503] on input "False" at bounding box center [744, 497] width 15 height 12
radio input "true"
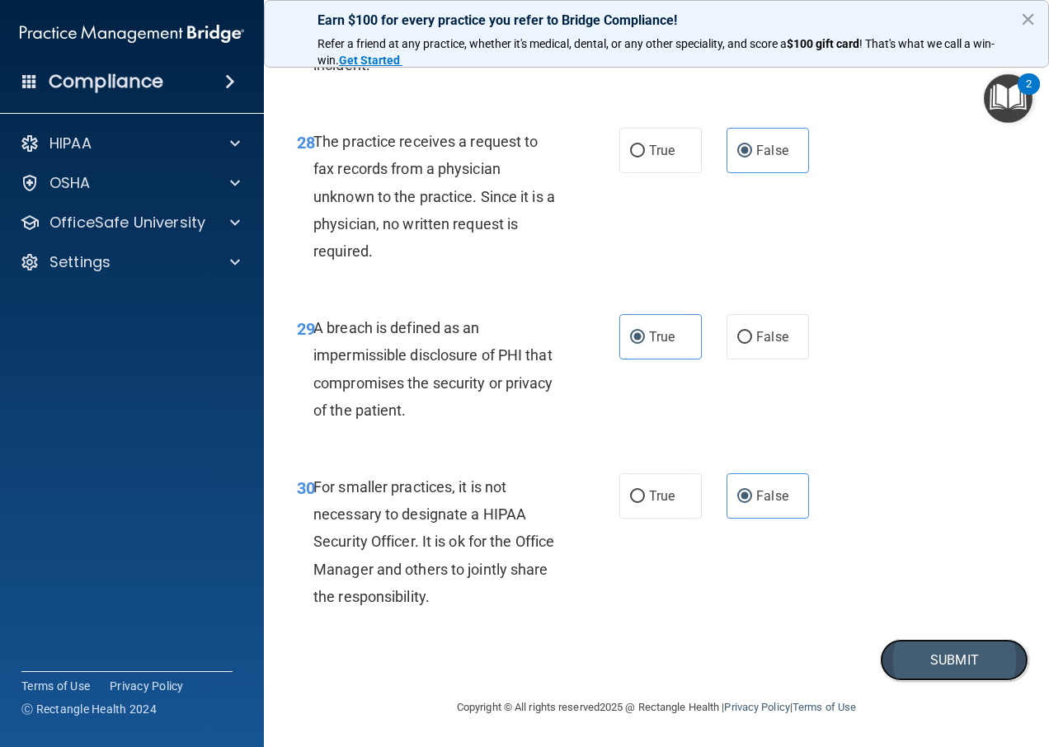
click at [928, 665] on button "Submit" at bounding box center [954, 660] width 148 height 42
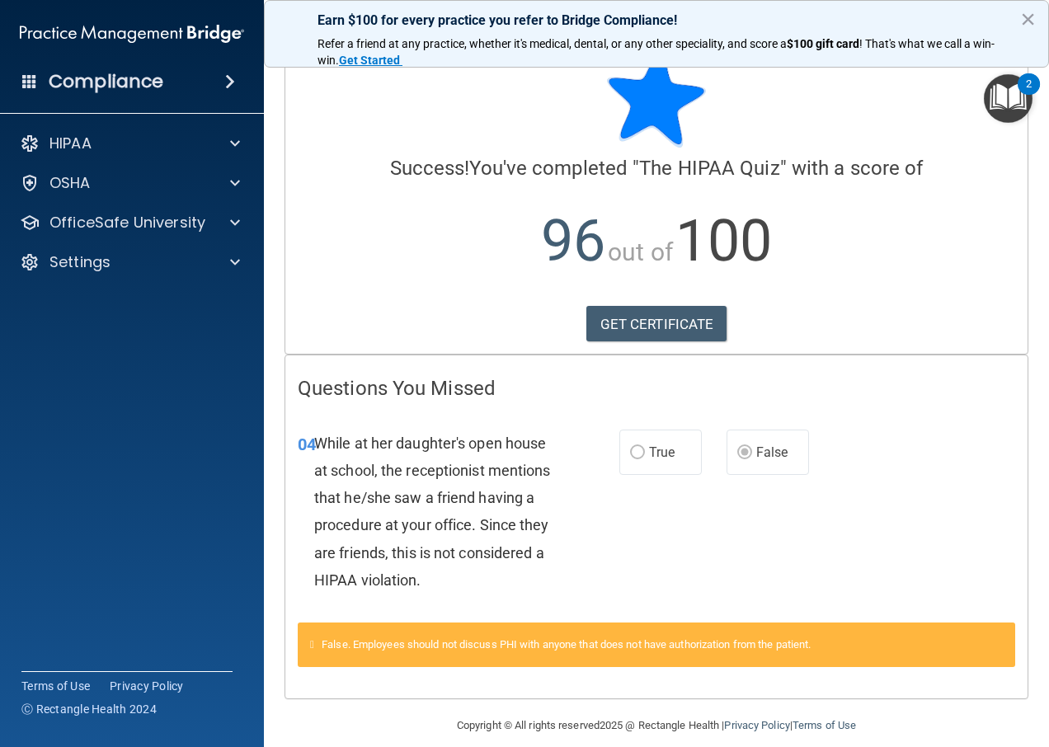
scroll to position [52, 0]
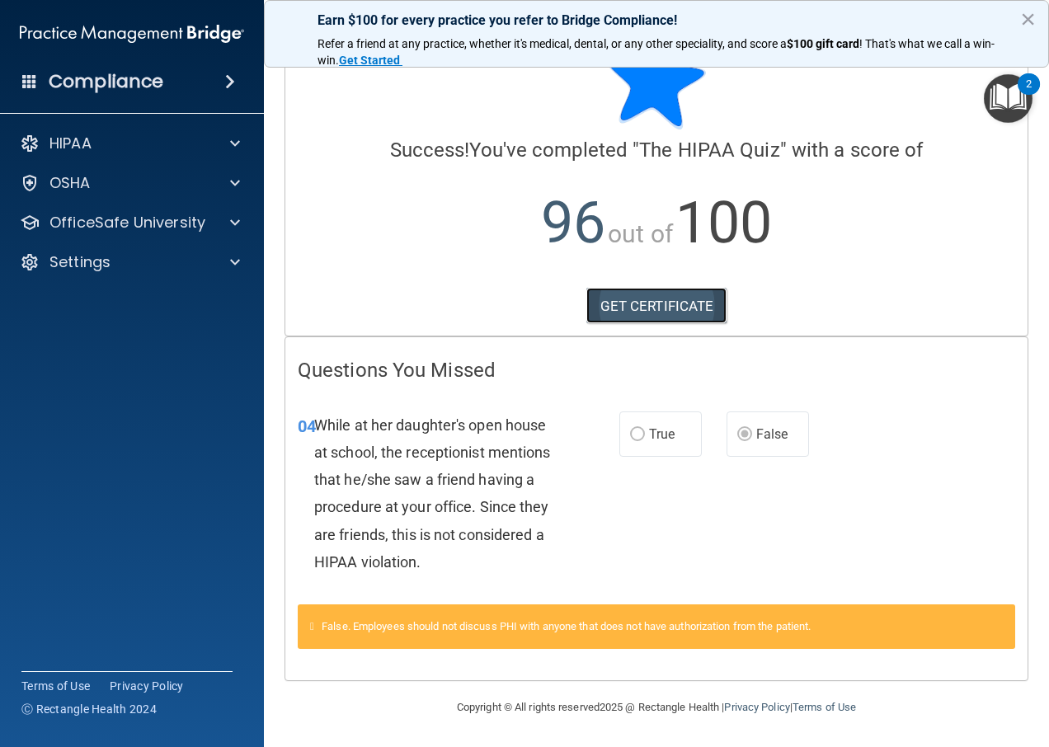
click at [629, 307] on link "GET CERTIFICATE" at bounding box center [656, 306] width 141 height 36
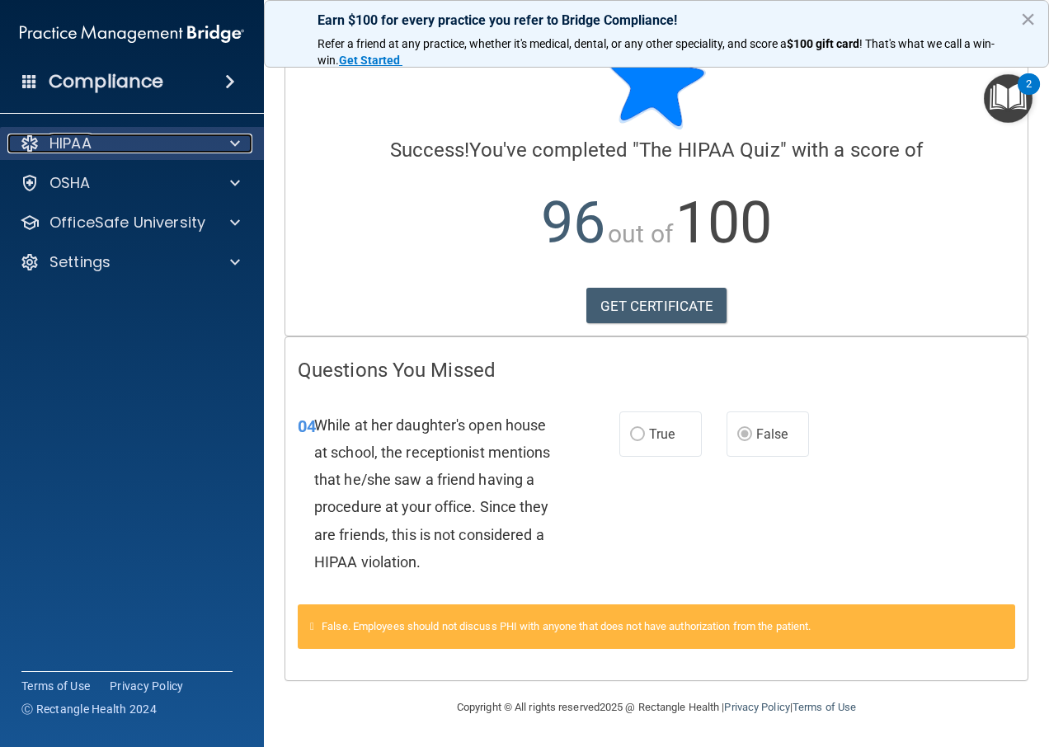
click at [95, 140] on div "HIPAA" at bounding box center [109, 144] width 204 height 20
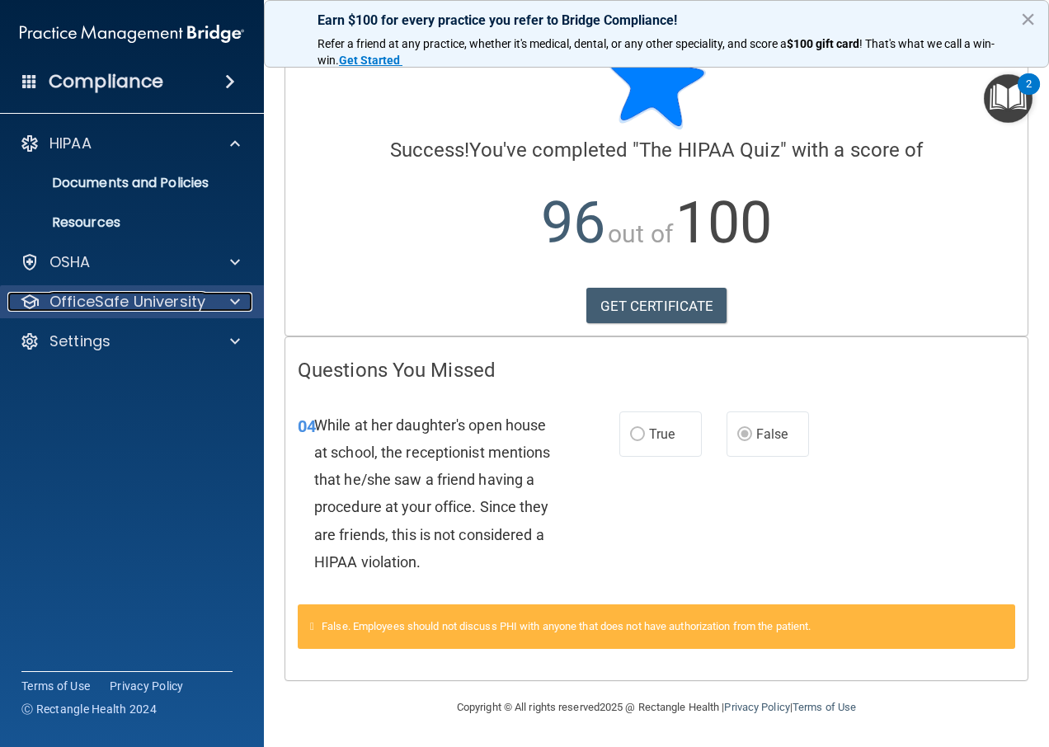
click at [138, 297] on p "OfficeSafe University" at bounding box center [127, 302] width 156 height 20
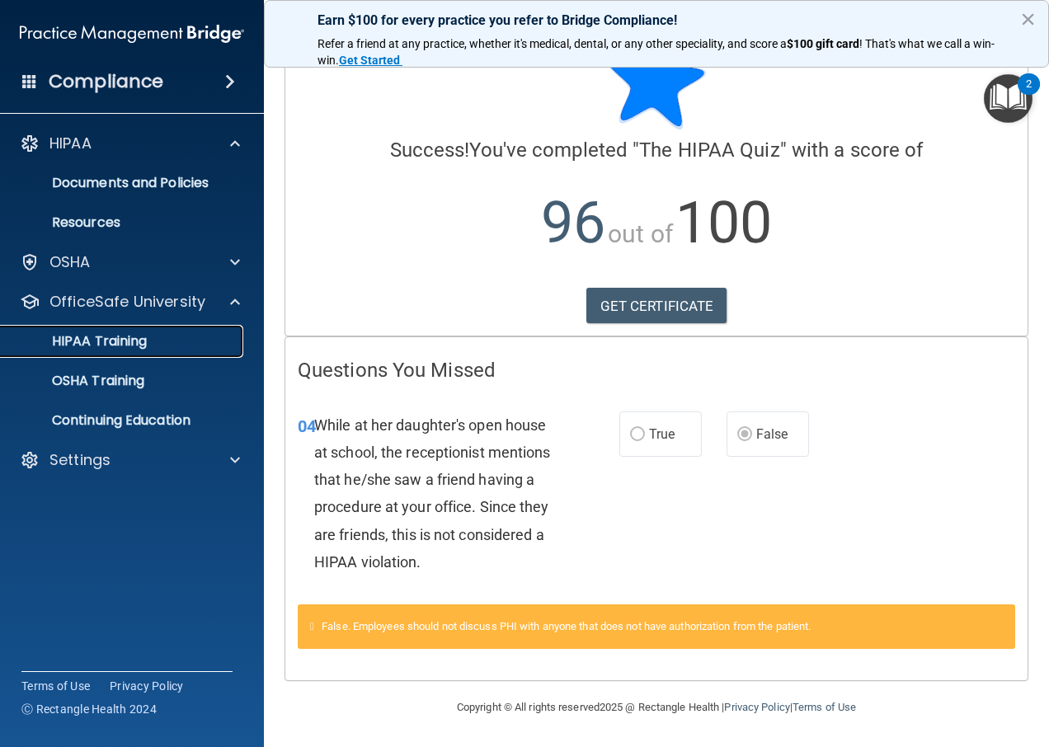
click at [137, 341] on p "HIPAA Training" at bounding box center [79, 341] width 136 height 16
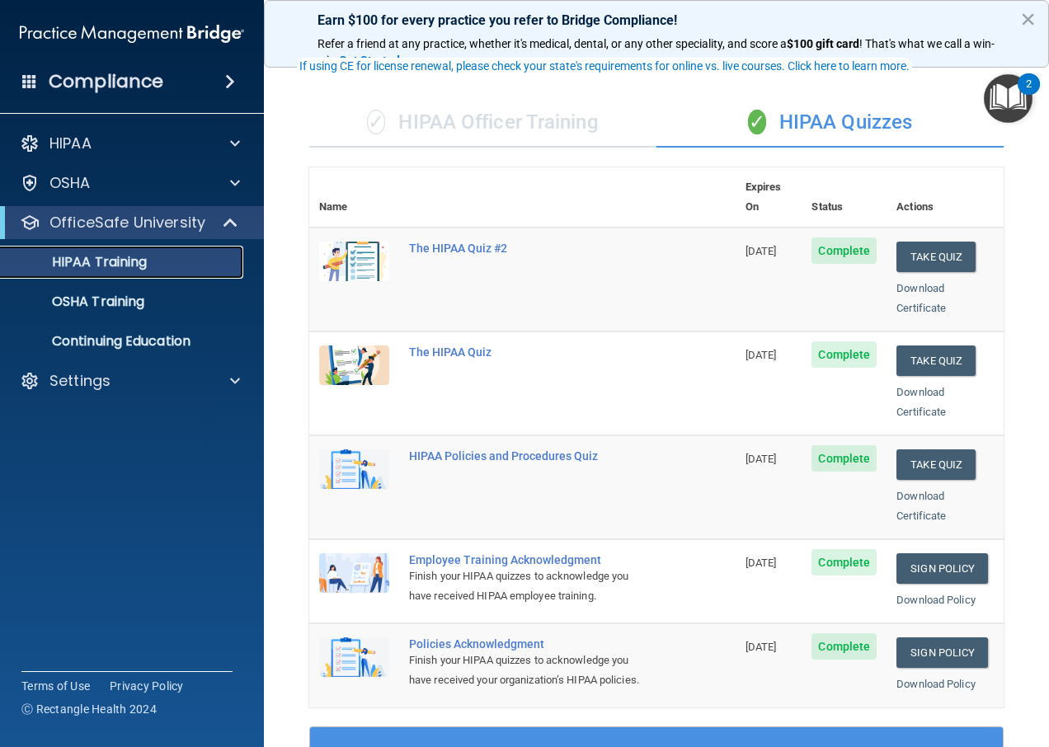
scroll to position [165, 0]
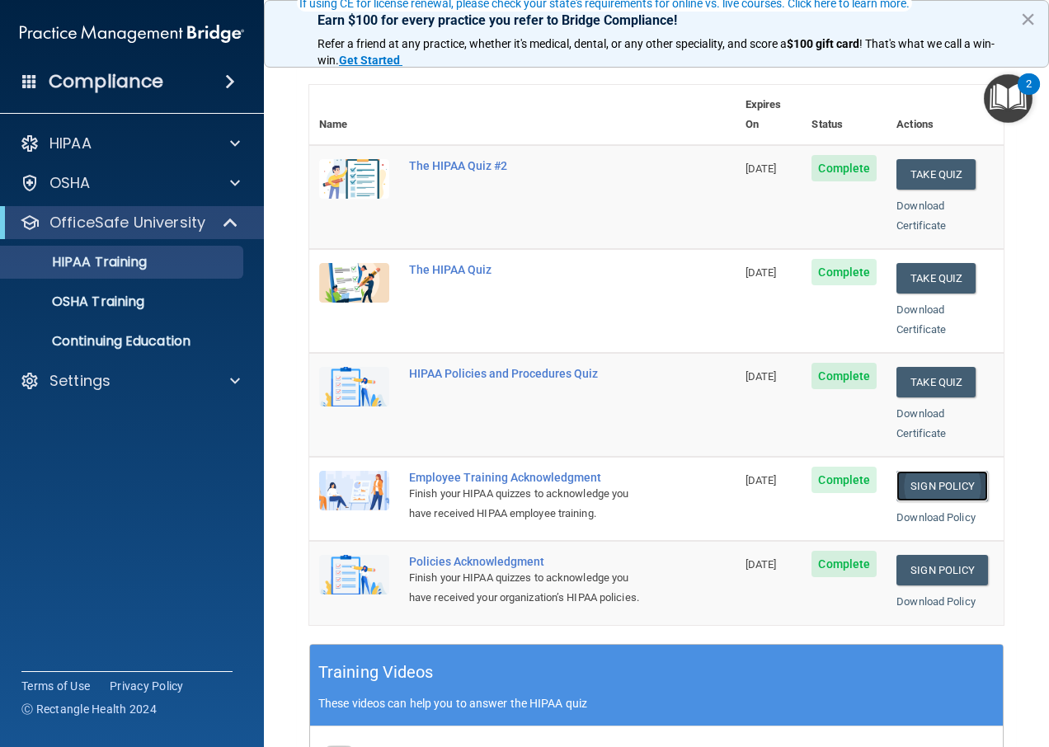
click at [918, 471] on link "Sign Policy" at bounding box center [942, 486] width 92 height 31
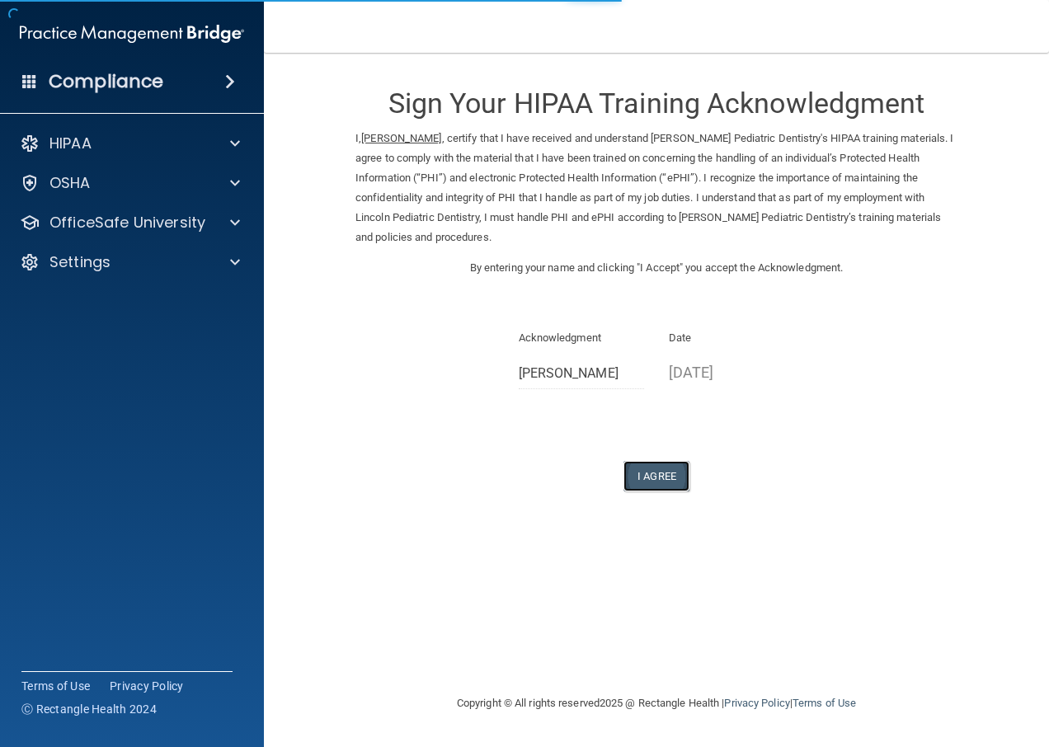
click at [634, 484] on button "I Agree" at bounding box center [656, 476] width 66 height 31
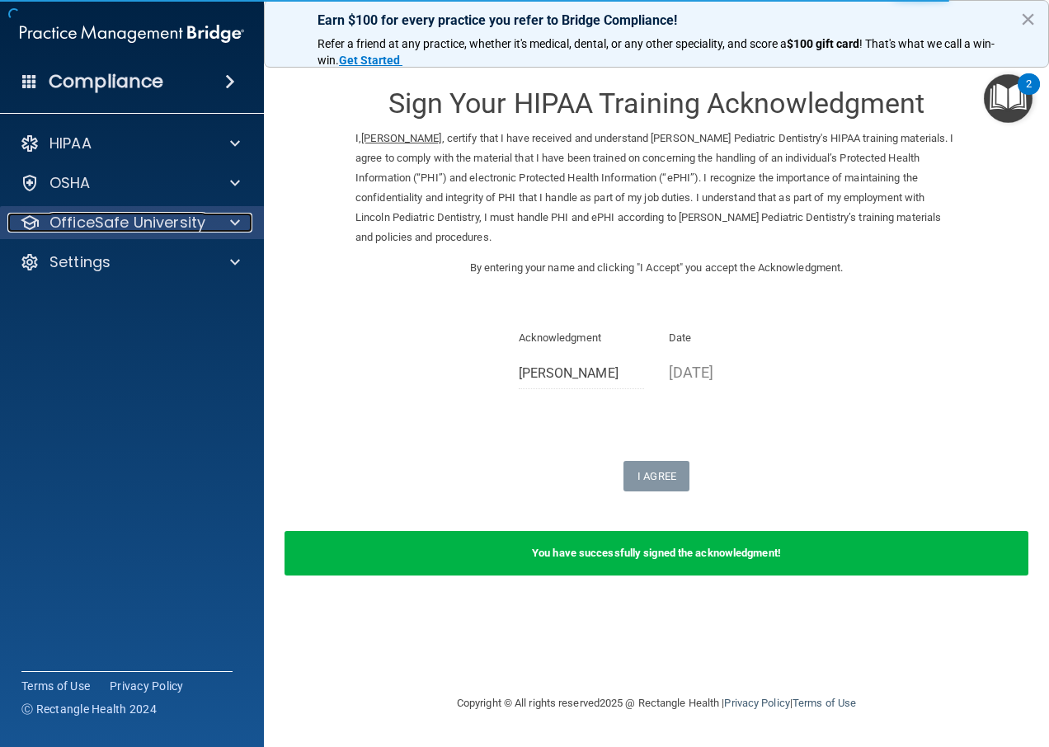
click at [95, 223] on p "OfficeSafe University" at bounding box center [127, 223] width 156 height 20
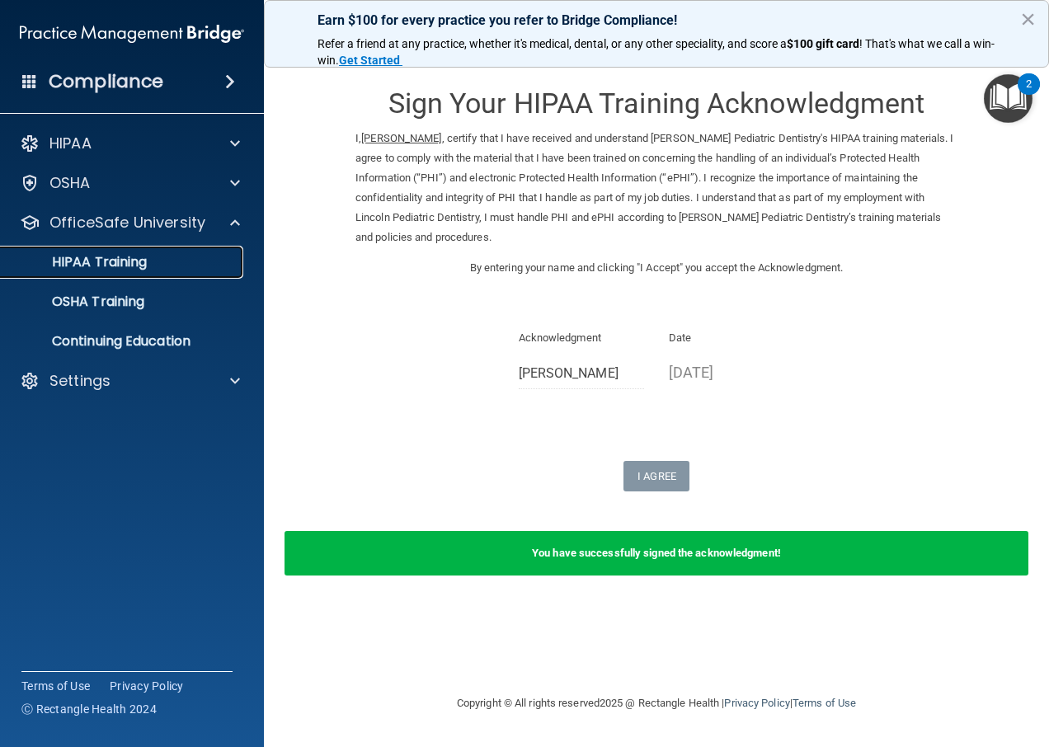
click at [107, 258] on p "HIPAA Training" at bounding box center [79, 262] width 136 height 16
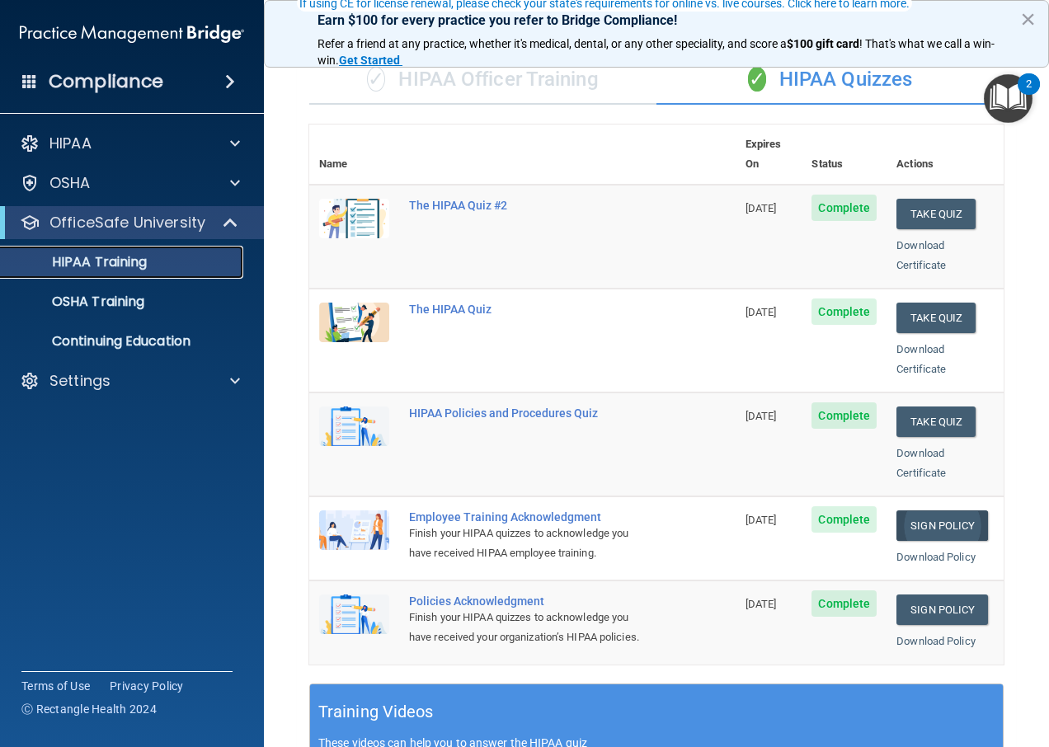
scroll to position [165, 0]
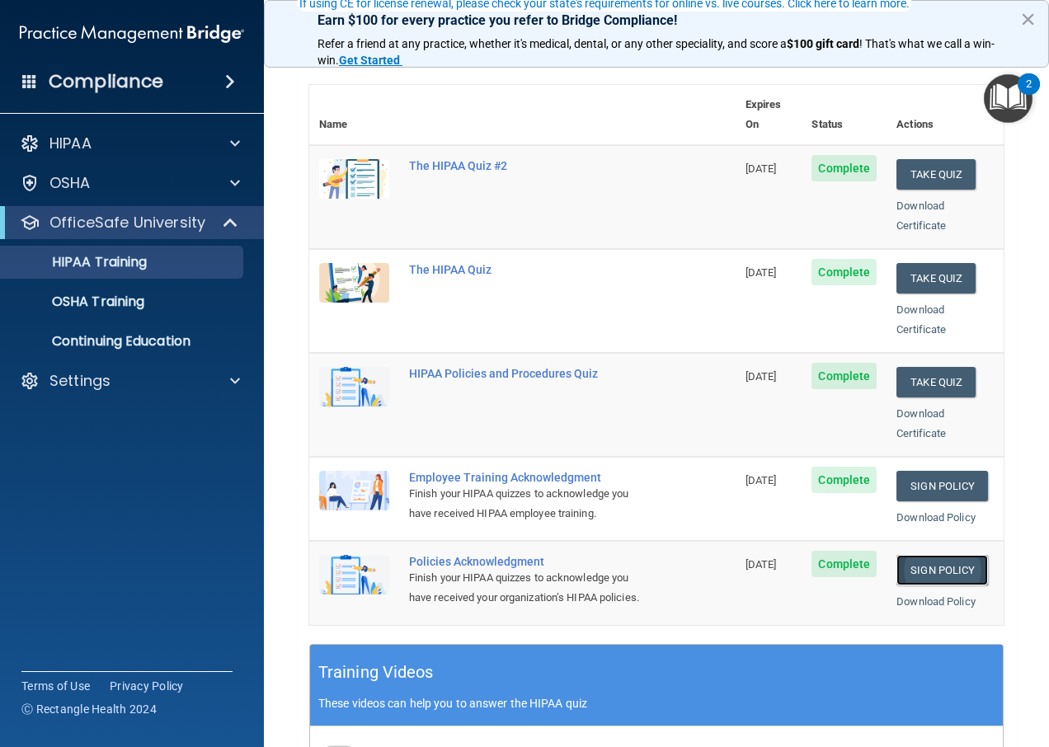
click at [926, 555] on link "Sign Policy" at bounding box center [942, 570] width 92 height 31
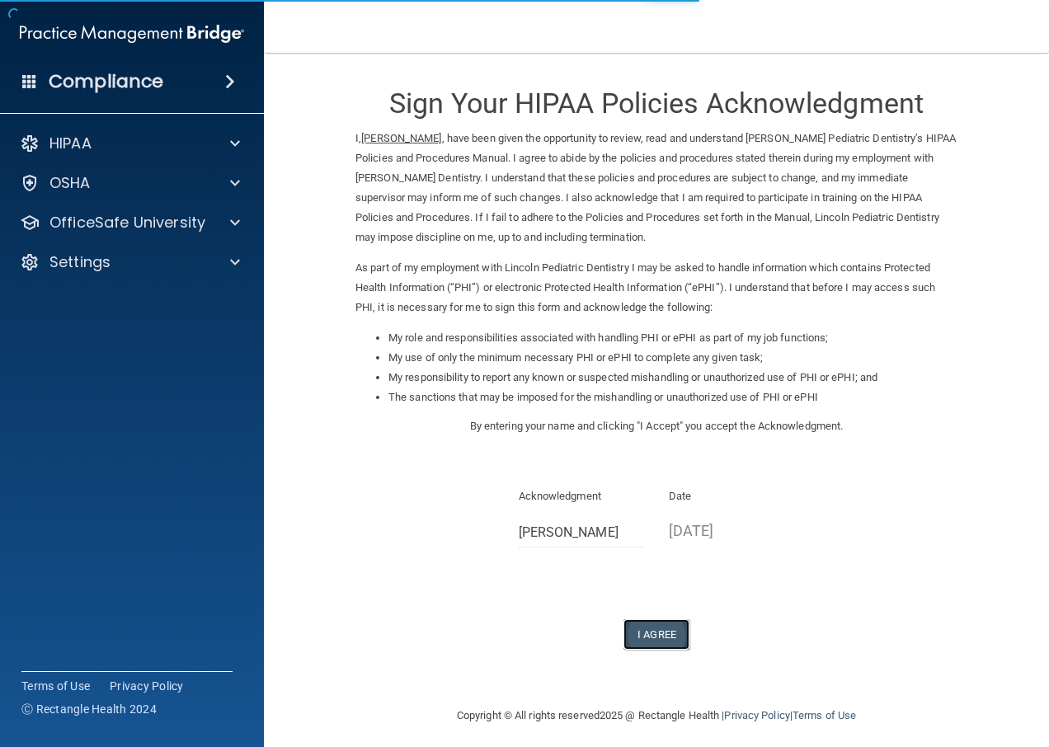
click at [647, 638] on button "I Agree" at bounding box center [656, 634] width 66 height 31
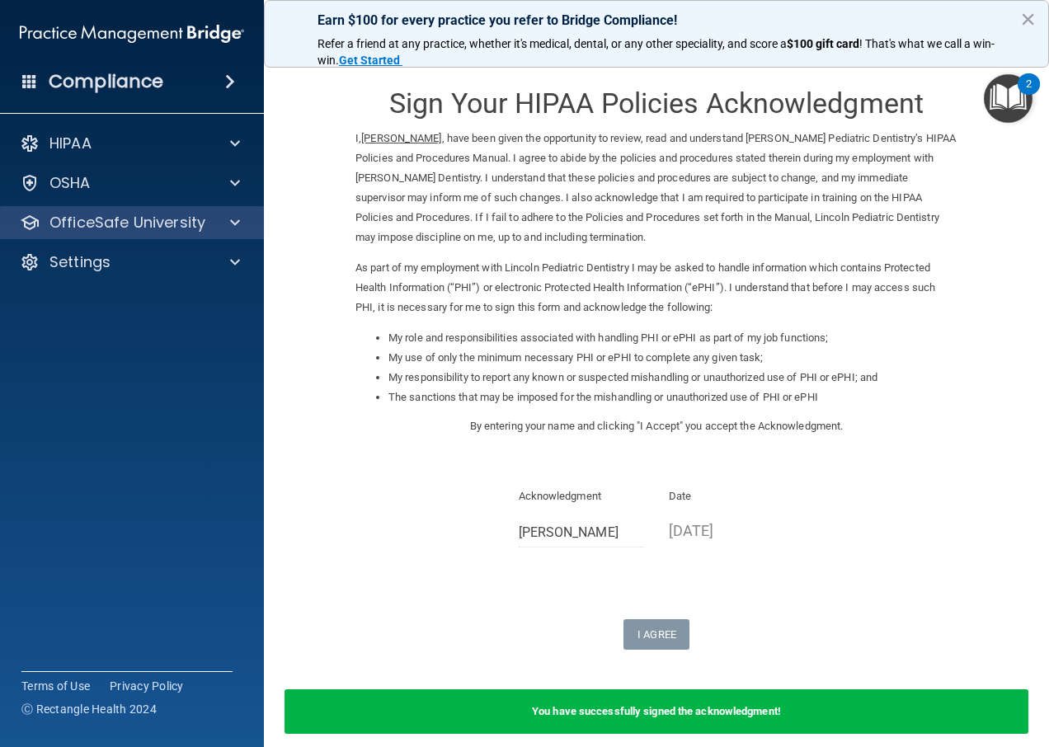
click at [101, 207] on div "OfficeSafe University" at bounding box center [132, 222] width 265 height 33
click at [130, 242] on div "HIPAA Documents and Policies Report an Incident Business Associates Emergency P…" at bounding box center [132, 205] width 265 height 171
click at [143, 225] on p "OfficeSafe University" at bounding box center [127, 223] width 156 height 20
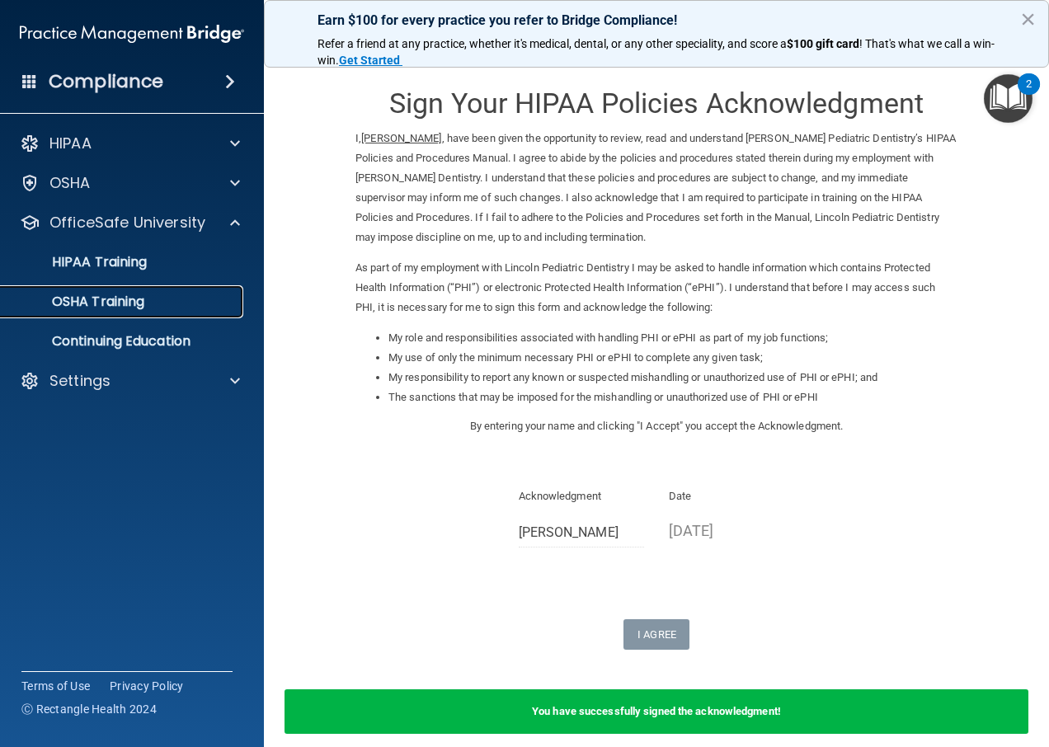
click at [101, 297] on p "OSHA Training" at bounding box center [78, 302] width 134 height 16
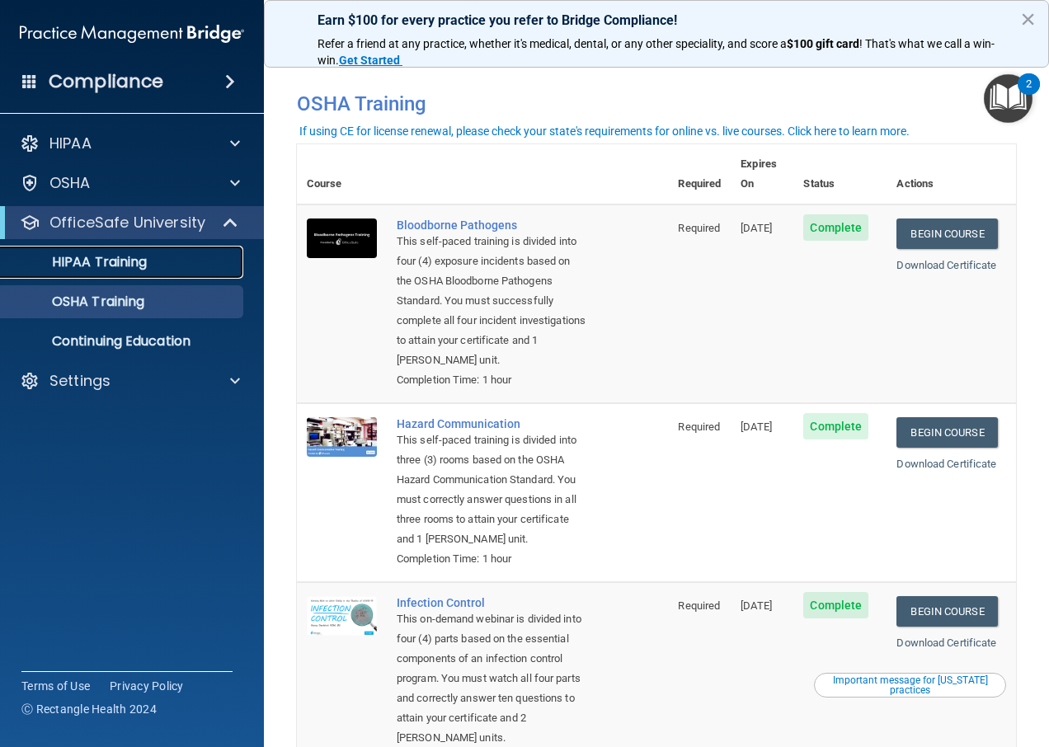
click at [142, 266] on p "HIPAA Training" at bounding box center [79, 262] width 136 height 16
